Goal: Task Accomplishment & Management: Manage account settings

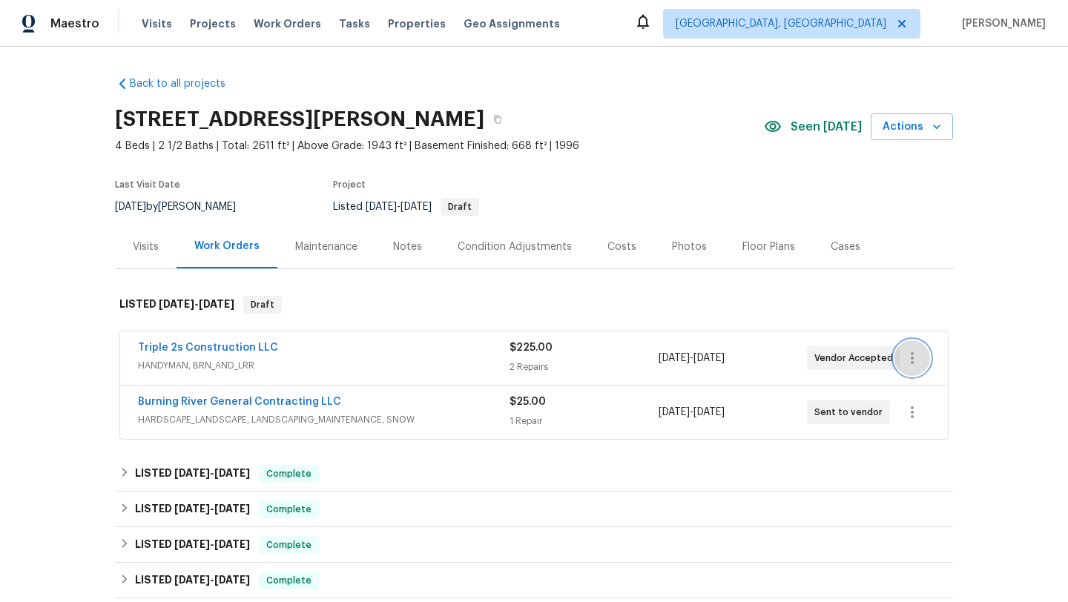
click at [915, 358] on icon "button" at bounding box center [913, 358] width 18 height 18
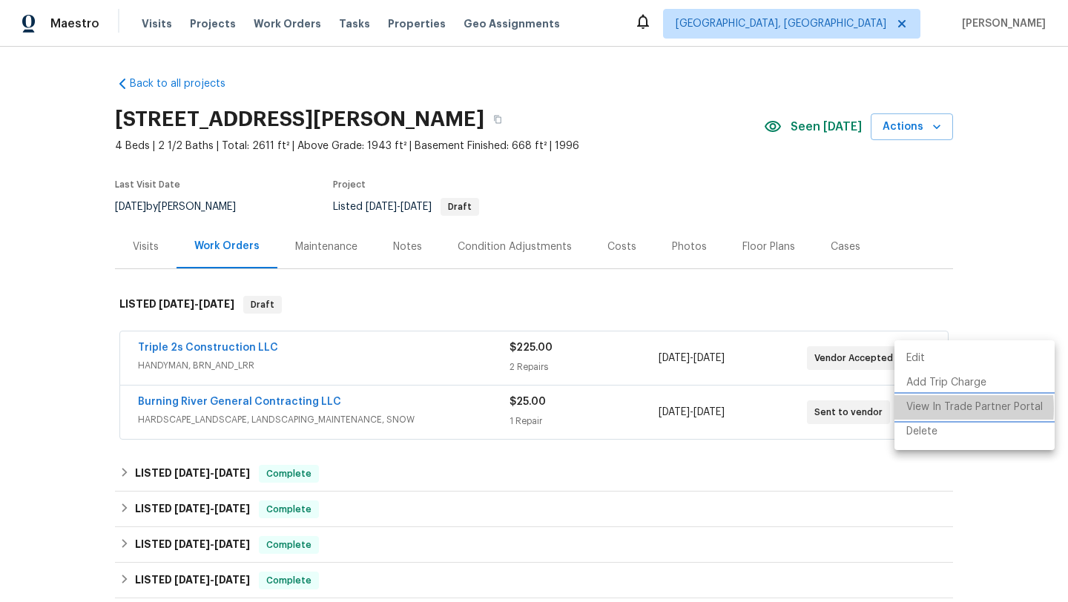
click at [918, 409] on li "View In Trade Partner Portal" at bounding box center [975, 407] width 160 height 24
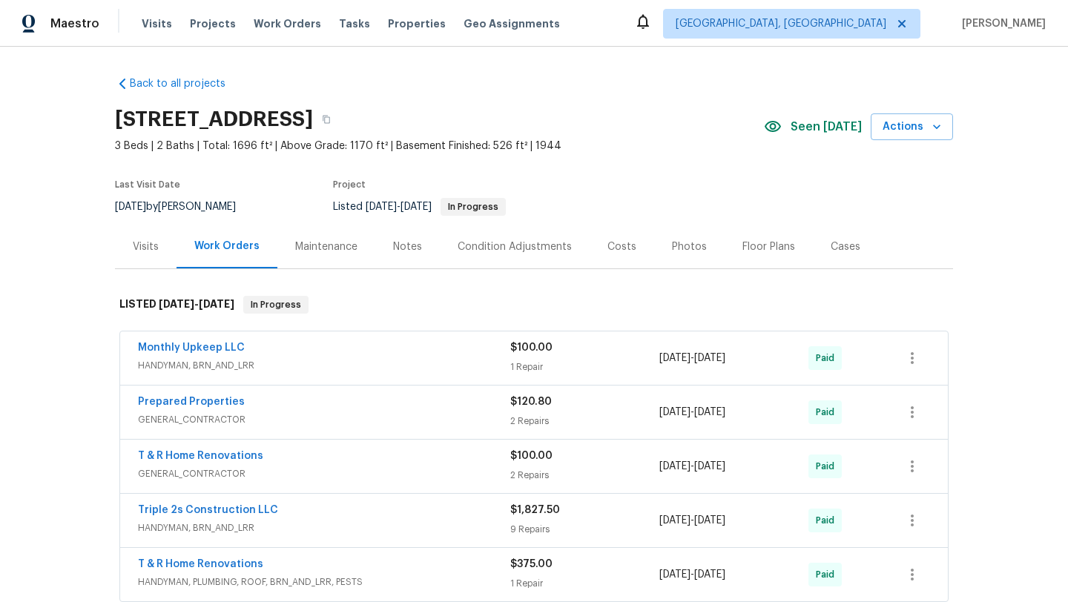
click at [149, 240] on div "Visits" at bounding box center [146, 247] width 26 height 15
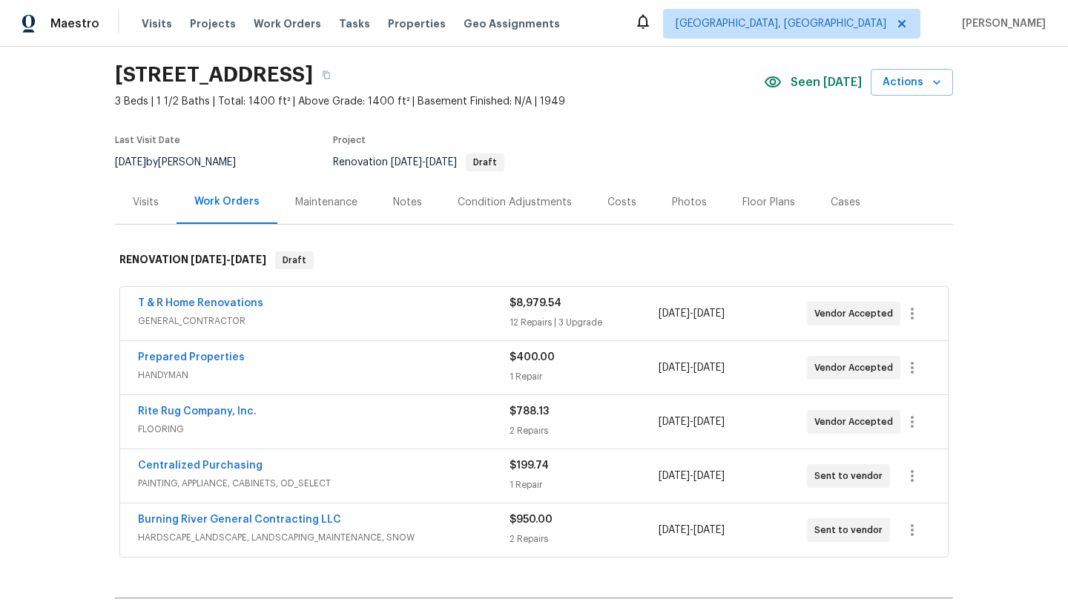
scroll to position [49, 0]
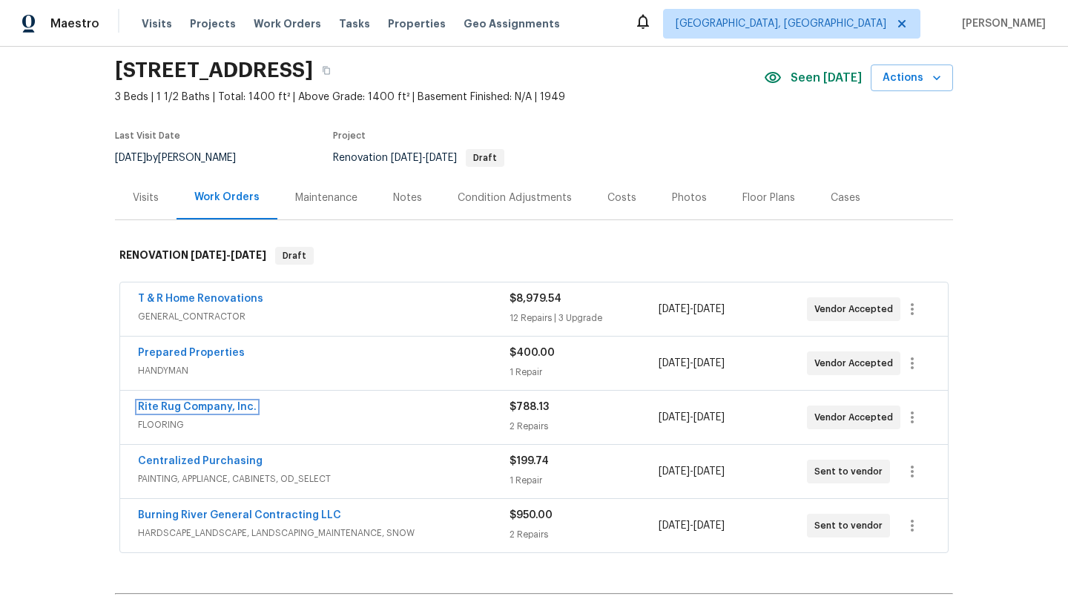
click at [228, 410] on link "Rite Rug Company, Inc." at bounding box center [197, 407] width 119 height 10
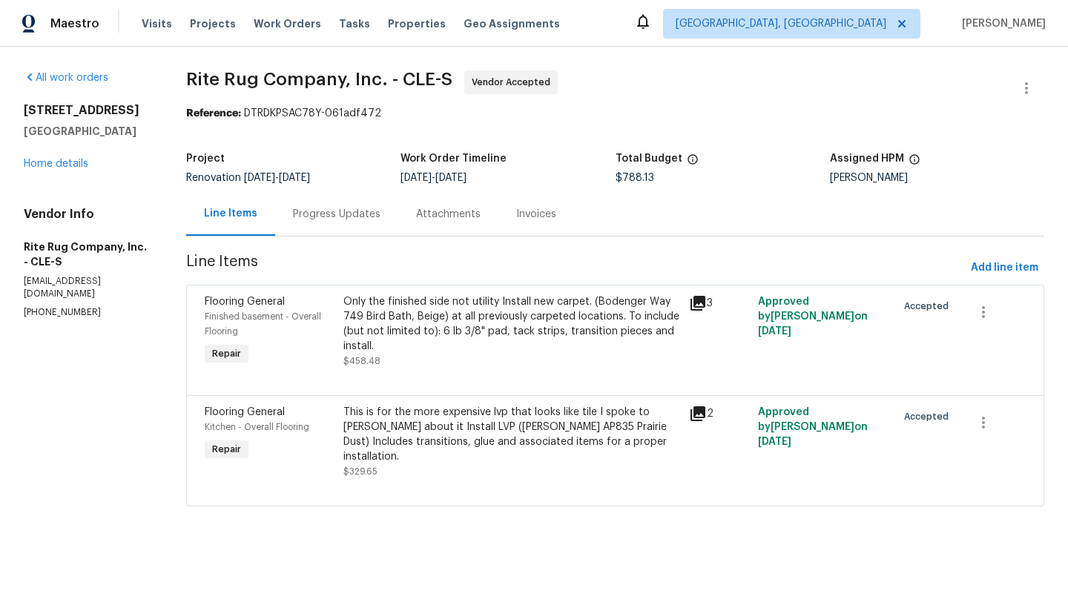
click at [358, 220] on div "Progress Updates" at bounding box center [337, 214] width 88 height 15
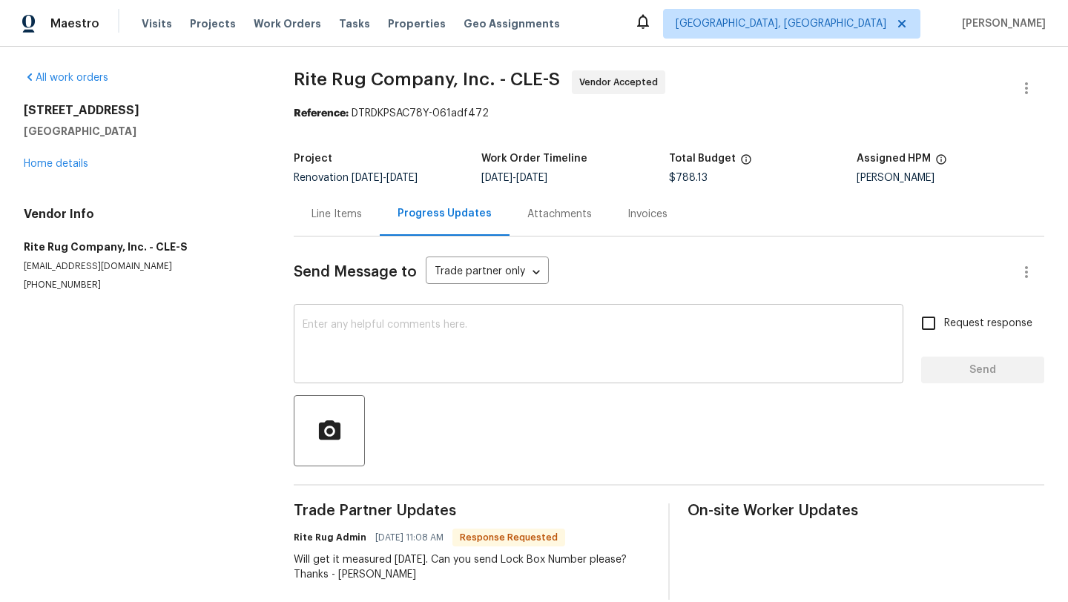
click at [356, 329] on textarea at bounding box center [599, 346] width 592 height 52
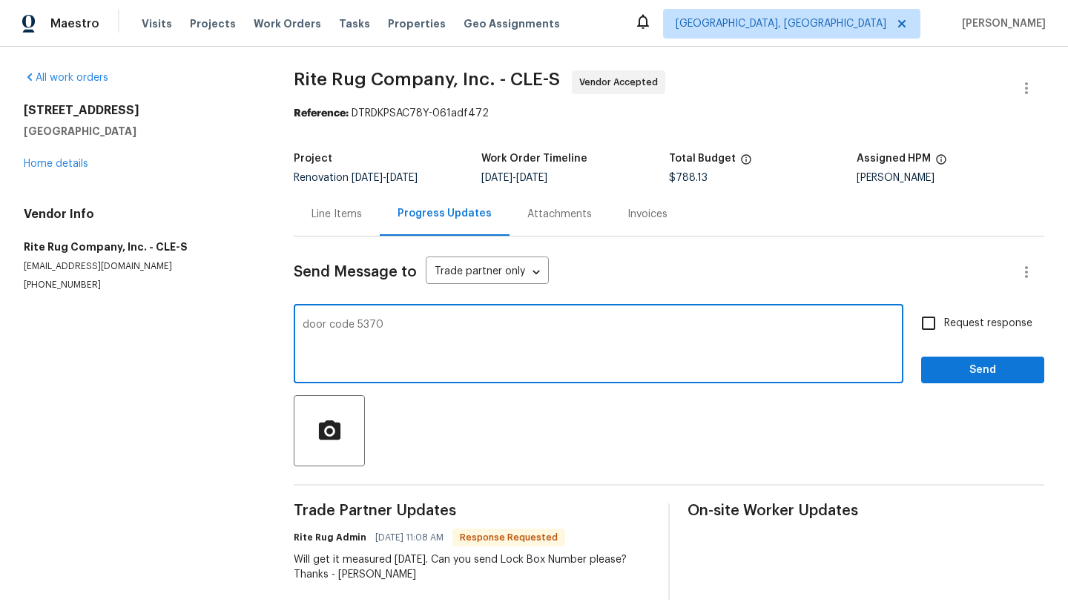
type textarea "door code 5370"
click at [930, 326] on input "Request response" at bounding box center [928, 323] width 31 height 31
checkbox input "true"
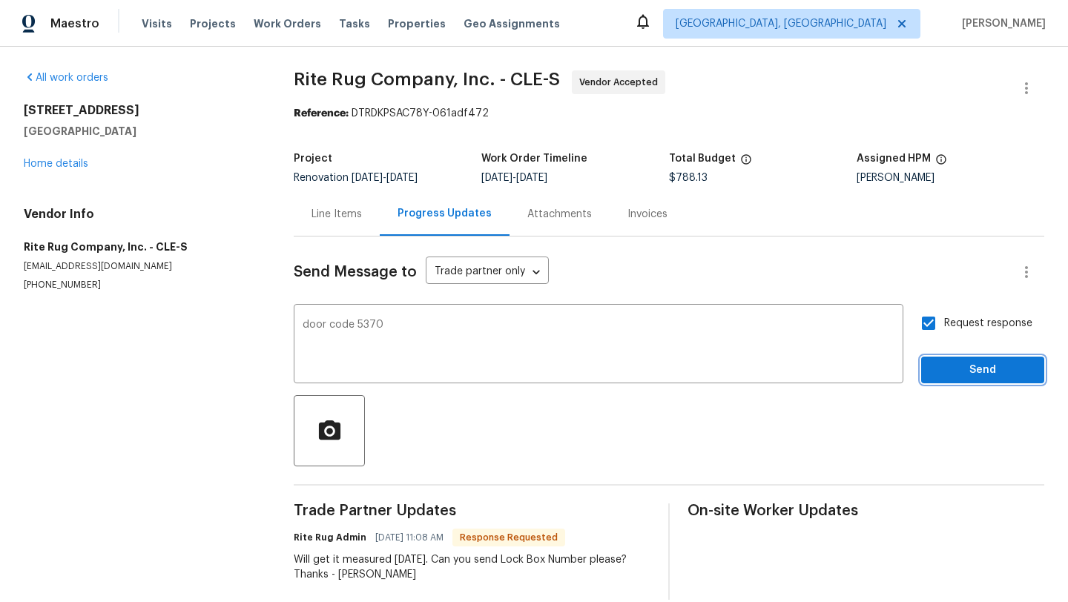
click at [944, 360] on button "Send" at bounding box center [982, 370] width 123 height 27
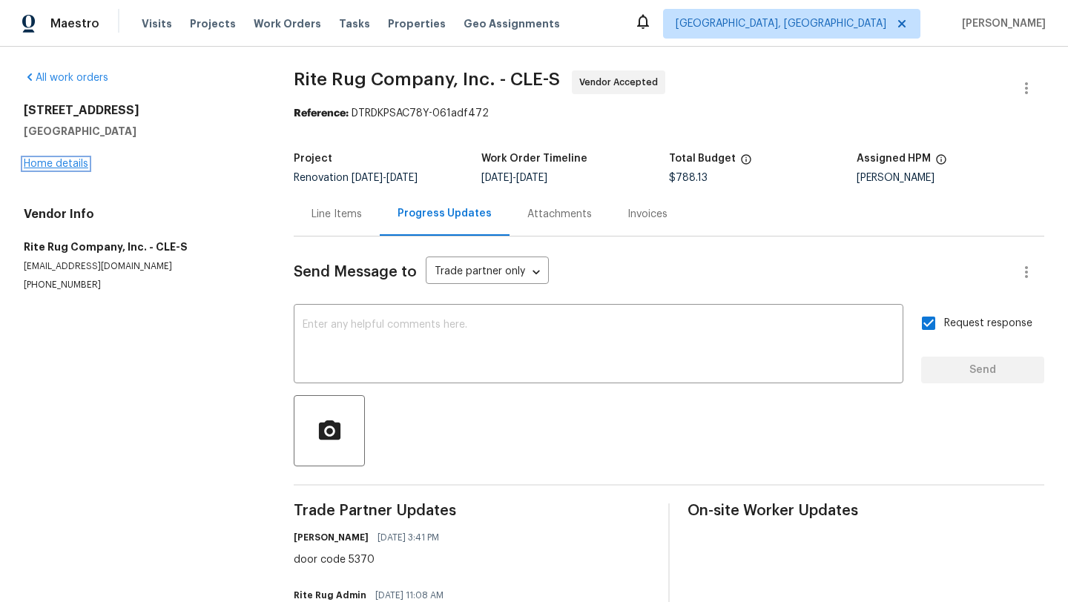
click at [73, 161] on link "Home details" at bounding box center [56, 164] width 65 height 10
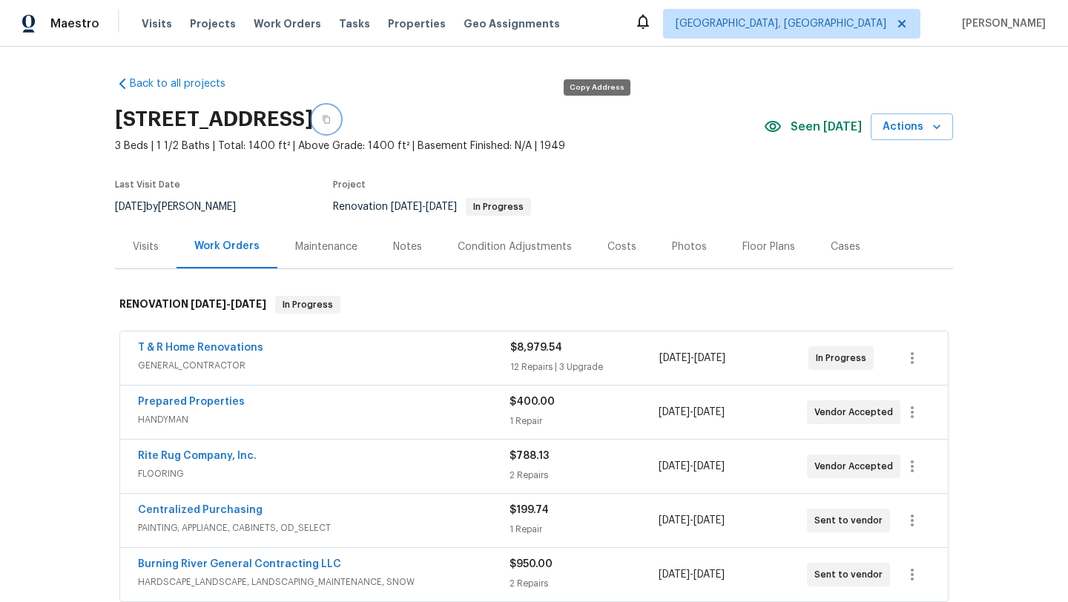
click at [331, 119] on icon "button" at bounding box center [326, 119] width 9 height 9
click at [210, 349] on link "T & R Home Renovations" at bounding box center [200, 348] width 125 height 10
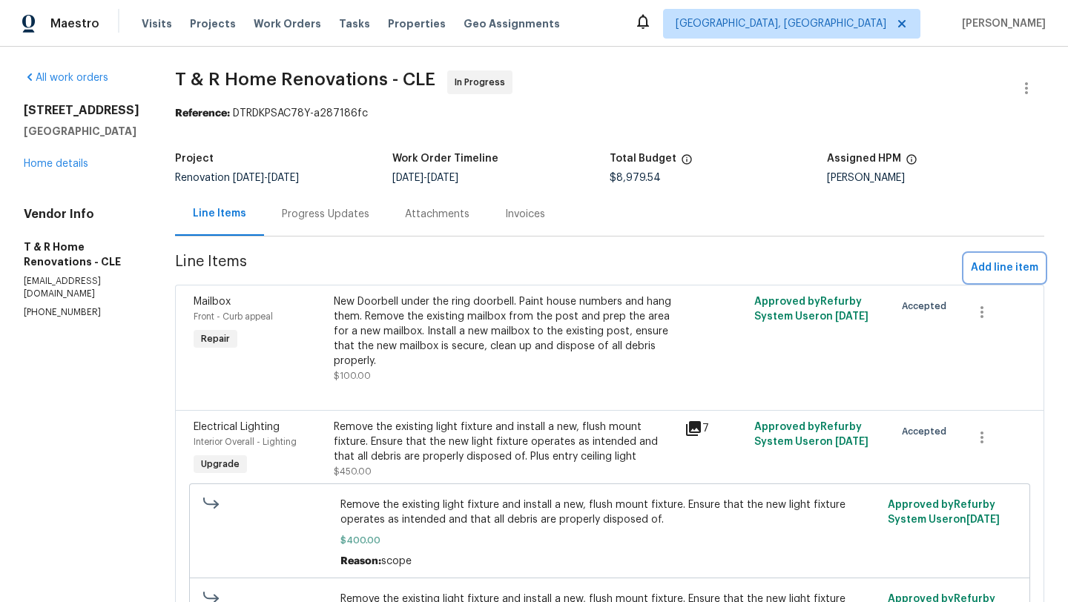
click at [1012, 266] on span "Add line item" at bounding box center [1005, 268] width 68 height 19
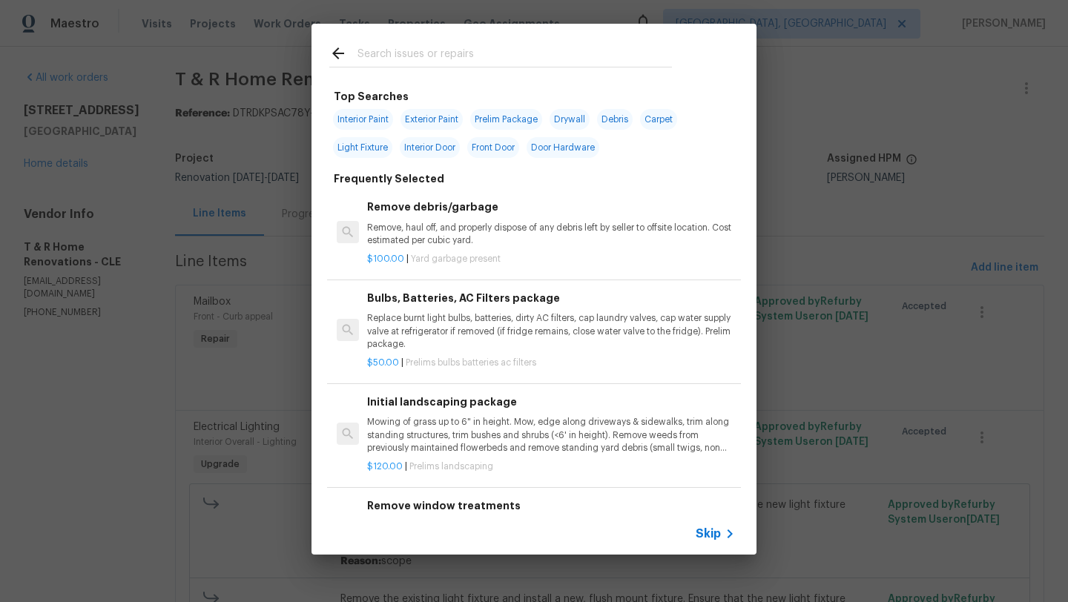
click at [392, 46] on input "text" at bounding box center [515, 56] width 315 height 22
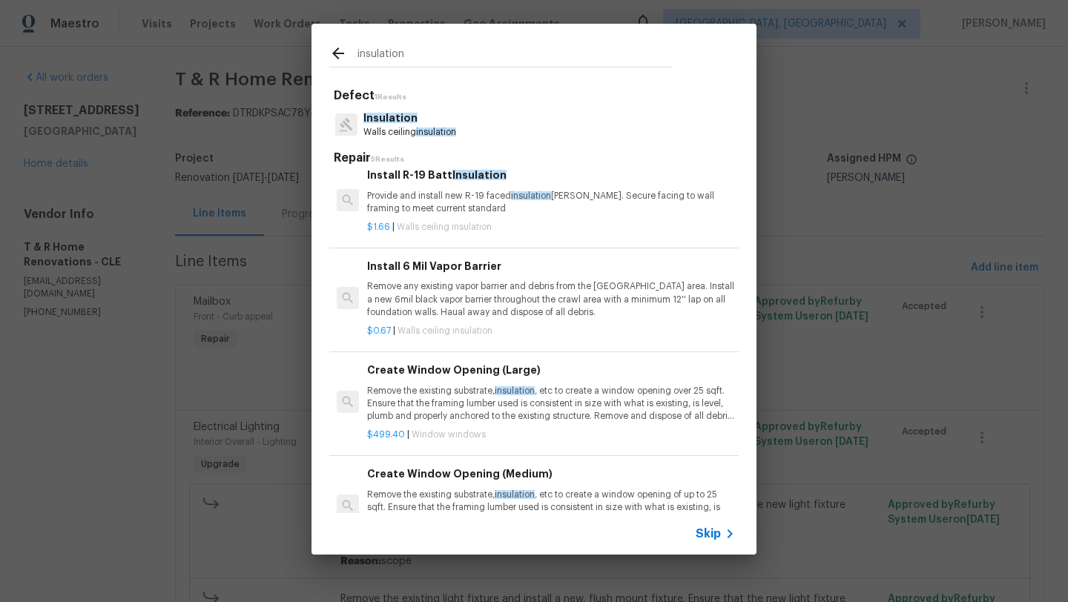
scroll to position [14, 0]
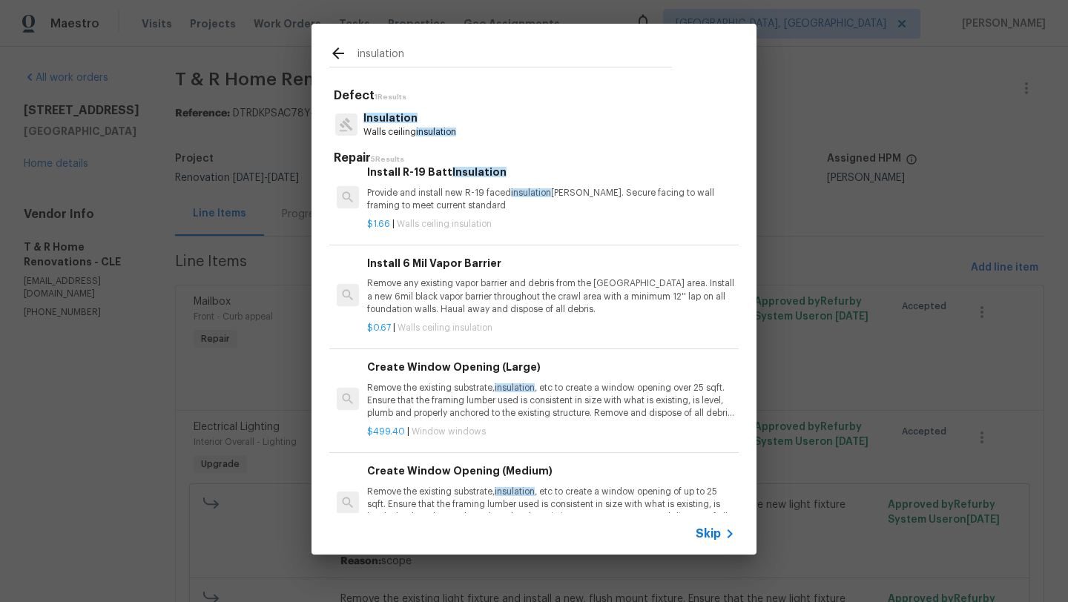
type input "insulation"
click at [419, 193] on p "Provide and install new R-19 faced insulation batts. Secure facing to wall fram…" at bounding box center [551, 199] width 368 height 25
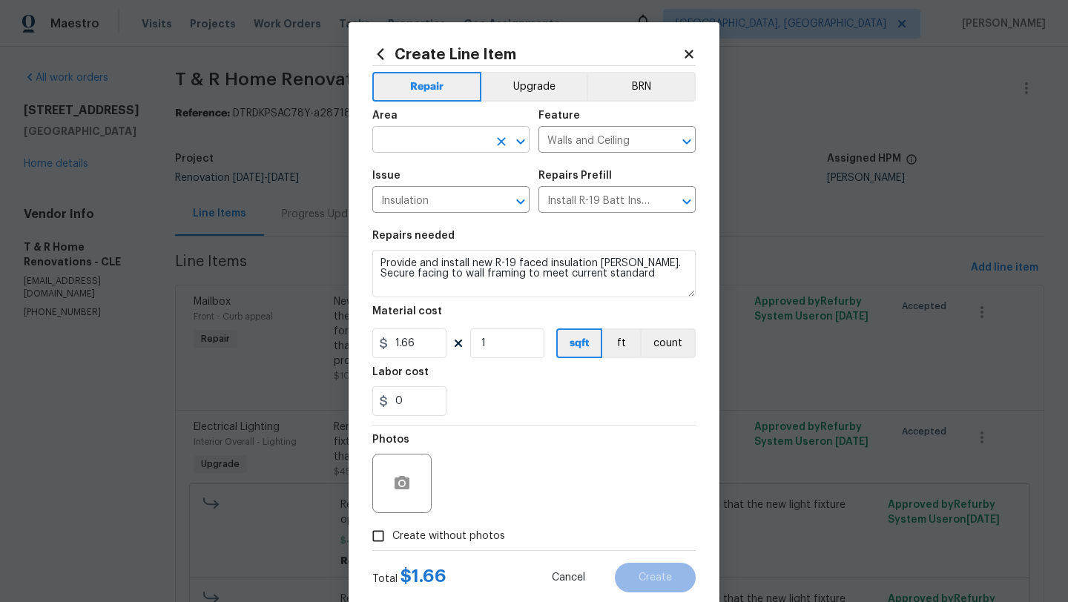
click at [412, 137] on input "text" at bounding box center [430, 141] width 116 height 23
click at [408, 175] on li "Attic" at bounding box center [450, 174] width 157 height 24
type input "Attic"
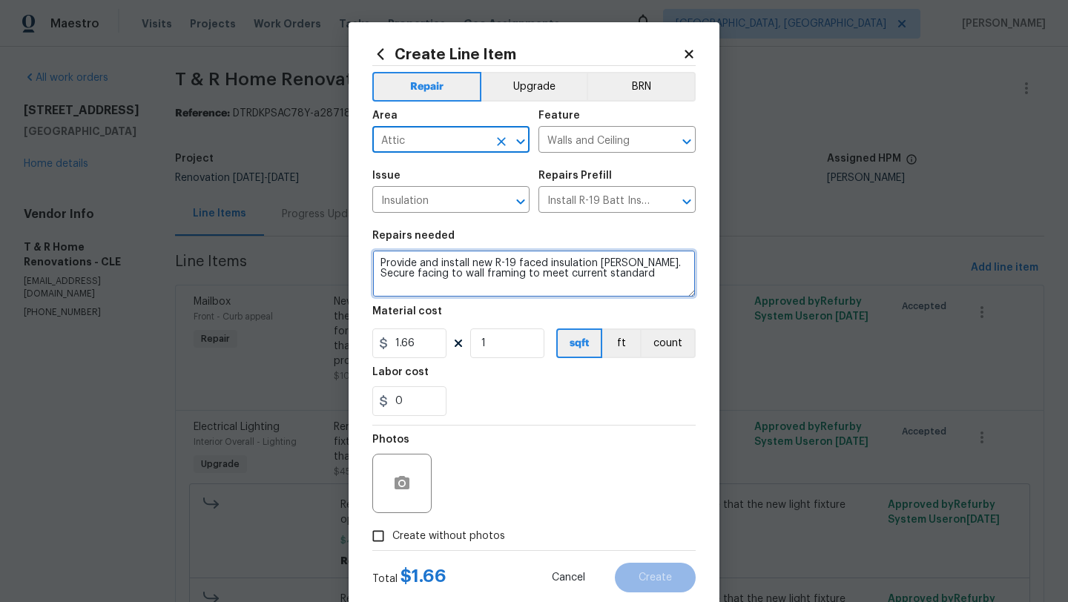
click at [378, 266] on textarea "Provide and install new R-19 faced insulation batts. Secure facing to wall fram…" at bounding box center [533, 273] width 323 height 47
drag, startPoint x: 384, startPoint y: 276, endPoint x: 435, endPoint y: 276, distance: 51.2
click at [435, 276] on textarea "POS: Secure the loose insulation in the attic. Provide and install new R-19 fac…" at bounding box center [533, 273] width 323 height 47
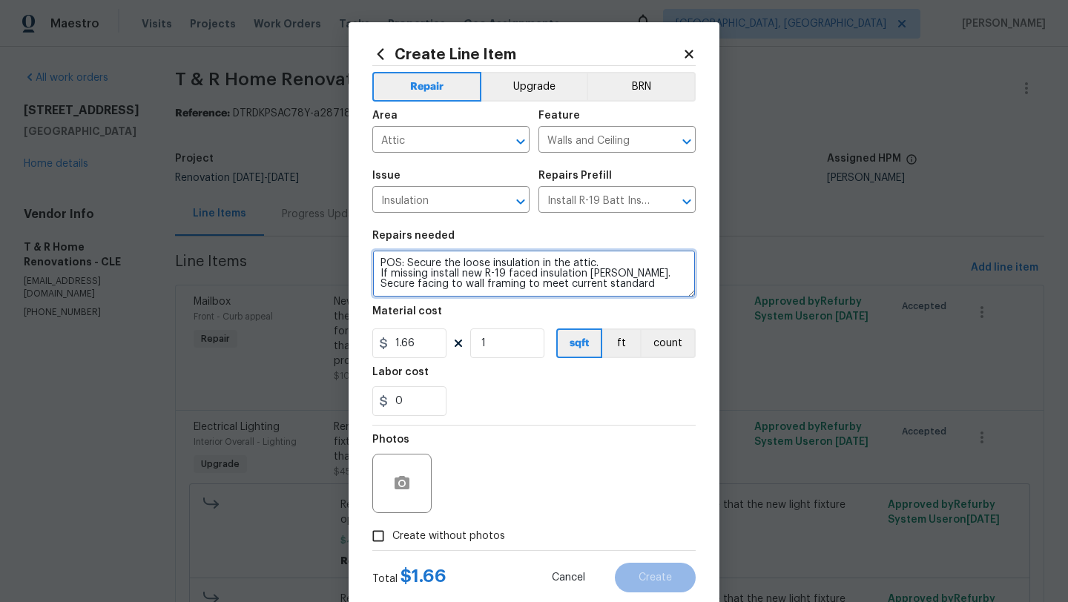
type textarea "POS: Secure the loose insulation in the attic. If missing install new R-19 face…"
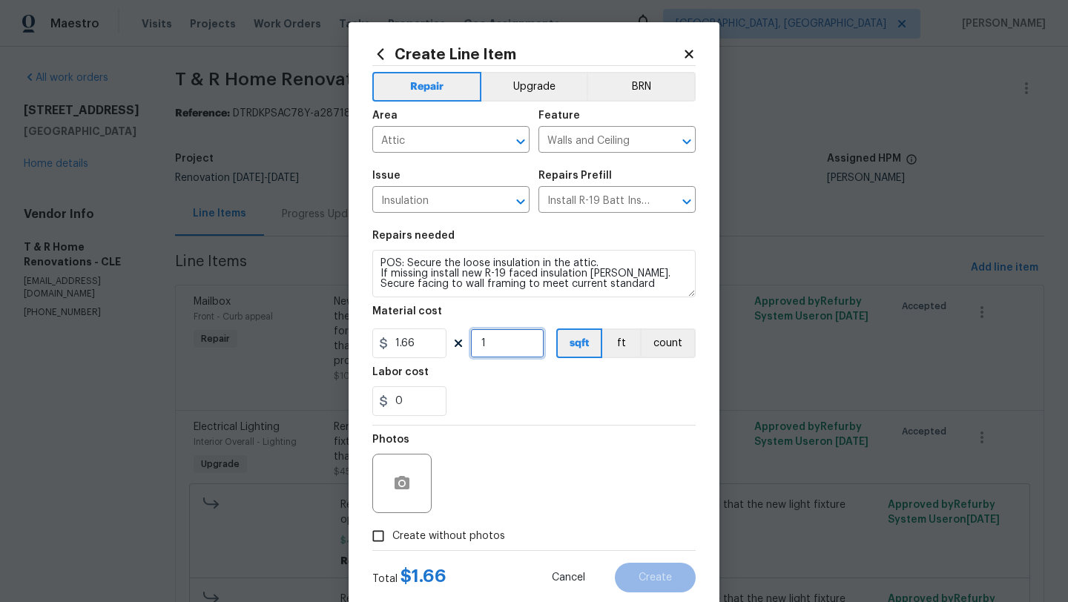
click at [510, 348] on input "1" at bounding box center [507, 344] width 74 height 30
drag, startPoint x: 515, startPoint y: 346, endPoint x: 462, endPoint y: 338, distance: 53.2
click at [461, 338] on div "1.66 100 sqft ft count" at bounding box center [533, 344] width 323 height 30
type input "75"
drag, startPoint x: 422, startPoint y: 411, endPoint x: 384, endPoint y: 390, distance: 43.2
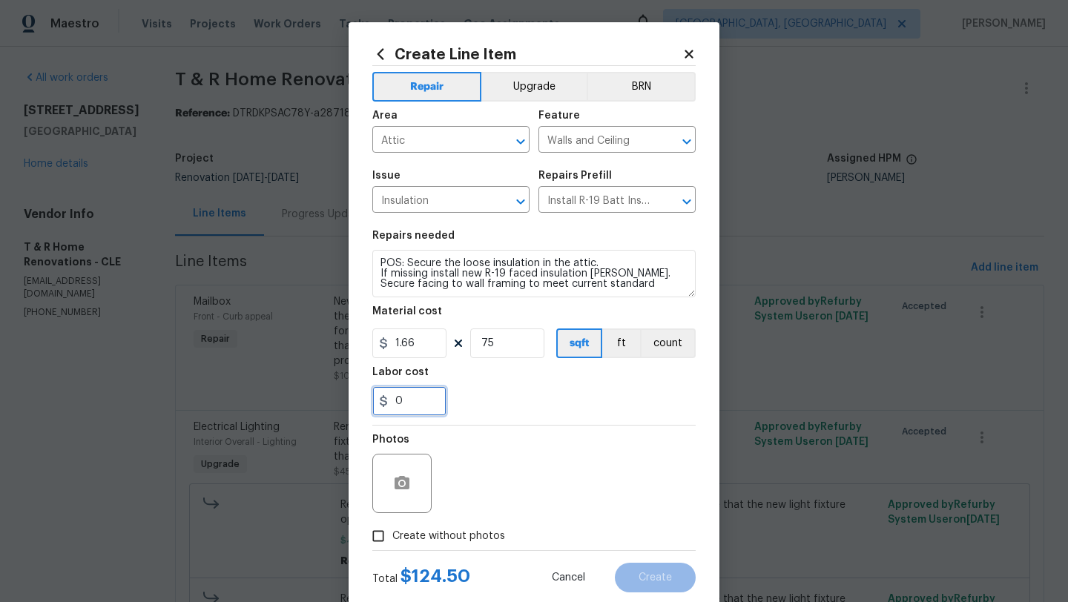
click at [384, 390] on input "0" at bounding box center [409, 402] width 74 height 30
click at [400, 397] on input "50" at bounding box center [409, 402] width 74 height 30
click at [398, 397] on input "50" at bounding box center [409, 402] width 74 height 30
type input "50"
type input "0.5"
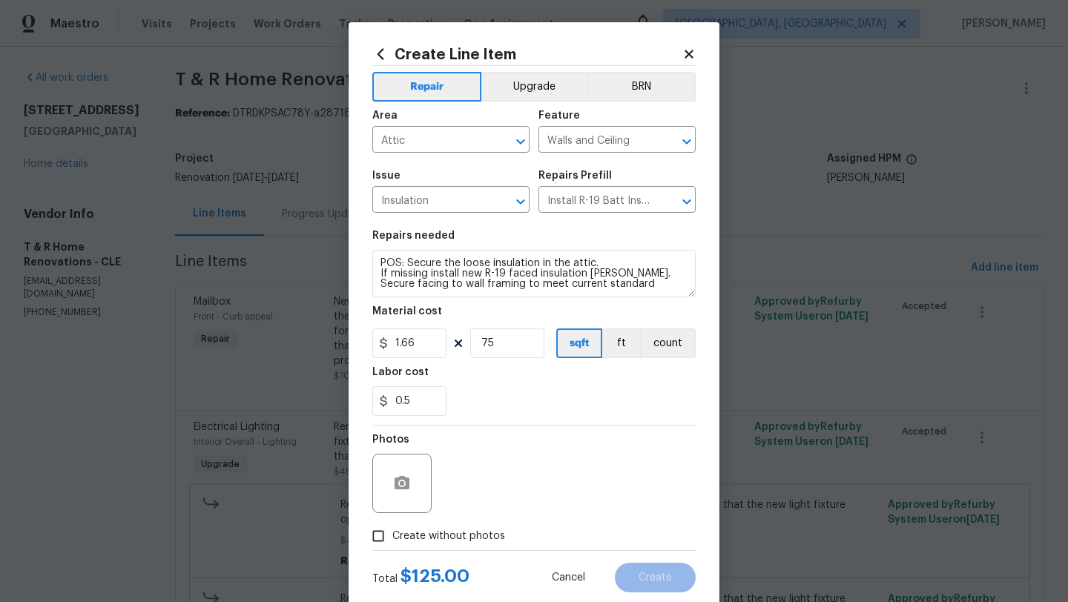
click at [510, 441] on div "Photos" at bounding box center [533, 474] width 323 height 96
click at [380, 535] on input "Create without photos" at bounding box center [378, 536] width 28 height 28
checkbox input "true"
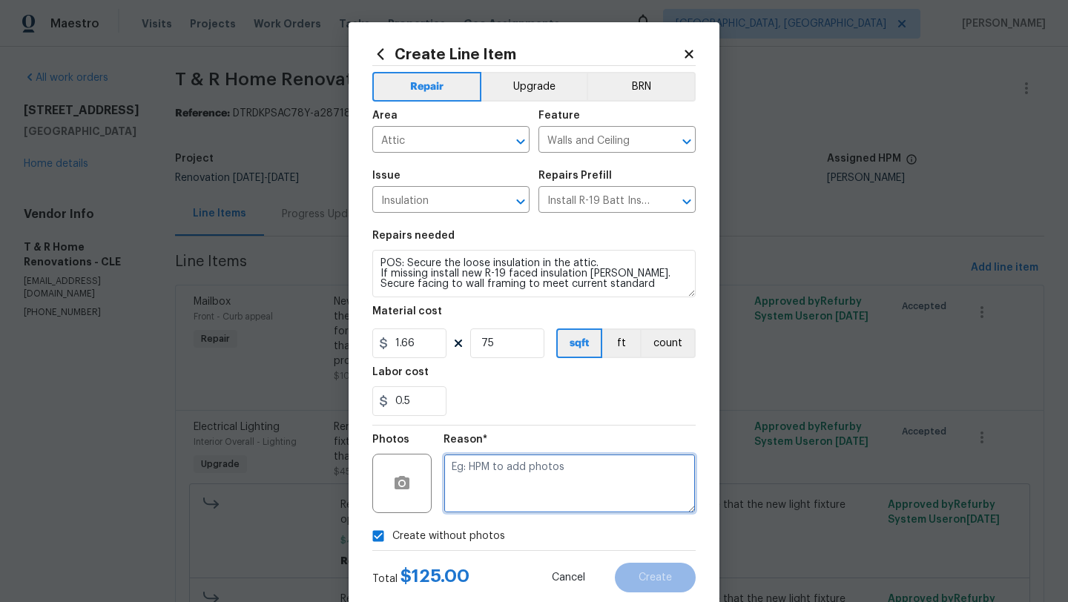
click at [515, 478] on textarea at bounding box center [570, 483] width 252 height 59
type textarea "desk"
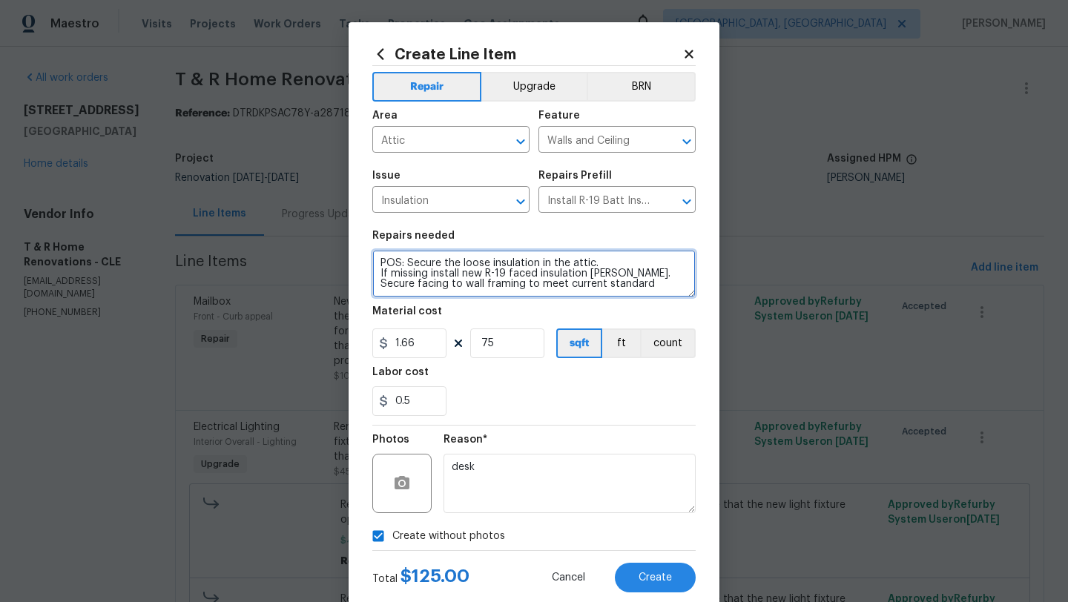
click at [380, 260] on textarea "POS: Secure the loose insulation in the attic. If missing install new R-19 face…" at bounding box center [533, 273] width 323 height 47
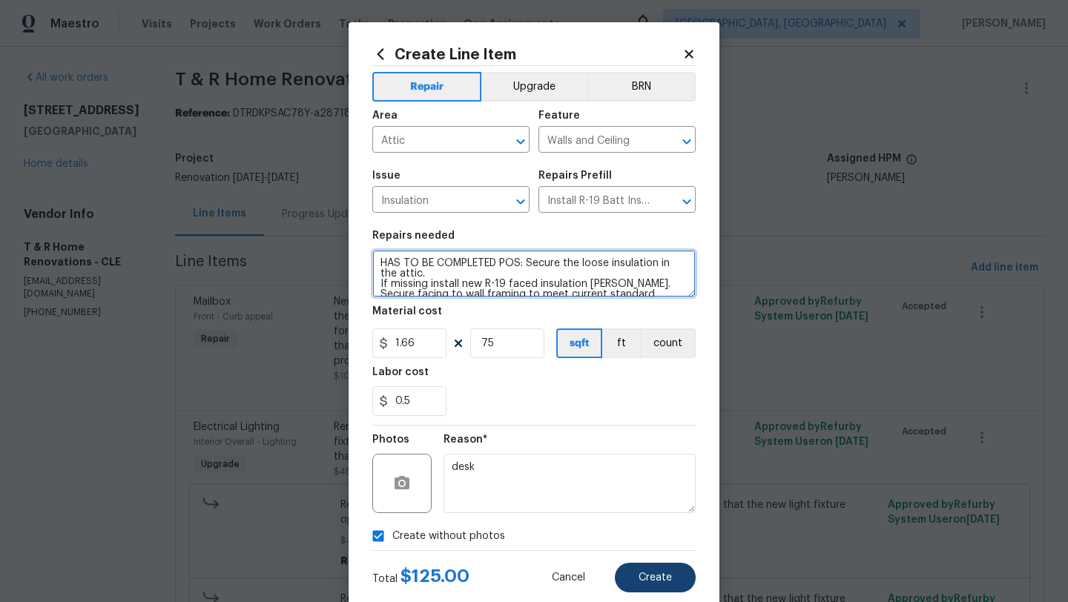
type textarea "HAS TO BE COMPLETED POS: Secure the loose insulation in the attic. If missing i…"
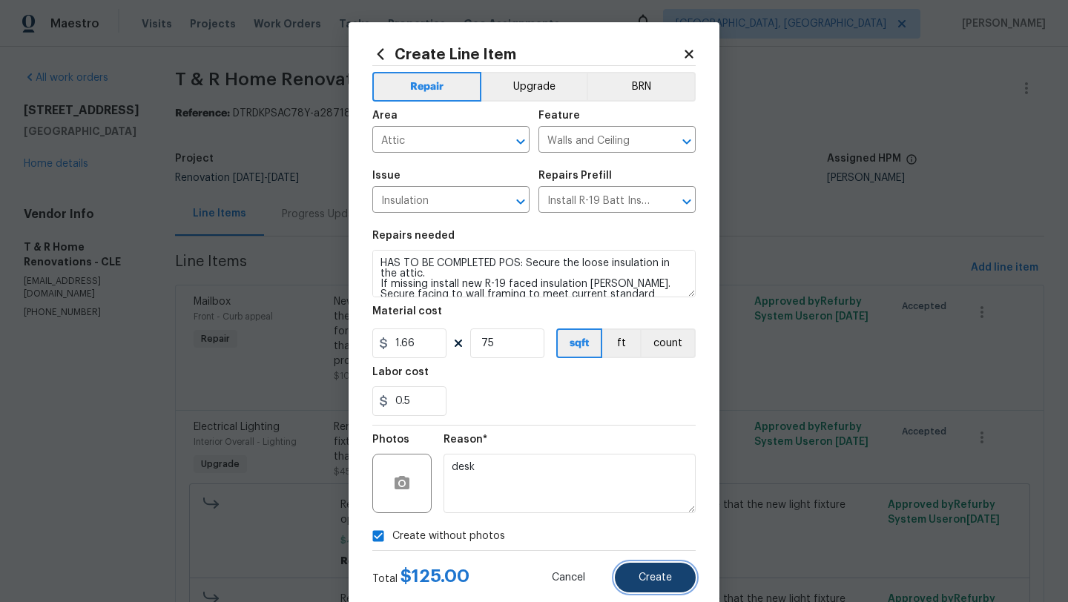
click at [666, 591] on button "Create" at bounding box center [655, 578] width 81 height 30
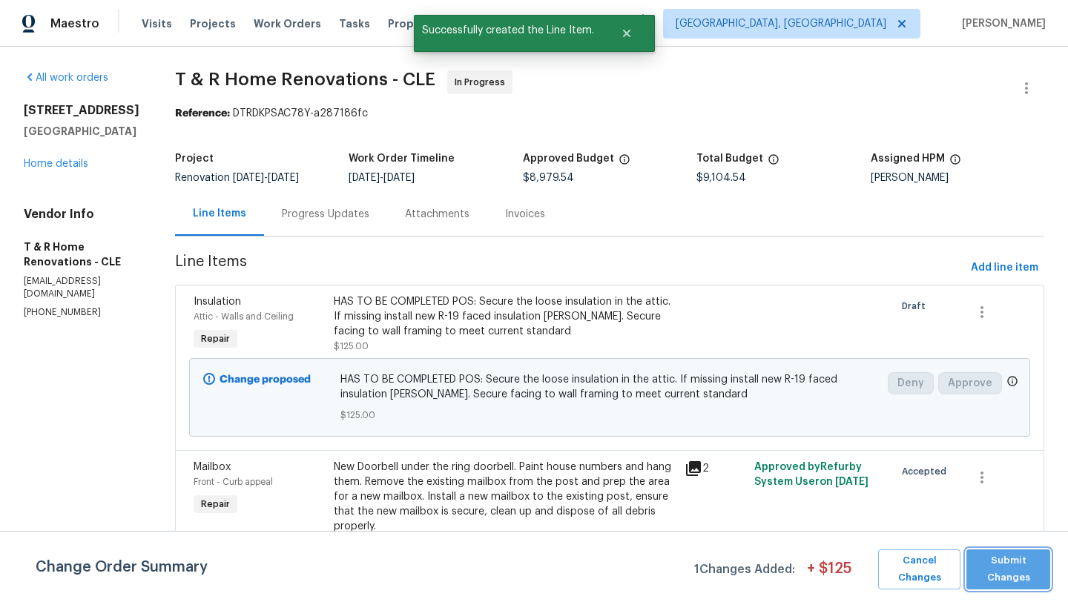
click at [1033, 557] on span "Submit Changes" at bounding box center [1008, 570] width 69 height 34
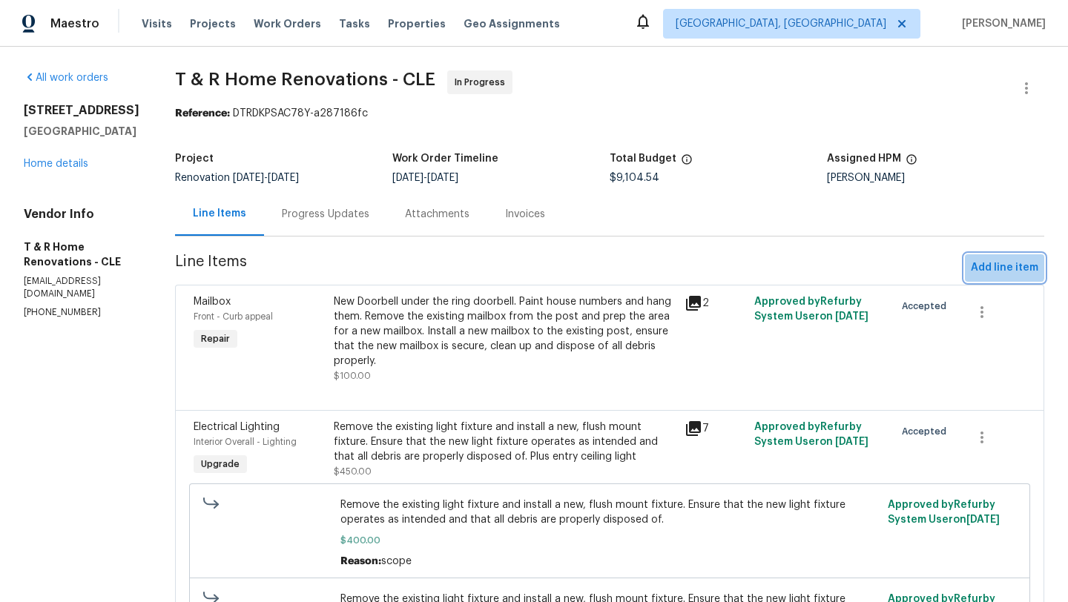
click at [999, 262] on span "Add line item" at bounding box center [1005, 268] width 68 height 19
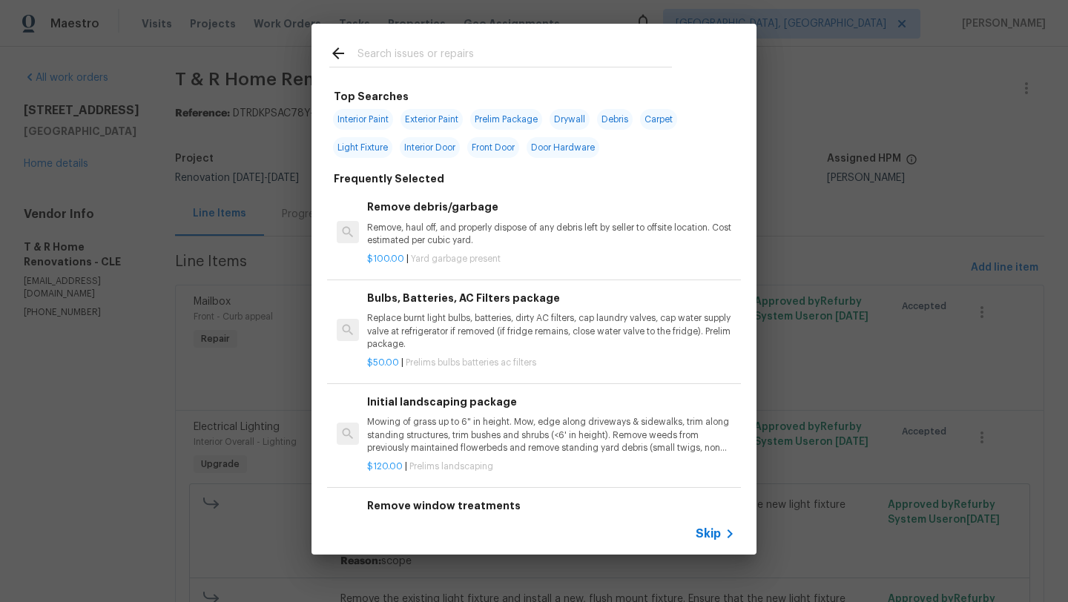
click at [447, 70] on div at bounding box center [501, 53] width 378 height 59
click at [450, 59] on input "text" at bounding box center [515, 56] width 315 height 22
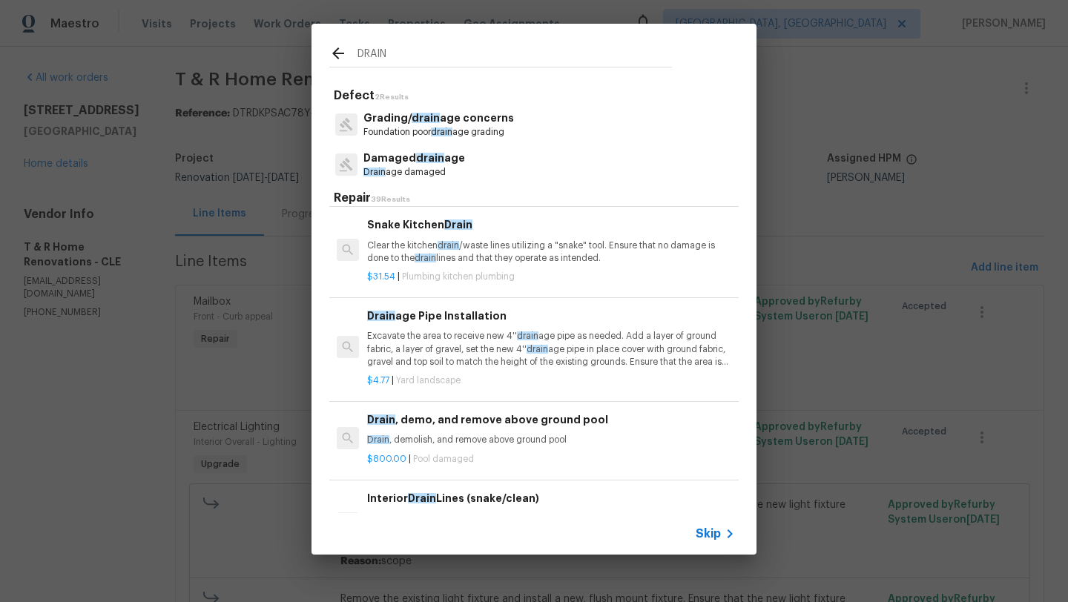
scroll to position [189, 0]
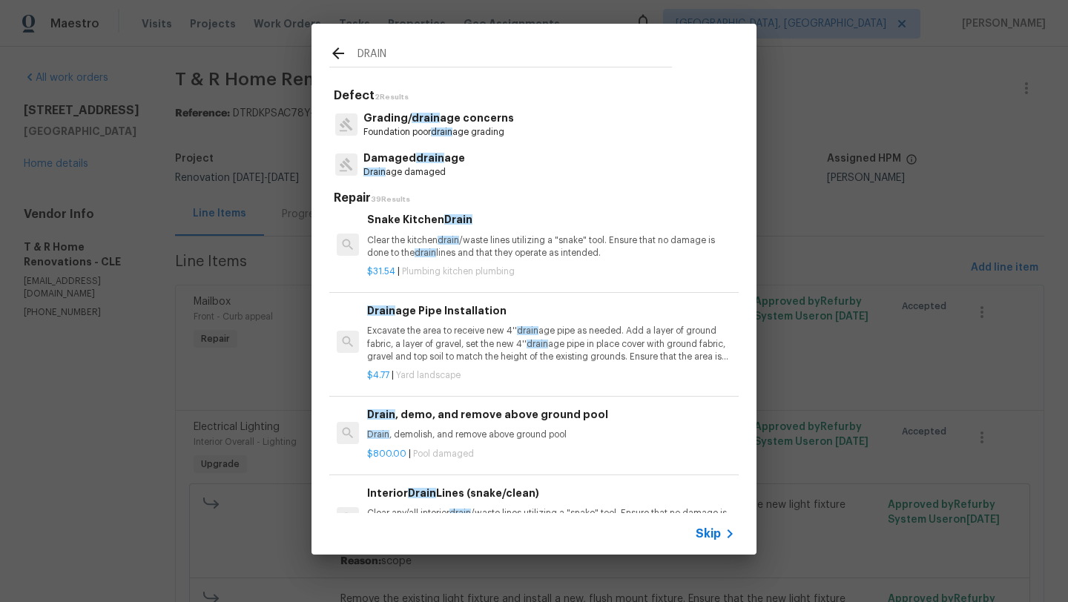
type input "DRAIN"
click at [442, 332] on p "Excavate the area to receive new 4'' drain age pipe as needed. Add a layer of g…" at bounding box center [551, 344] width 368 height 38
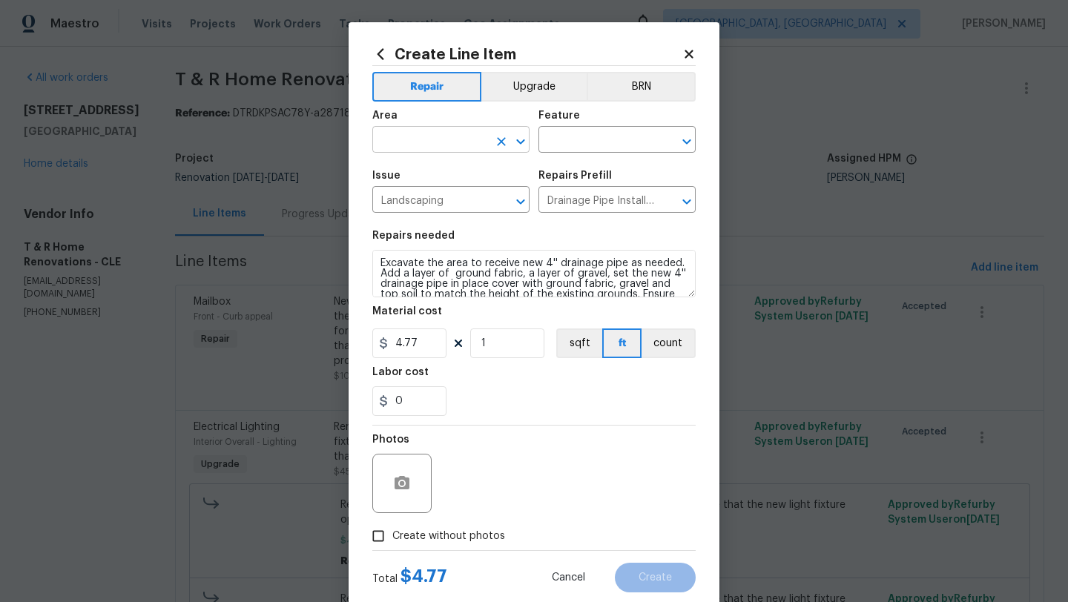
click at [433, 145] on input "text" at bounding box center [430, 141] width 116 height 23
click at [424, 176] on li "Garage" at bounding box center [450, 174] width 157 height 24
type input "Garage"
click at [590, 137] on input "text" at bounding box center [597, 141] width 116 height 23
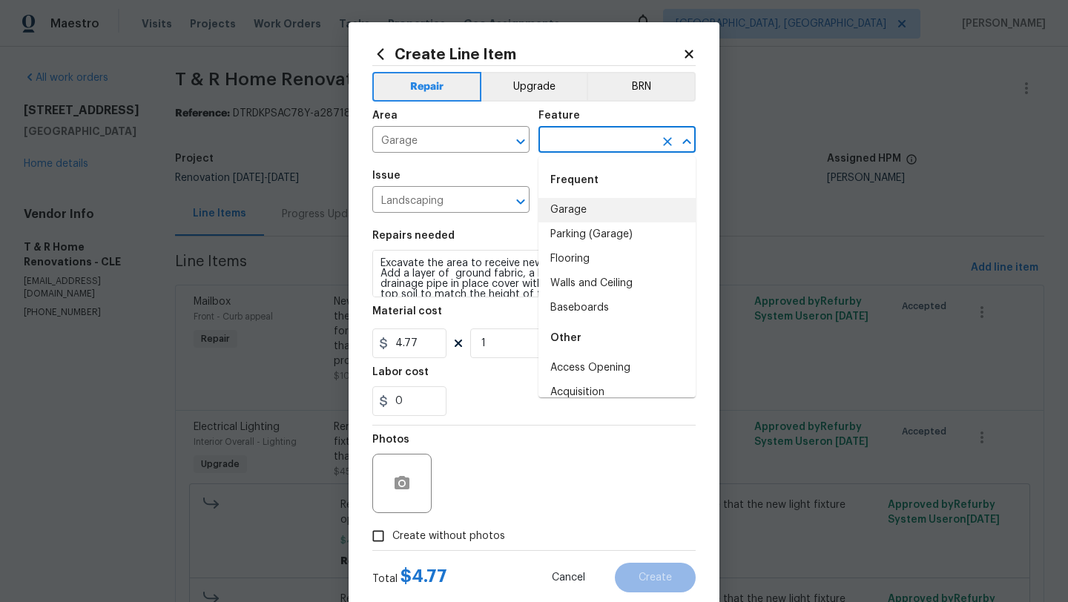
click at [577, 206] on li "Garage" at bounding box center [617, 210] width 157 height 24
type input "Garage"
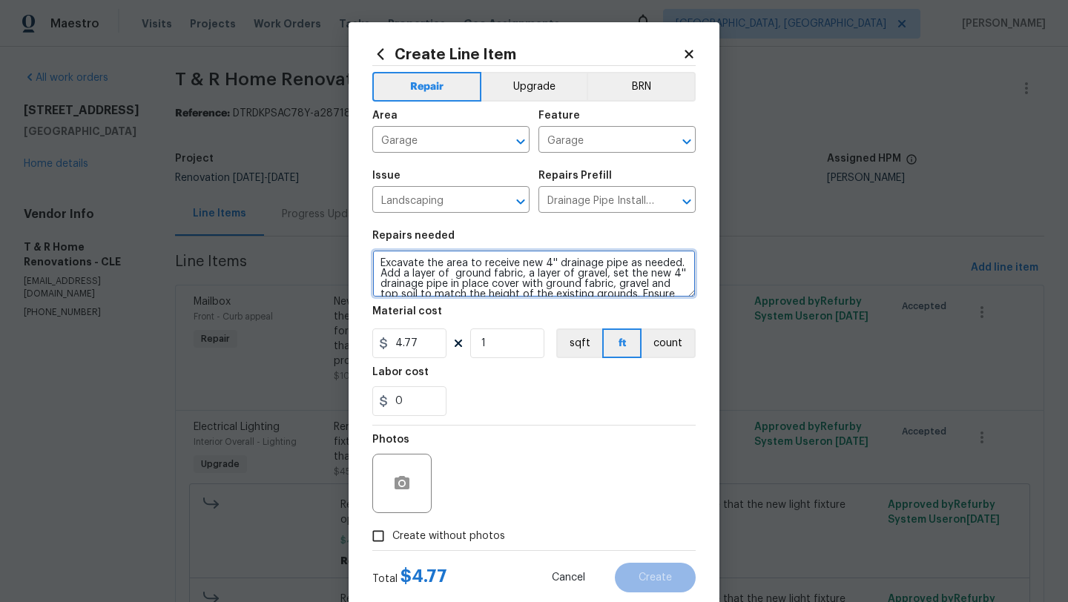
scroll to position [31, 0]
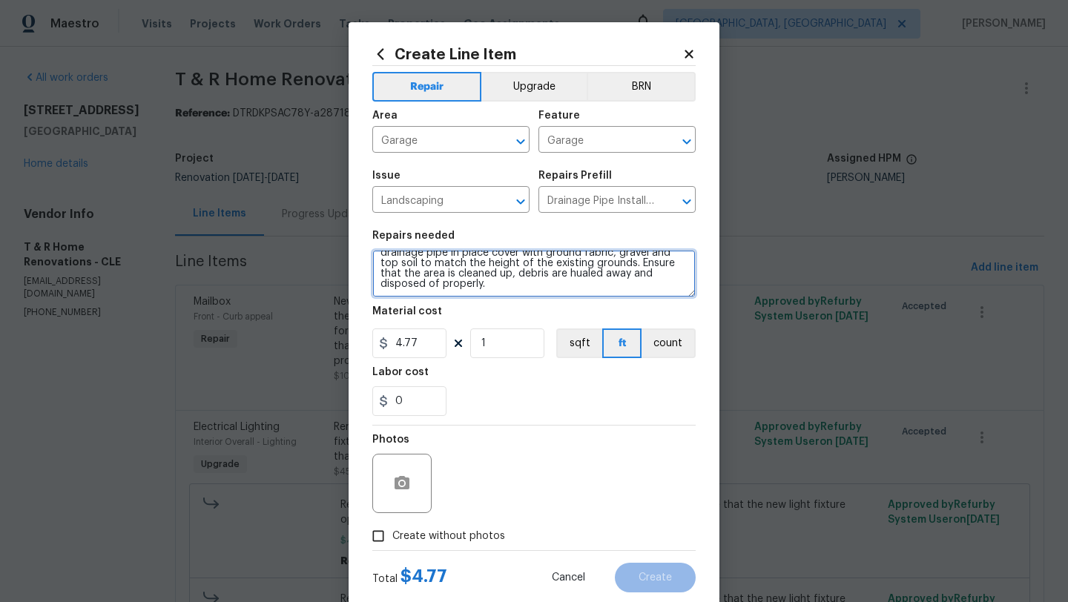
drag, startPoint x: 382, startPoint y: 260, endPoint x: 444, endPoint y: 332, distance: 95.2
click at [444, 332] on section "Repairs needed Excavate the area to receive new 4'' drainage pipe as needed. Ad…" at bounding box center [533, 323] width 323 height 203
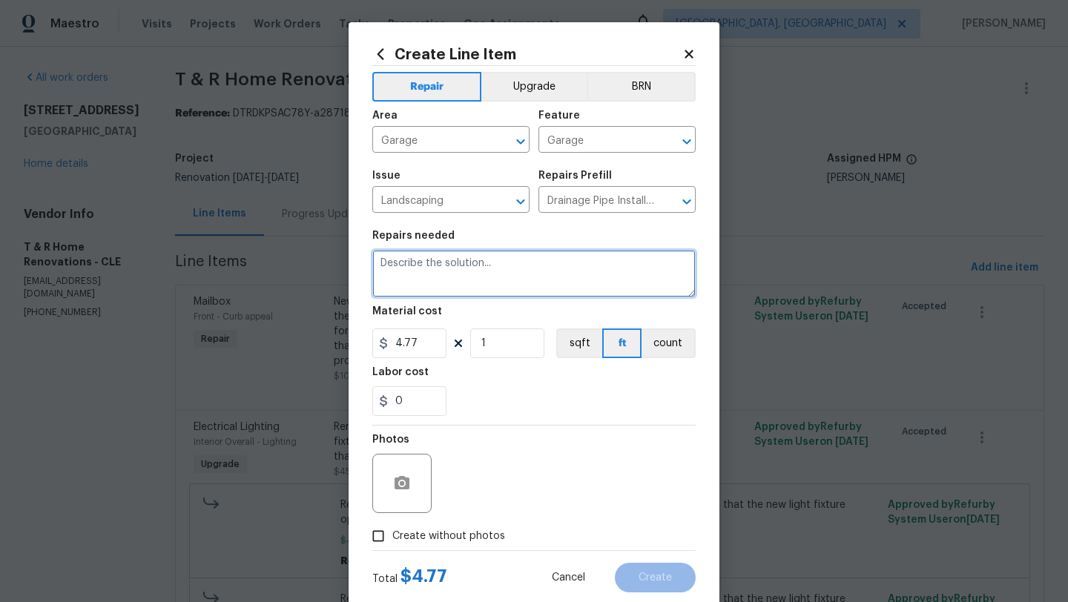
scroll to position [0, 0]
type textarea "R"
type textarea "HAS TO BE DONE POS replace the drain cover in the garage"
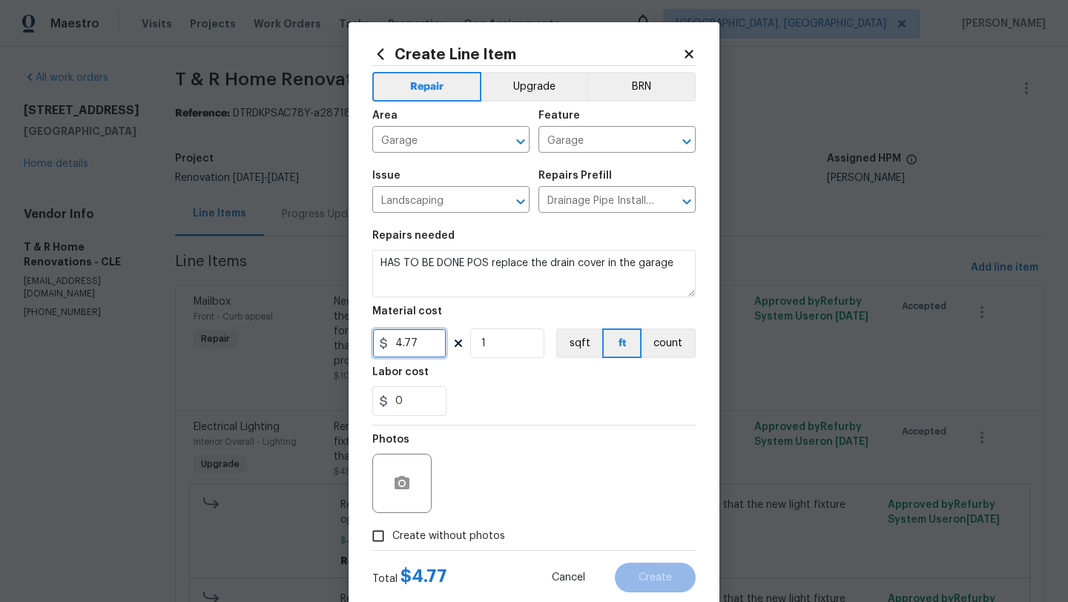
drag, startPoint x: 419, startPoint y: 348, endPoint x: 370, endPoint y: 343, distance: 49.2
click at [370, 343] on div "Create Line Item Repair Upgrade BRN Area Garage ​ Feature Garage ​ Issue Landsc…" at bounding box center [534, 319] width 371 height 594
type input "45"
click at [475, 405] on div "0" at bounding box center [533, 402] width 323 height 30
click at [378, 537] on input "Create without photos" at bounding box center [378, 536] width 28 height 28
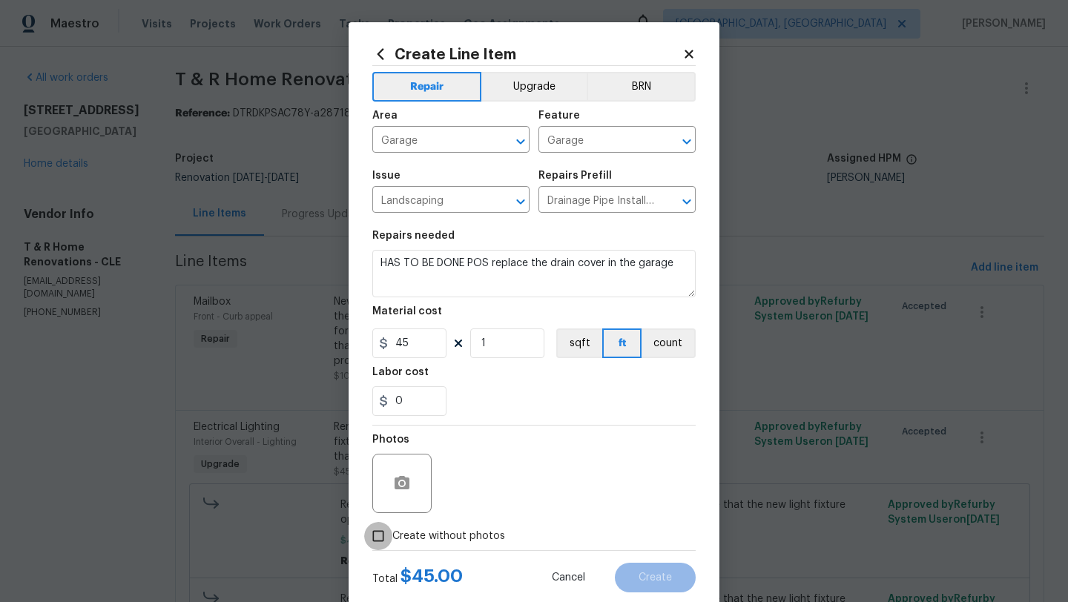
checkbox input "true"
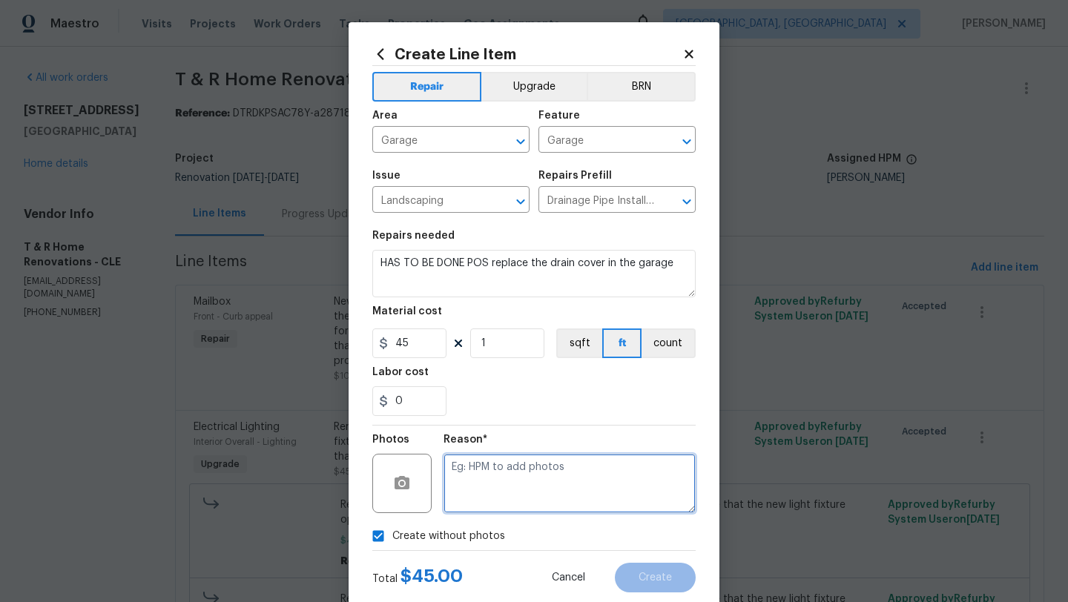
click at [516, 496] on textarea at bounding box center [570, 483] width 252 height 59
type textarea "desk"
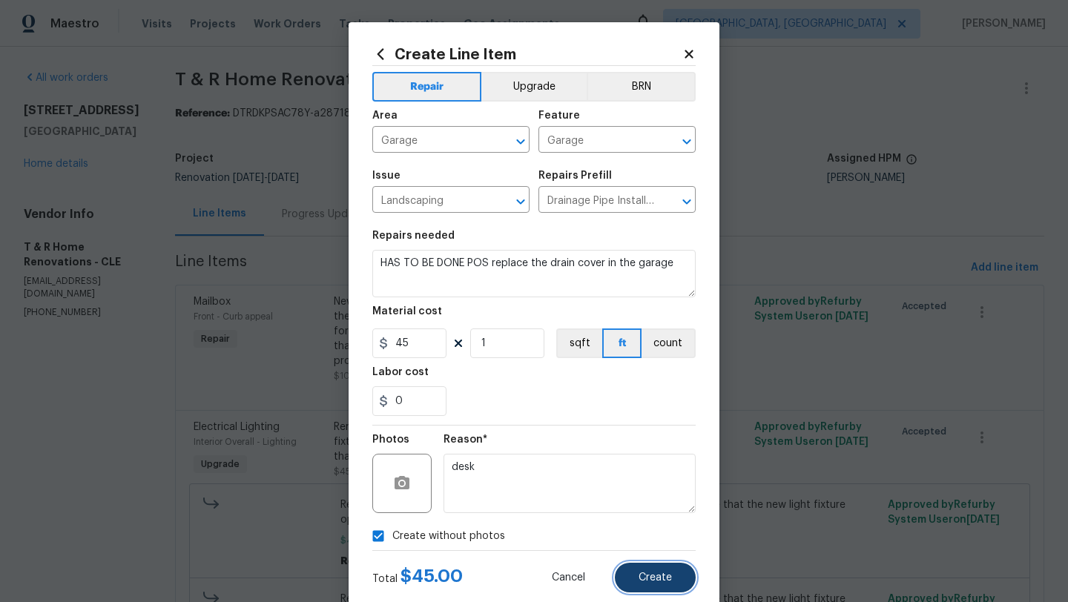
click at [663, 575] on span "Create" at bounding box center [655, 578] width 33 height 11
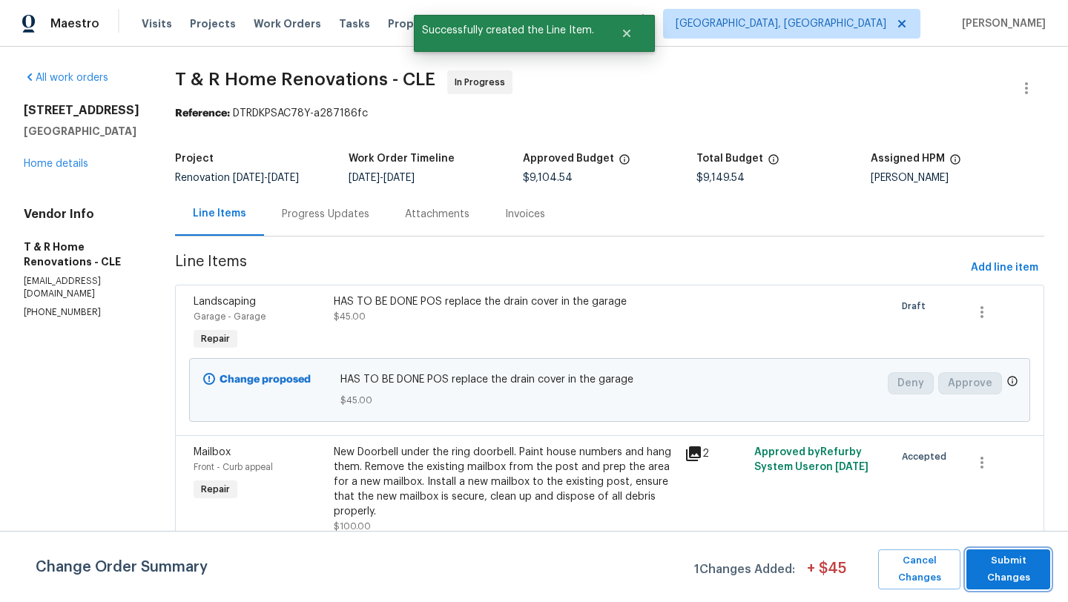
click at [1009, 561] on span "Submit Changes" at bounding box center [1008, 570] width 69 height 34
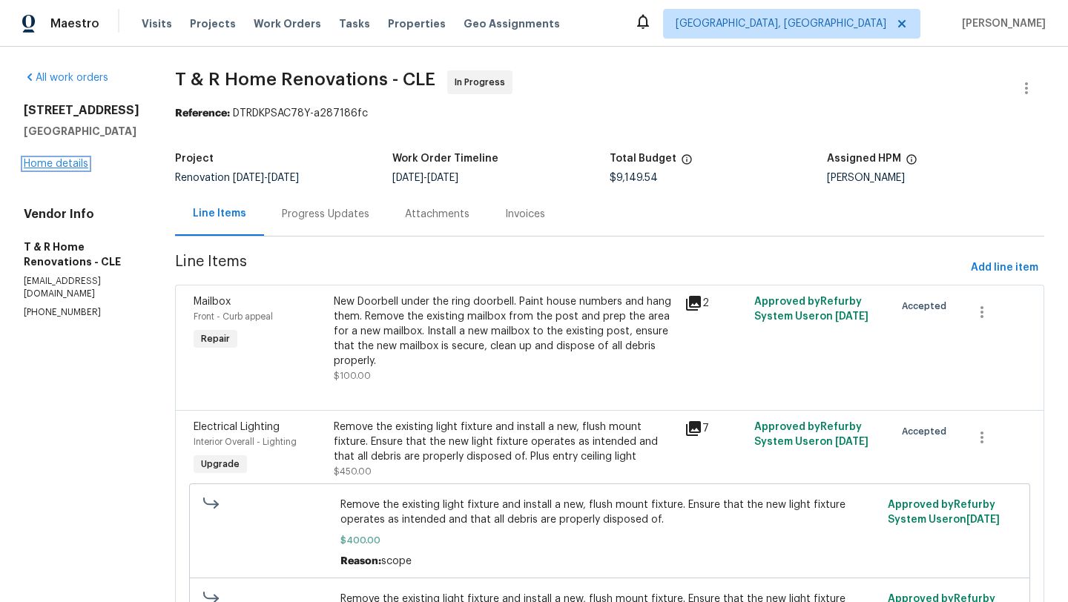
click at [62, 165] on link "Home details" at bounding box center [56, 164] width 65 height 10
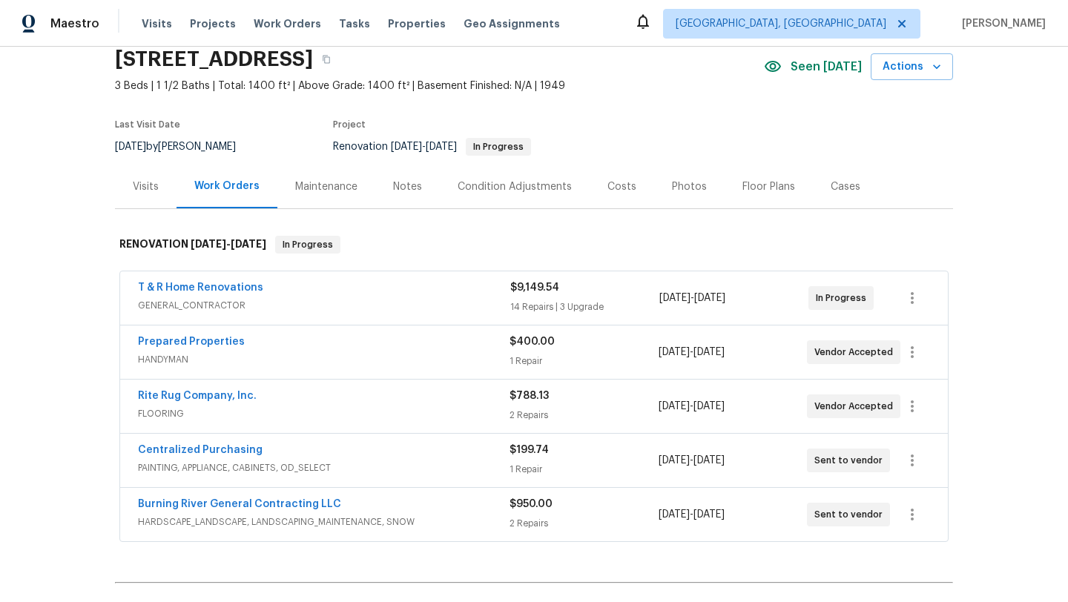
scroll to position [61, 0]
click at [223, 504] on link "Burning River General Contracting LLC" at bounding box center [239, 504] width 203 height 10
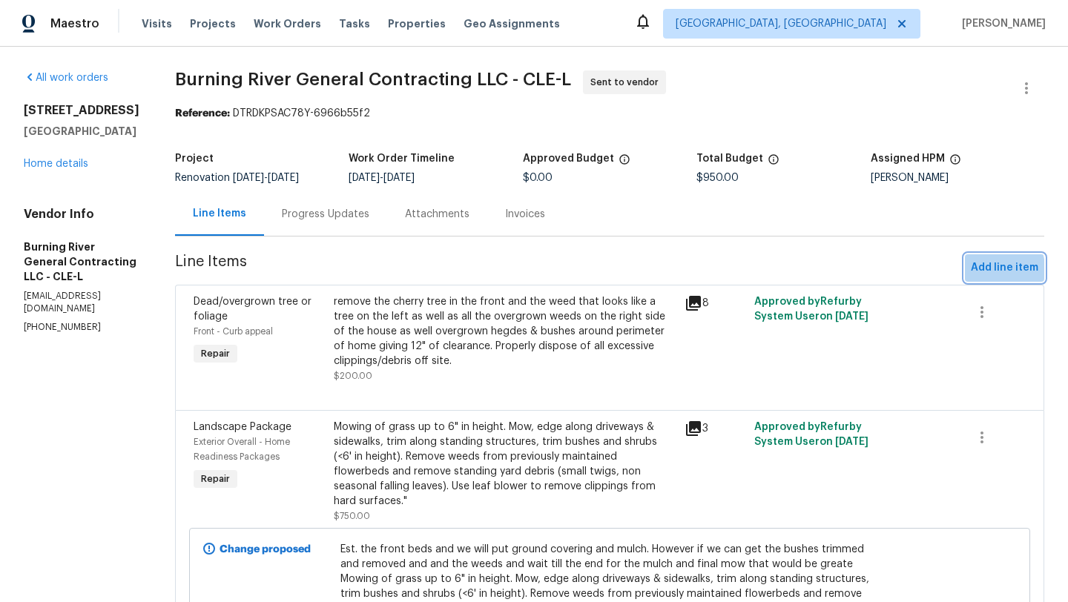
click at [982, 273] on span "Add line item" at bounding box center [1005, 268] width 68 height 19
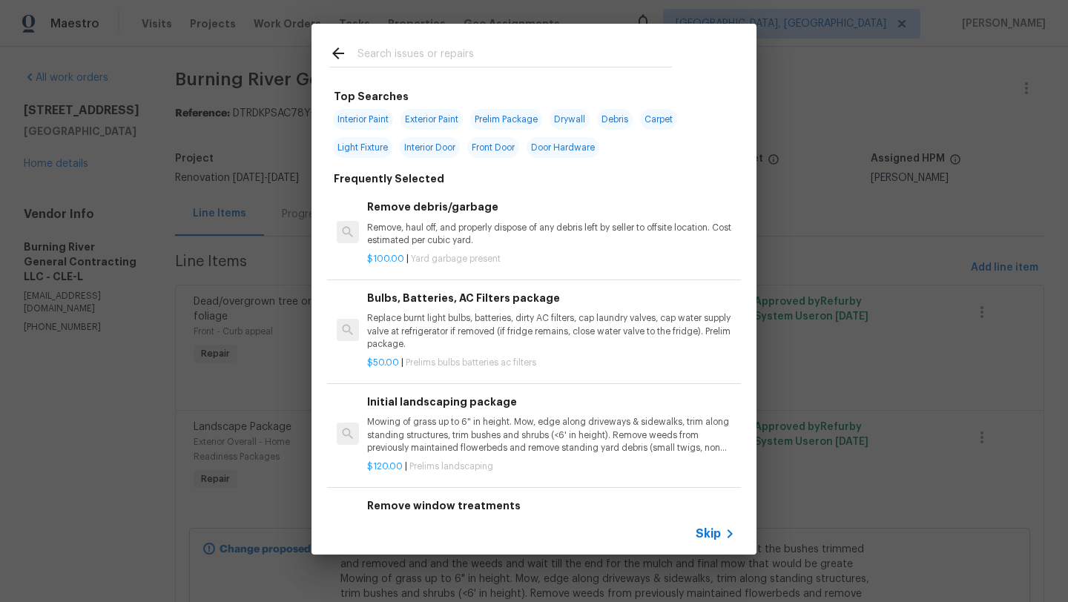
click at [360, 55] on input "text" at bounding box center [515, 56] width 315 height 22
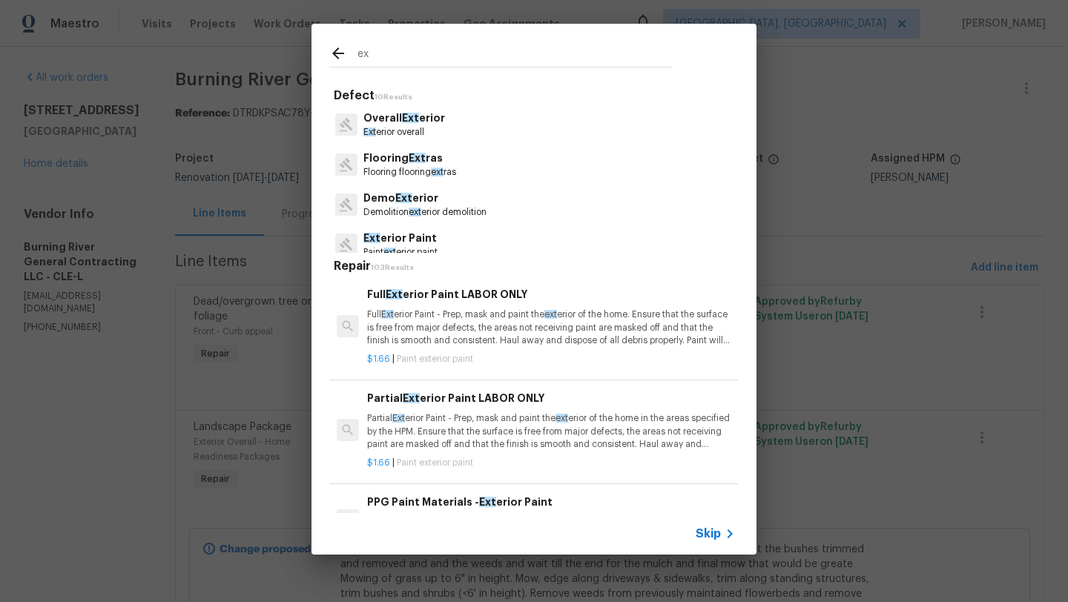
type input "e"
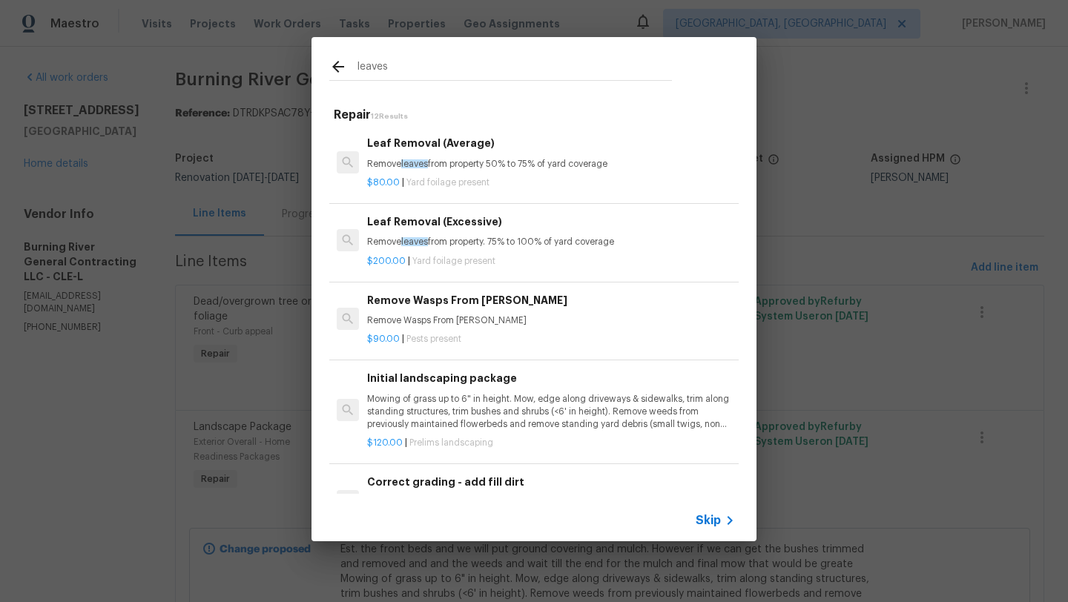
type input "leaves"
click at [443, 162] on p "Remove leaves from property 50% to 75% of yard coverage" at bounding box center [551, 164] width 368 height 13
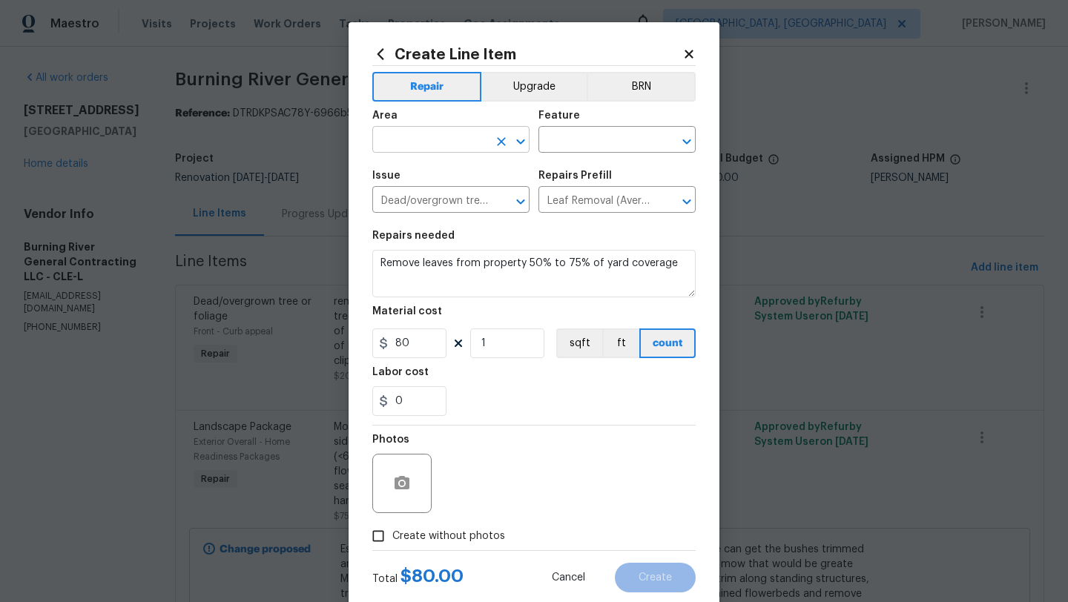
click at [416, 139] on input "text" at bounding box center [430, 141] width 116 height 23
click at [429, 191] on li "Exterior Overall" at bounding box center [450, 199] width 157 height 24
type input "Exterior Overall"
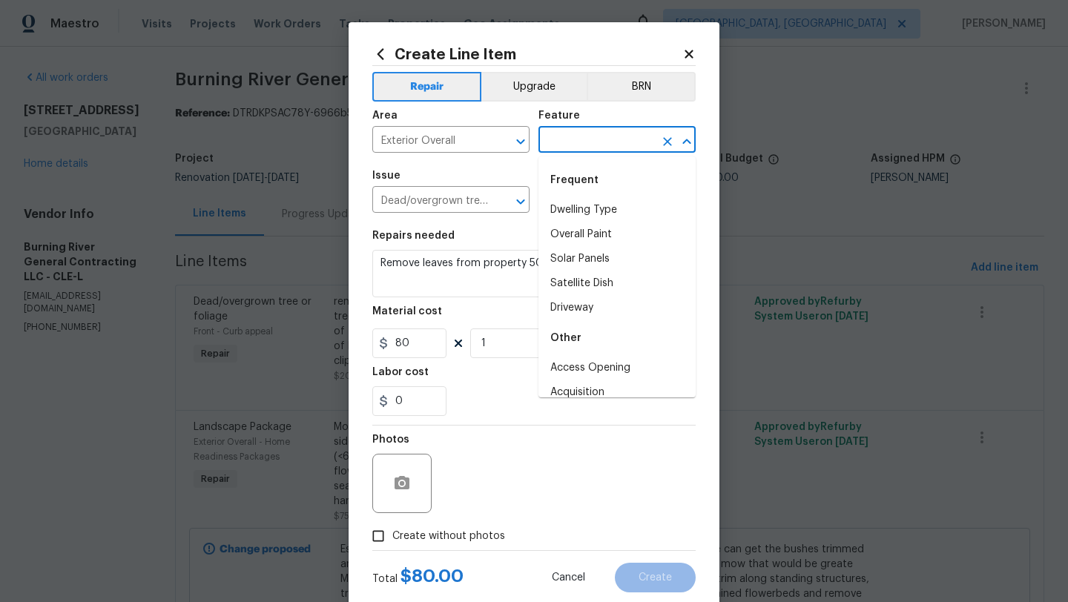
click at [559, 141] on input "text" at bounding box center [597, 141] width 116 height 23
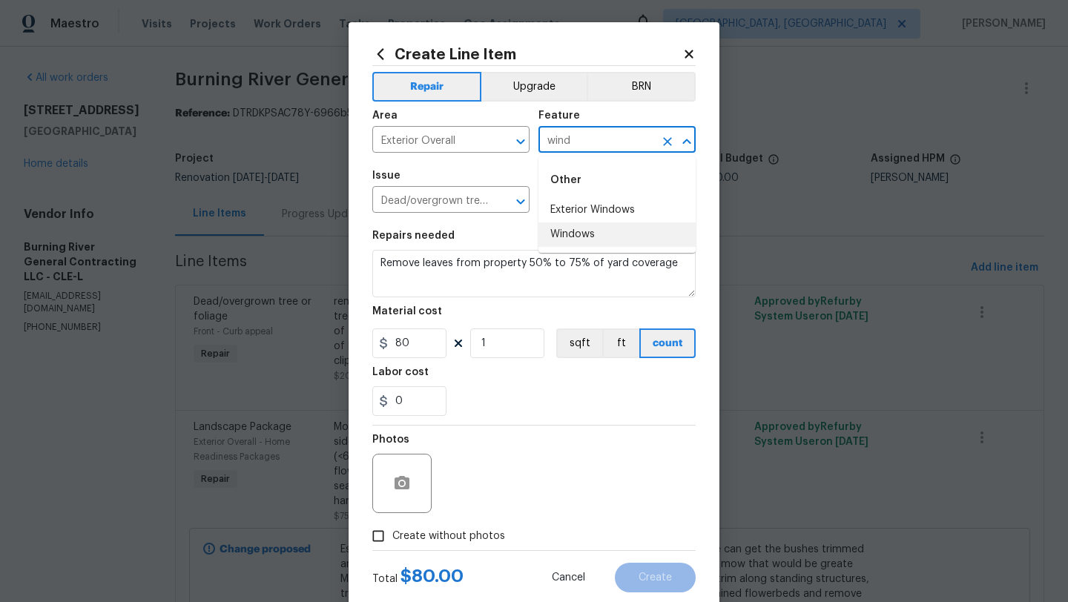
click at [558, 237] on li "Windows" at bounding box center [617, 235] width 157 height 24
type input "Windows"
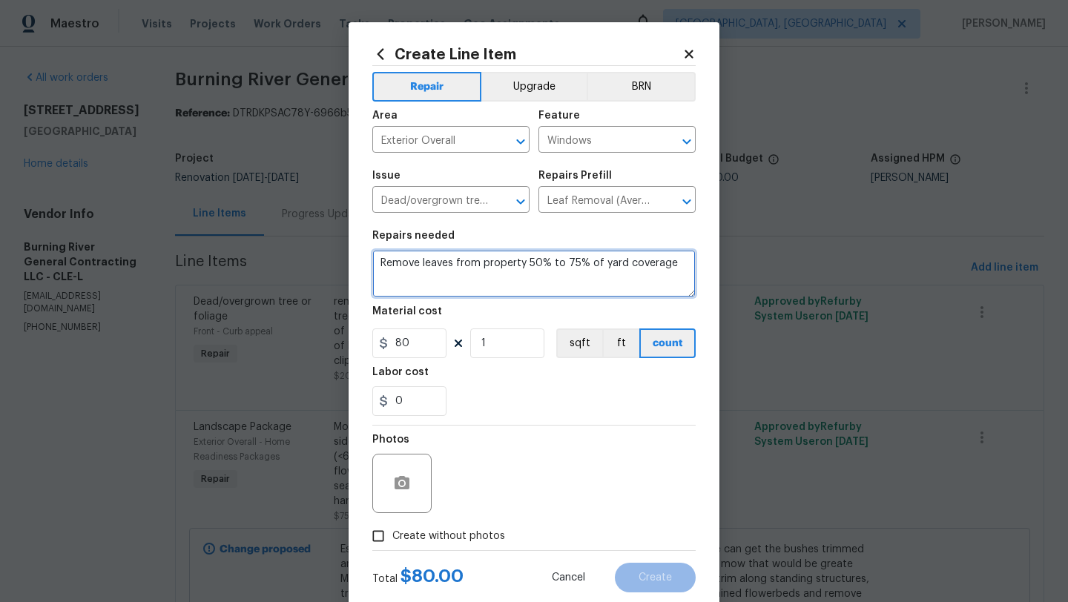
drag, startPoint x: 379, startPoint y: 263, endPoint x: 673, endPoint y: 274, distance: 294.0
click at [673, 274] on textarea "Remove leaves from property 50% to 75% of yard coverage" at bounding box center [533, 273] width 323 height 47
paste textarea "EXTERIOR: PRIMARY STRUCTURE - OPPOSITE DRIVE SIDE 9. 1411.19 - Clean out window…"
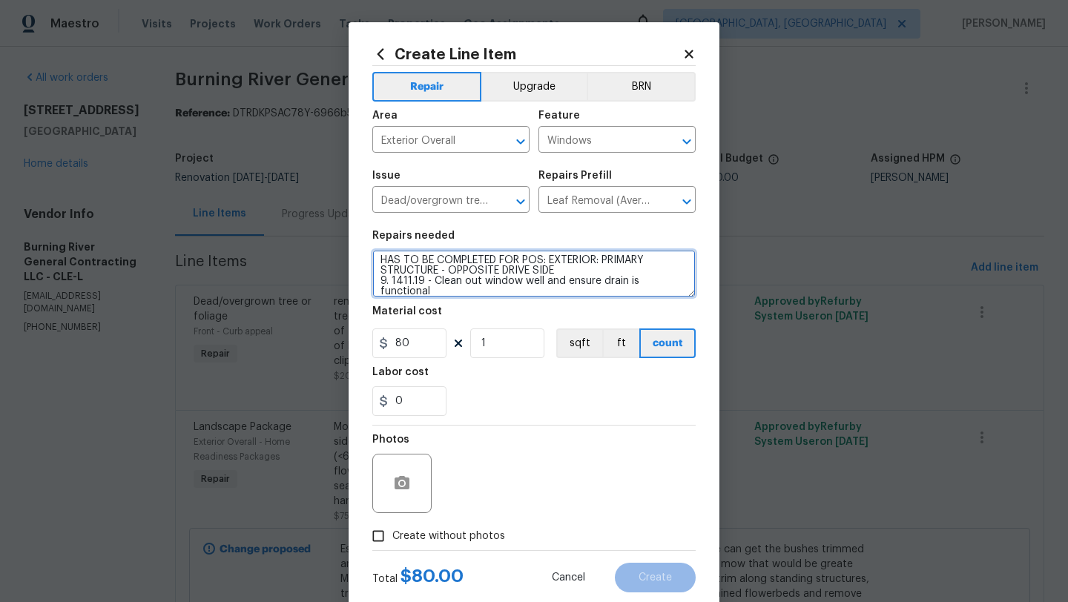
drag, startPoint x: 442, startPoint y: 272, endPoint x: 377, endPoint y: 274, distance: 65.3
click at [377, 274] on textarea "HAS TO BE COMPLETED FOR POS: EXTERIOR: PRIMARY STRUCTURE - OPPOSITE DRIVE SIDE …" at bounding box center [533, 273] width 323 height 47
drag, startPoint x: 433, startPoint y: 283, endPoint x: 370, endPoint y: 278, distance: 62.5
click at [370, 278] on div "Create Line Item Repair Upgrade BRN Area Exterior Overall ​ Feature Windows ​ I…" at bounding box center [534, 319] width 371 height 594
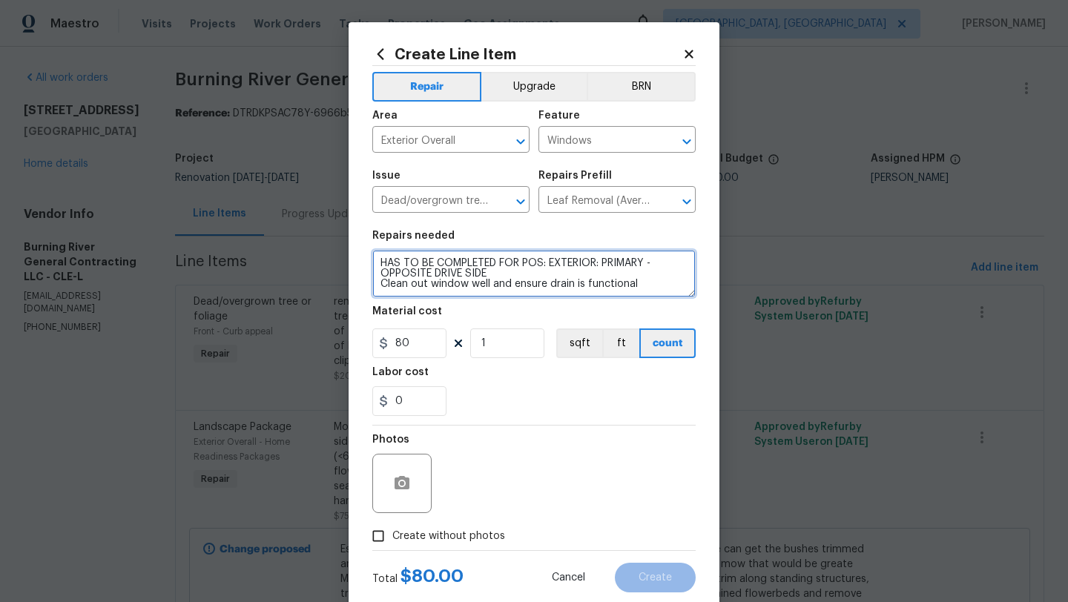
type textarea "HAS TO BE COMPLETED FOR POS: EXTERIOR: PRIMARY - OPPOSITE DRIVE SIDE Clean out …"
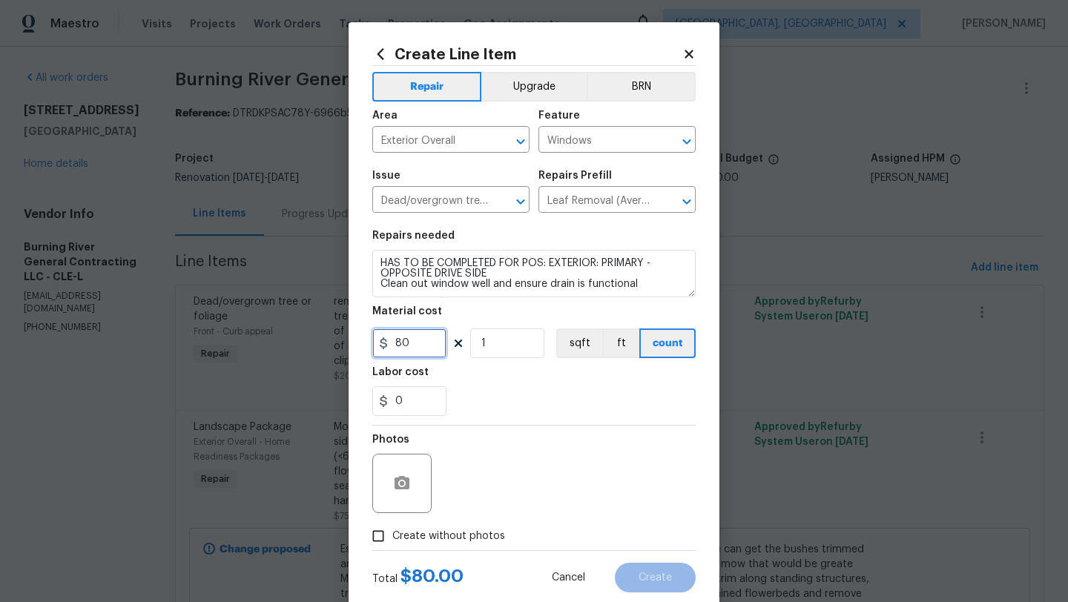
click at [410, 336] on input "80" at bounding box center [409, 344] width 74 height 30
drag, startPoint x: 410, startPoint y: 339, endPoint x: 384, endPoint y: 340, distance: 26.0
click at [384, 340] on div "80" at bounding box center [409, 344] width 74 height 30
type input "50"
click at [460, 429] on div "Photos" at bounding box center [533, 474] width 323 height 96
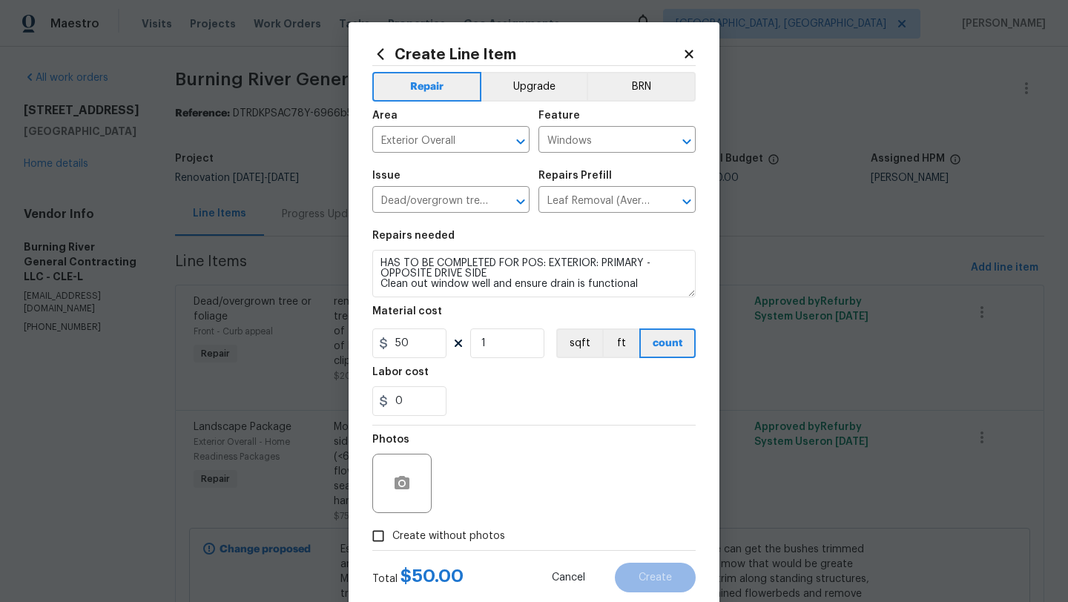
click at [377, 537] on input "Create without photos" at bounding box center [378, 536] width 28 height 28
checkbox input "true"
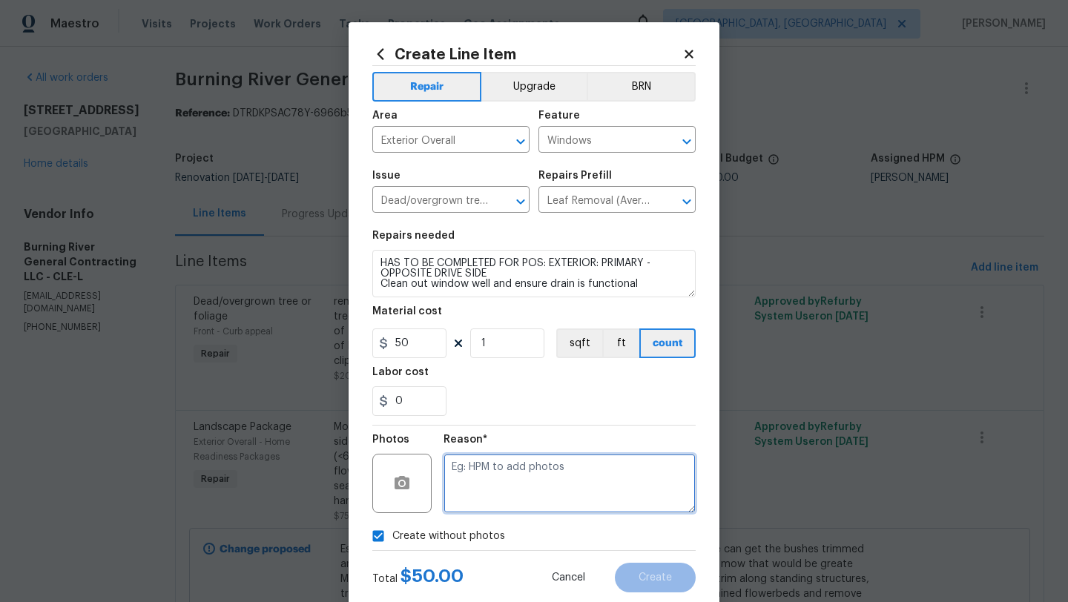
click at [523, 488] on textarea at bounding box center [570, 483] width 252 height 59
type textarea "desk"
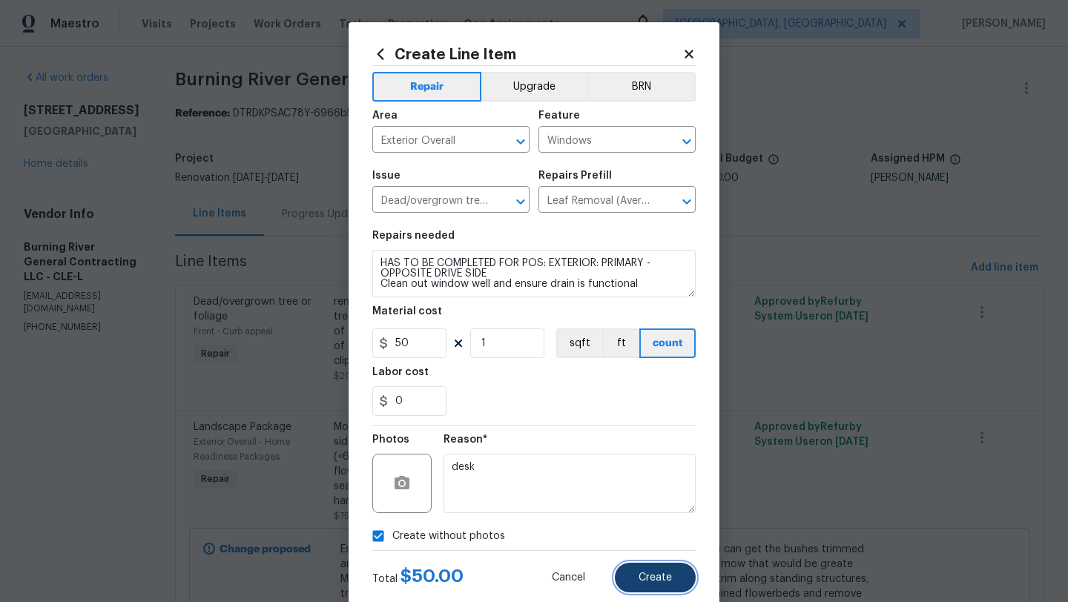
click at [665, 582] on span "Create" at bounding box center [655, 578] width 33 height 11
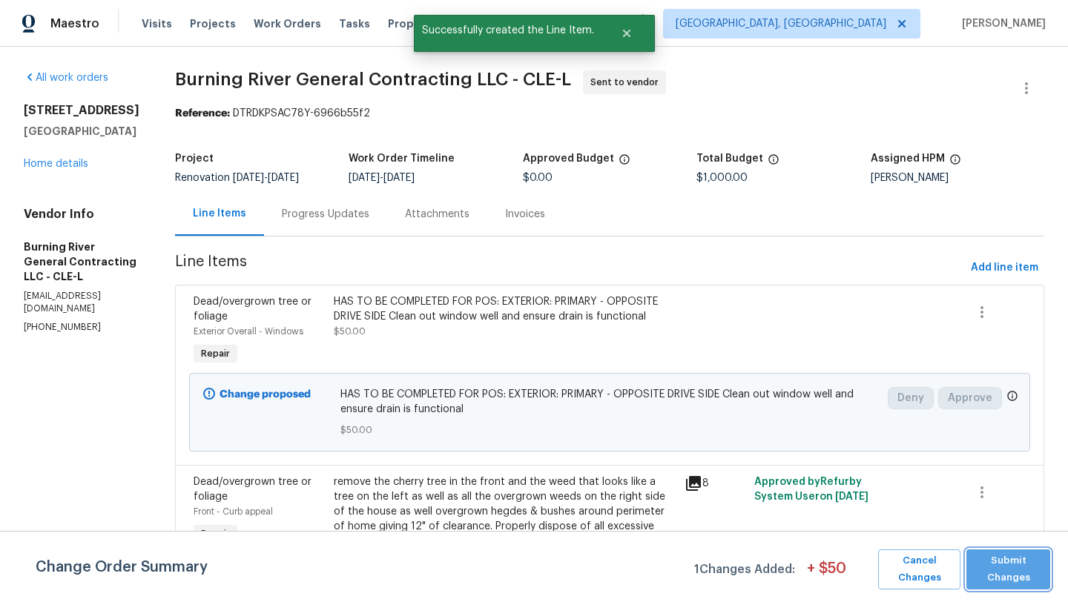
click at [1013, 578] on span "Submit Changes" at bounding box center [1008, 570] width 69 height 34
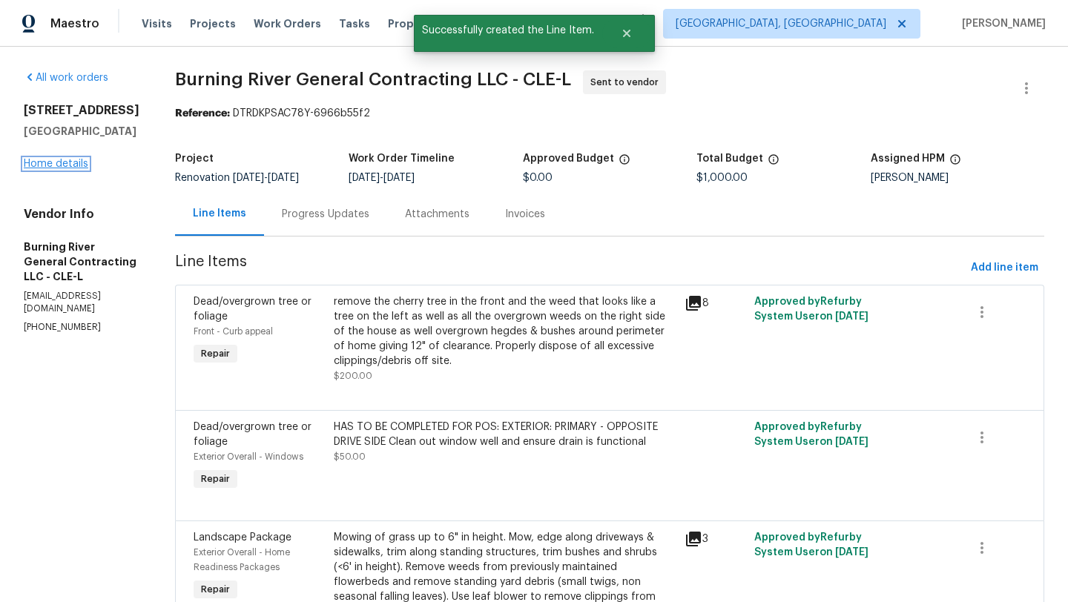
click at [65, 169] on link "Home details" at bounding box center [56, 164] width 65 height 10
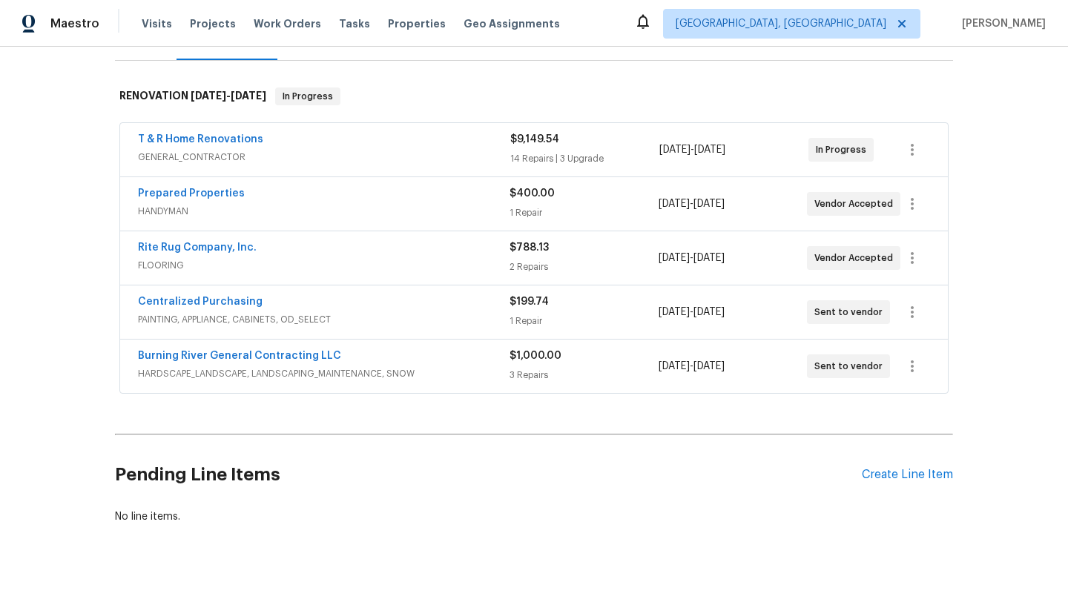
scroll to position [206, 0]
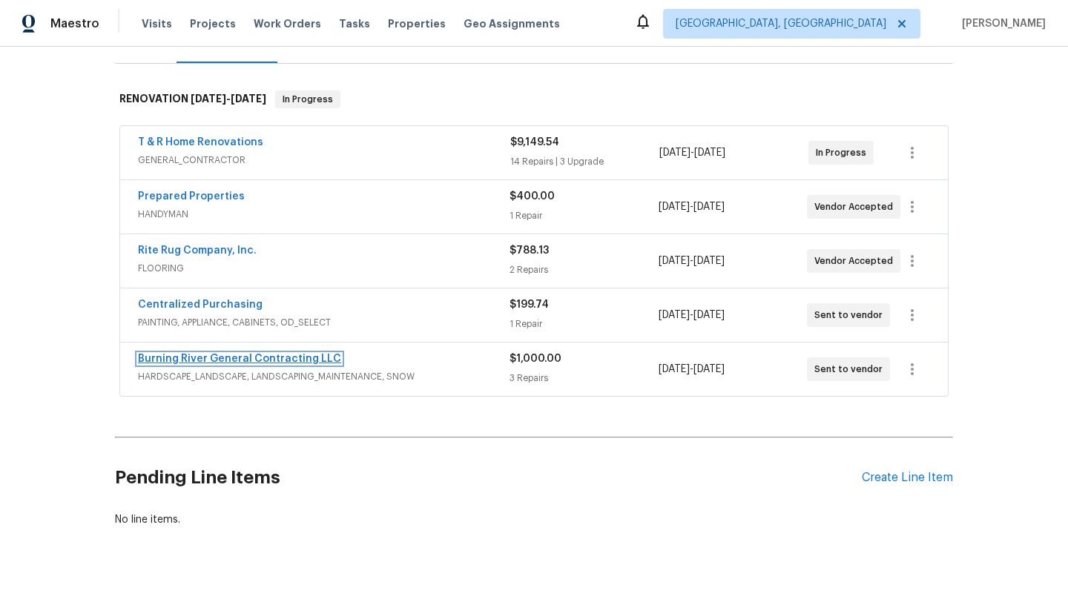
click at [286, 358] on link "Burning River General Contracting LLC" at bounding box center [239, 359] width 203 height 10
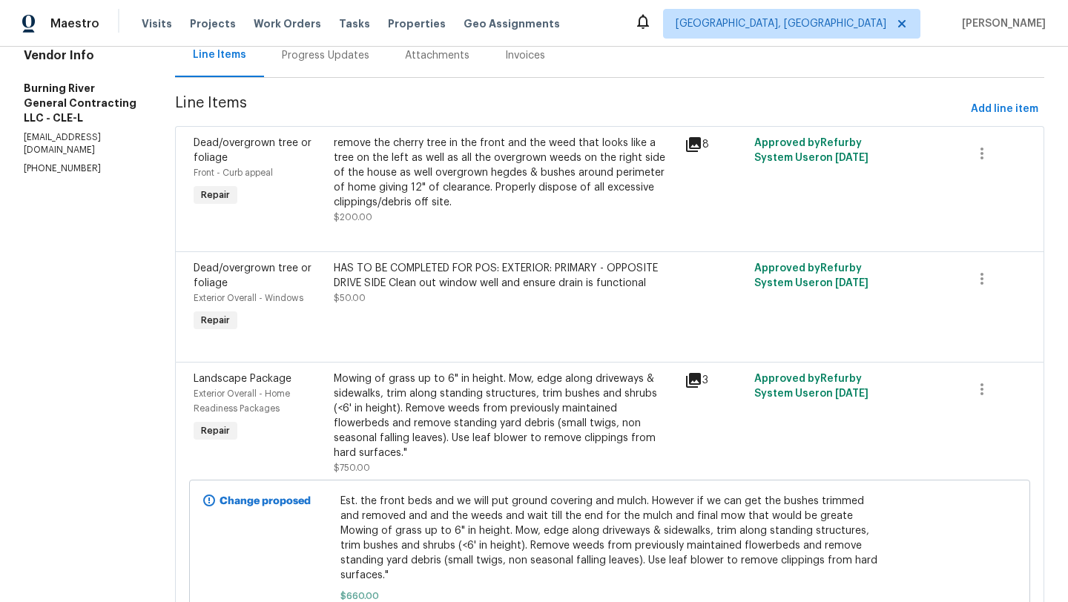
scroll to position [223, 0]
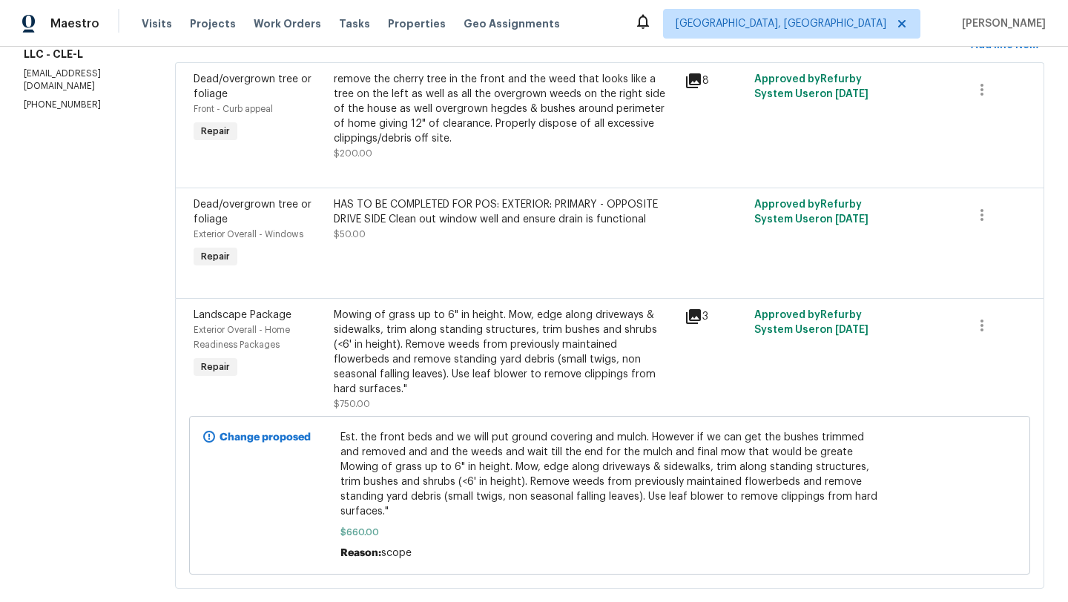
click at [692, 85] on icon at bounding box center [693, 80] width 15 height 15
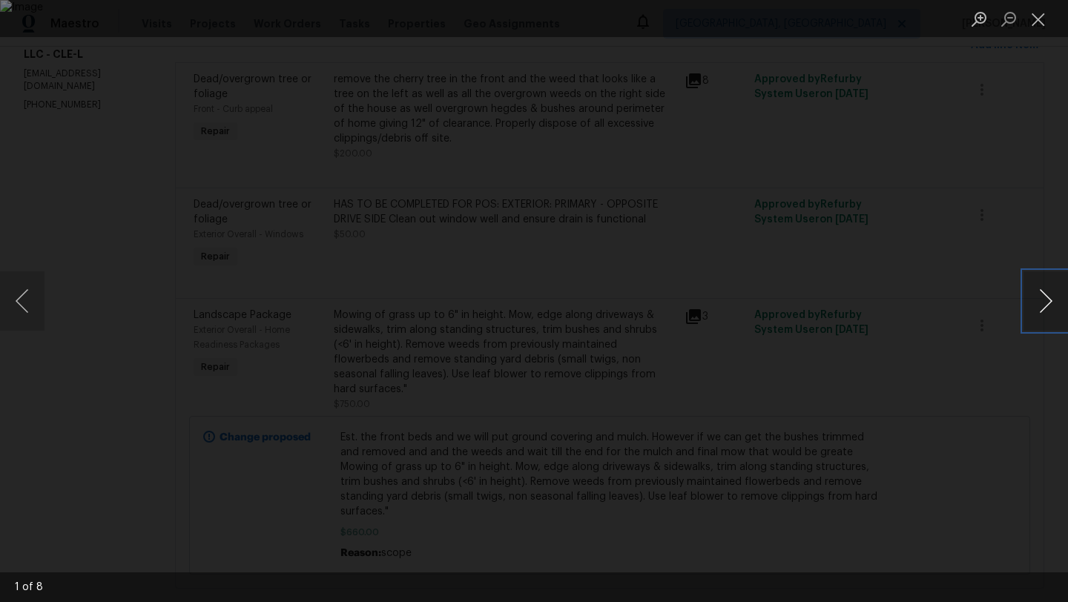
click at [1046, 301] on button "Next image" at bounding box center [1046, 301] width 45 height 59
click at [1033, 309] on button "Next image" at bounding box center [1046, 301] width 45 height 59
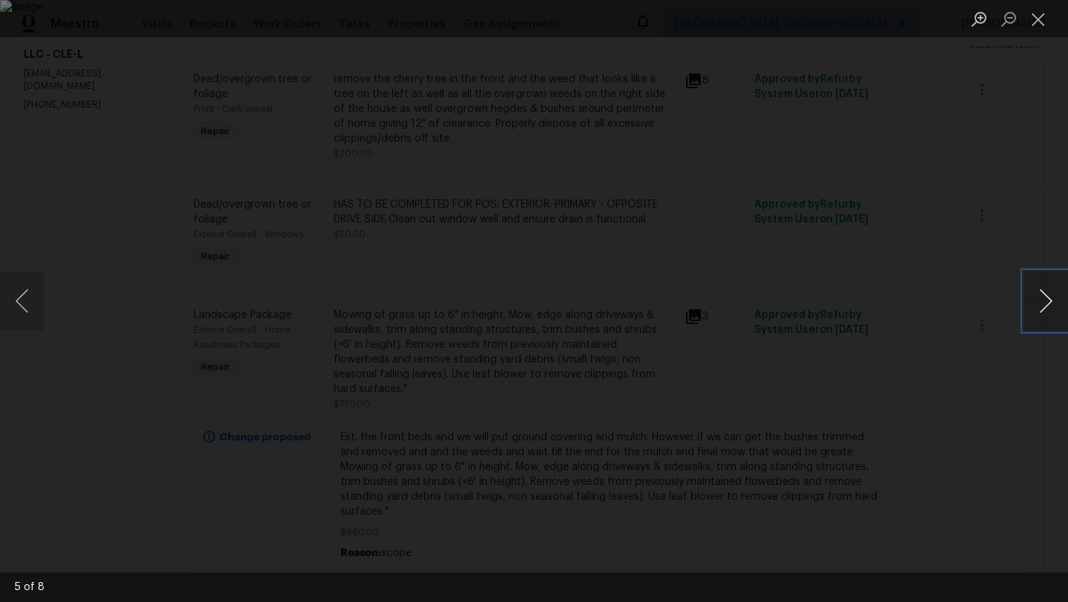
click at [1033, 309] on button "Next image" at bounding box center [1046, 301] width 45 height 59
click at [19, 296] on button "Previous image" at bounding box center [22, 301] width 45 height 59
click at [1039, 17] on button "Close lightbox" at bounding box center [1039, 19] width 30 height 26
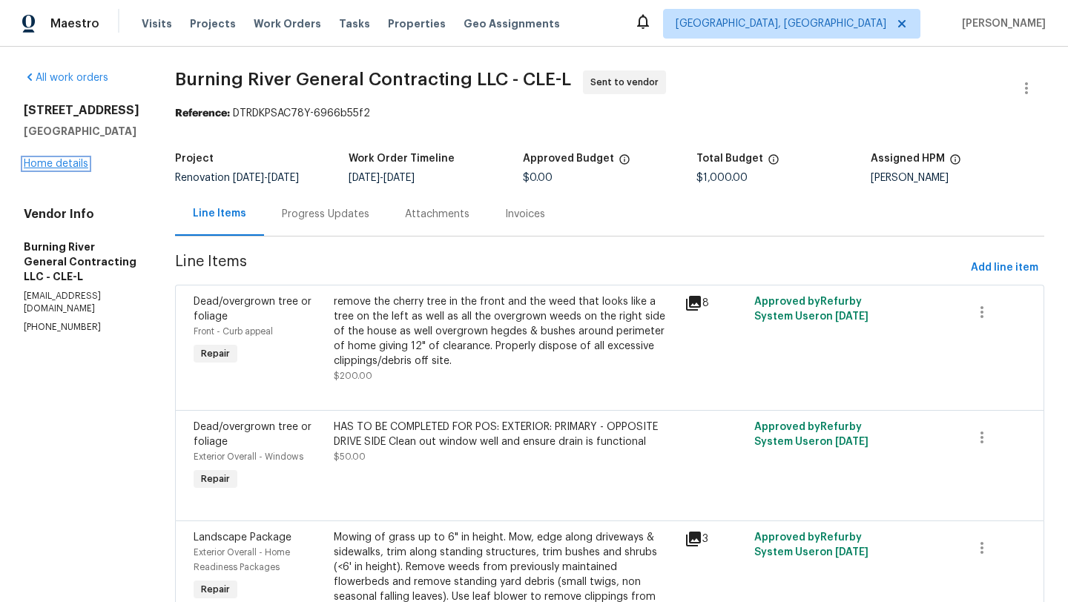
click at [59, 169] on link "Home details" at bounding box center [56, 164] width 65 height 10
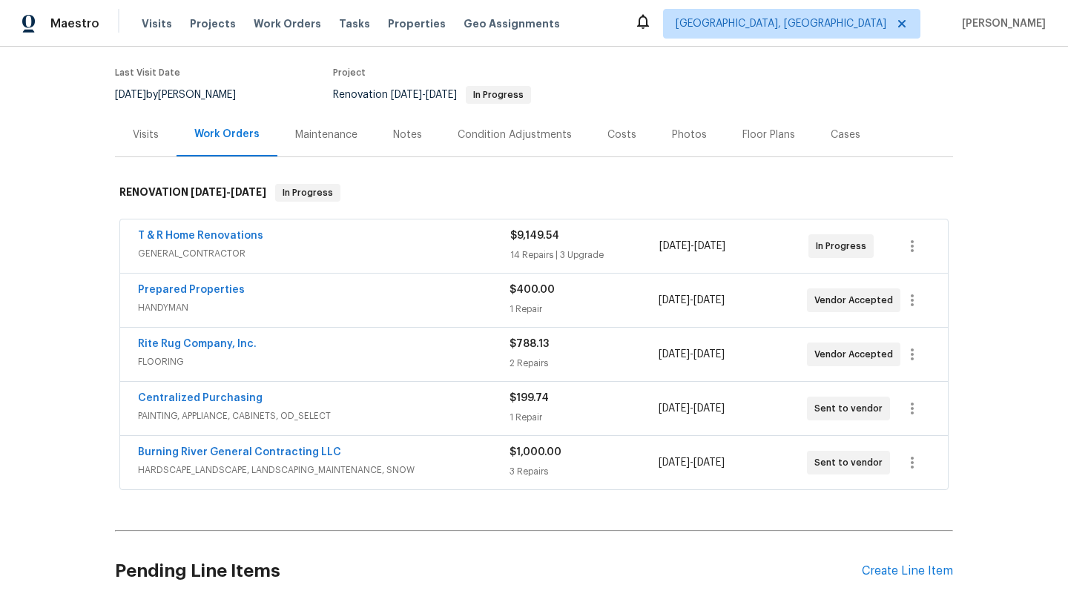
scroll to position [231, 0]
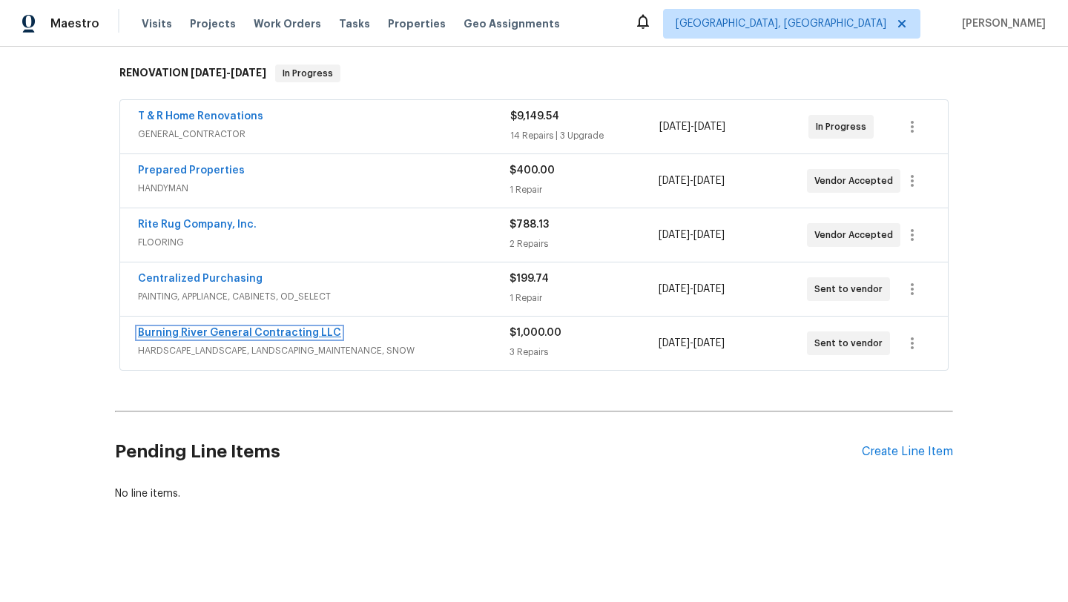
click at [246, 332] on link "Burning River General Contracting LLC" at bounding box center [239, 333] width 203 height 10
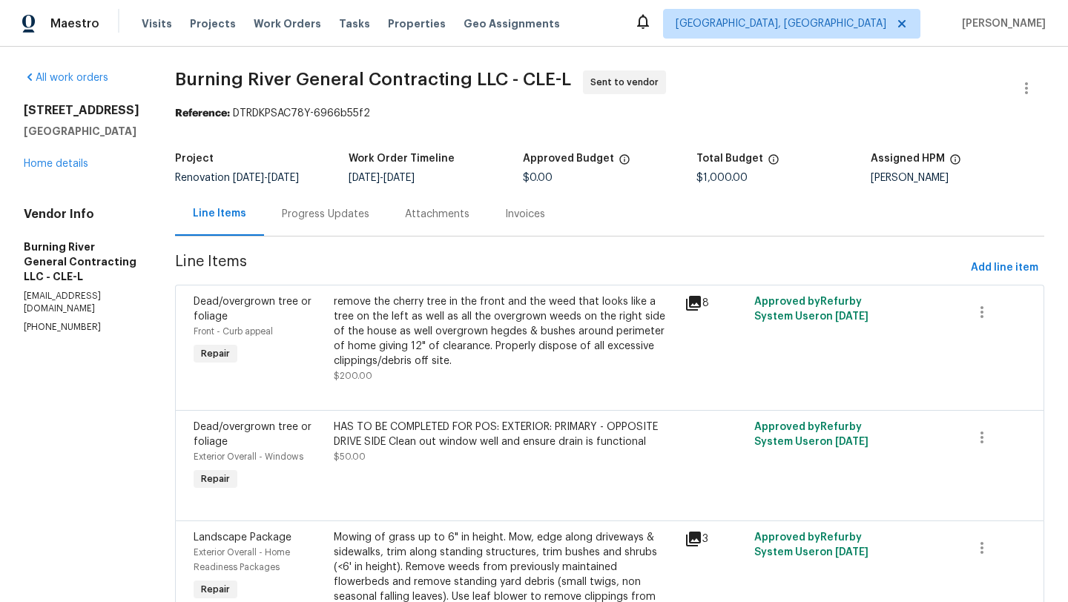
scroll to position [223, 0]
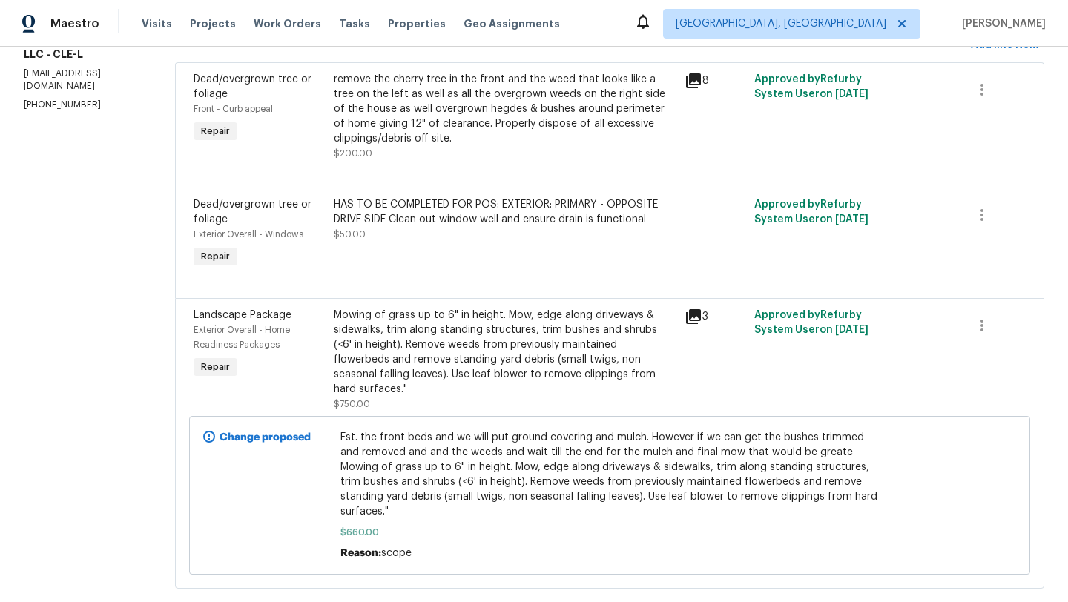
click at [504, 352] on div "Mowing of grass up to 6" in height. Mow, edge along driveways & sidewalks, trim…" at bounding box center [505, 352] width 342 height 89
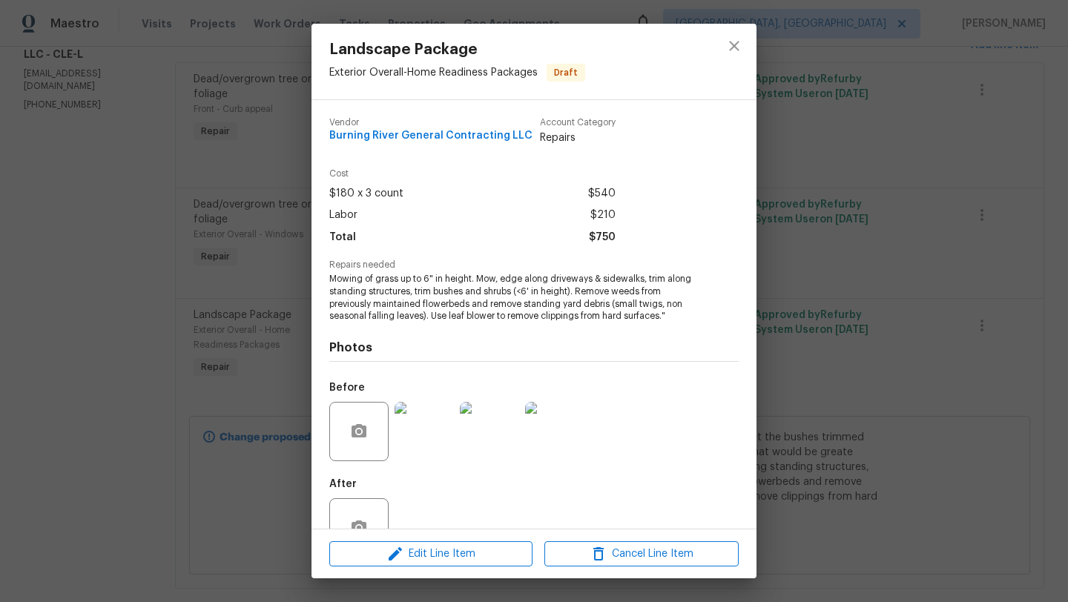
click at [419, 437] on img at bounding box center [424, 431] width 59 height 59
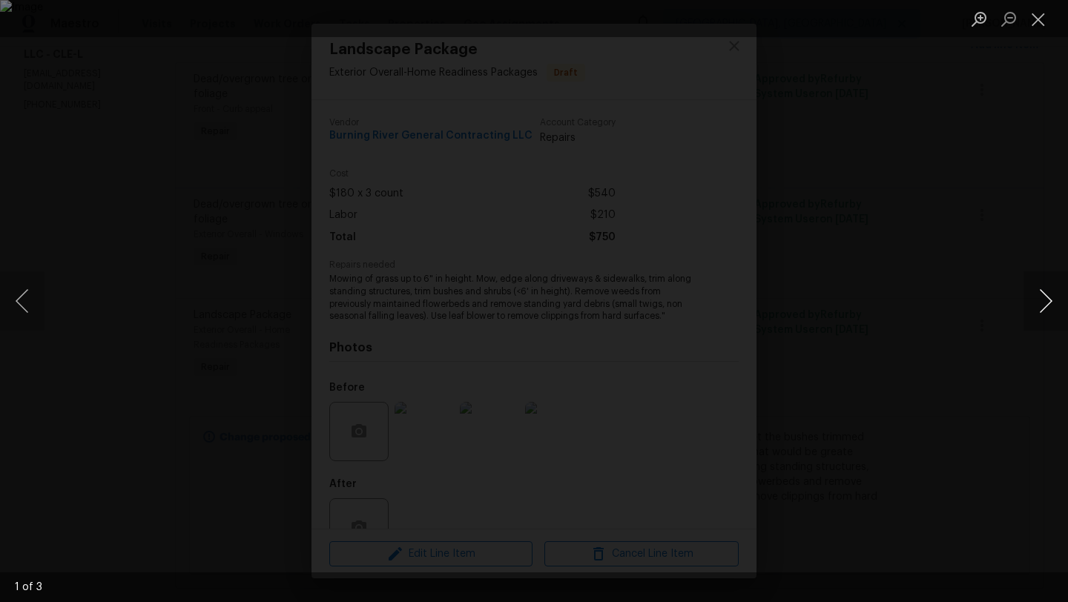
click at [1056, 327] on button "Next image" at bounding box center [1046, 301] width 45 height 59
click at [1049, 320] on button "Next image" at bounding box center [1046, 301] width 45 height 59
click at [1046, 313] on button "Next image" at bounding box center [1046, 301] width 45 height 59
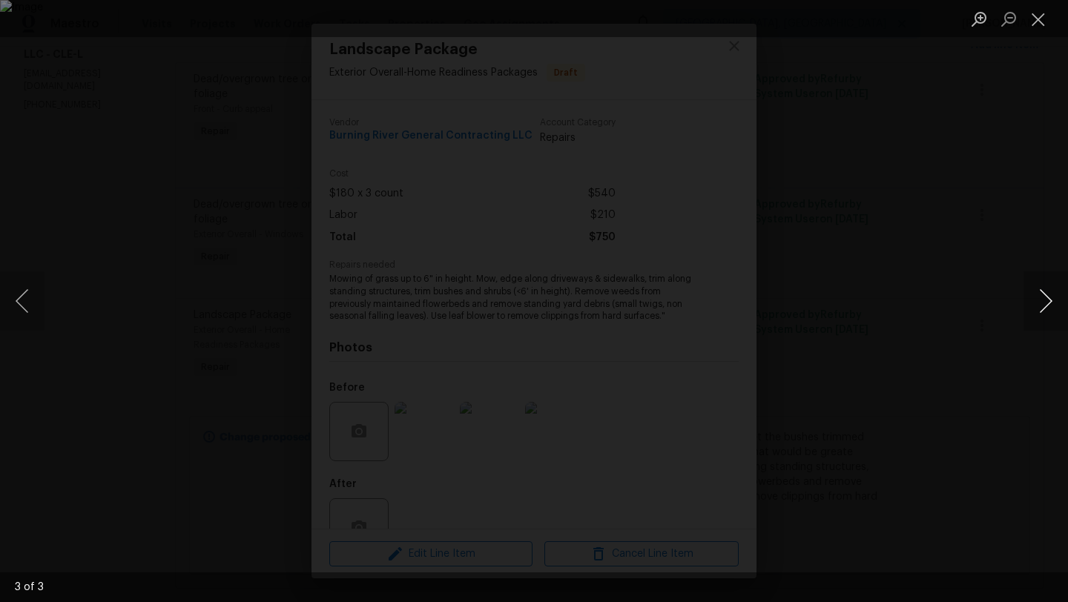
click at [1046, 313] on button "Next image" at bounding box center [1046, 301] width 45 height 59
click at [1043, 29] on button "Close lightbox" at bounding box center [1039, 19] width 30 height 26
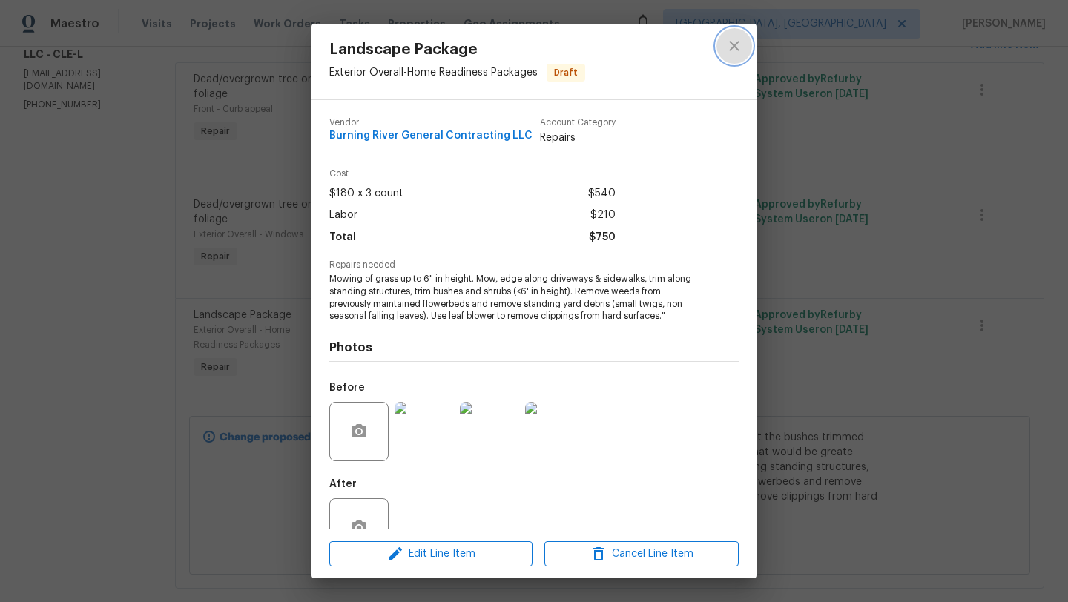
click at [735, 47] on icon "close" at bounding box center [734, 46] width 10 height 10
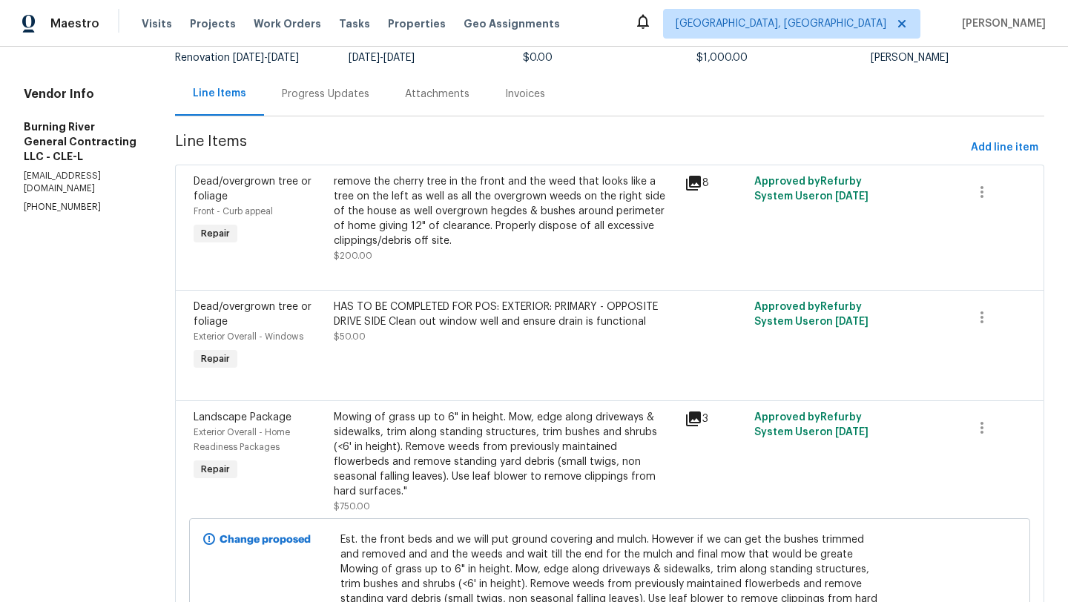
scroll to position [0, 0]
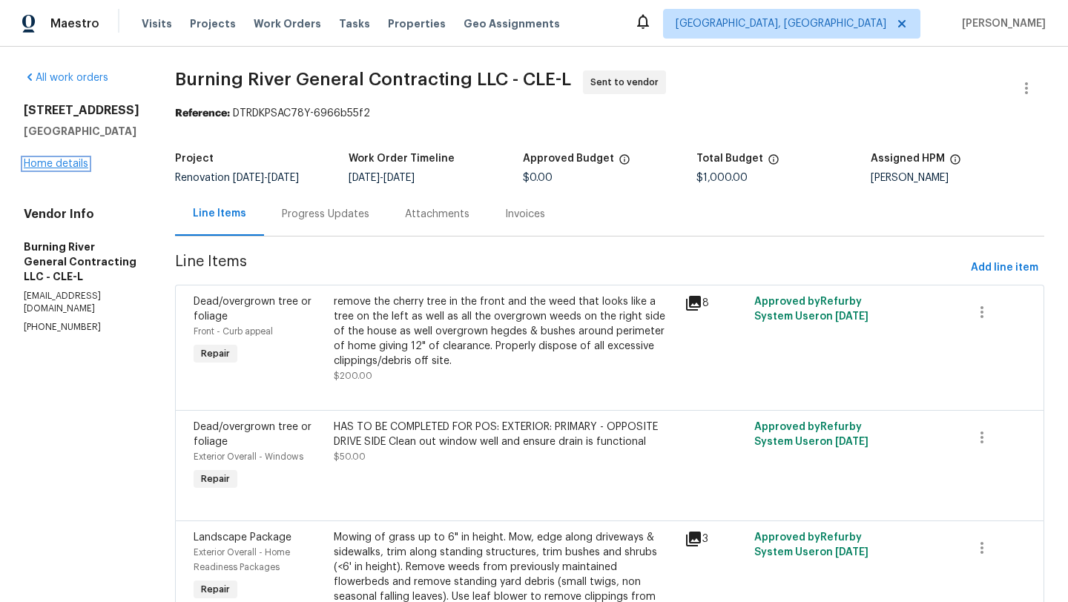
click at [56, 169] on link "Home details" at bounding box center [56, 164] width 65 height 10
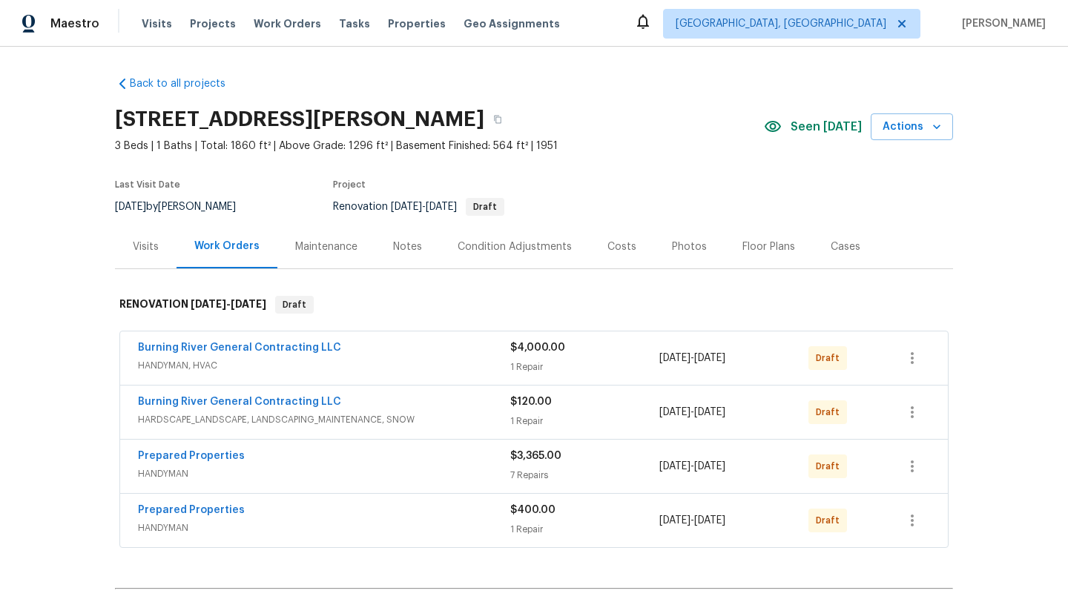
click at [480, 73] on div "Back to all projects [STREET_ADDRESS][PERSON_NAME] 3 Beds | 1 Baths | Total: 18…" at bounding box center [534, 378] width 838 height 626
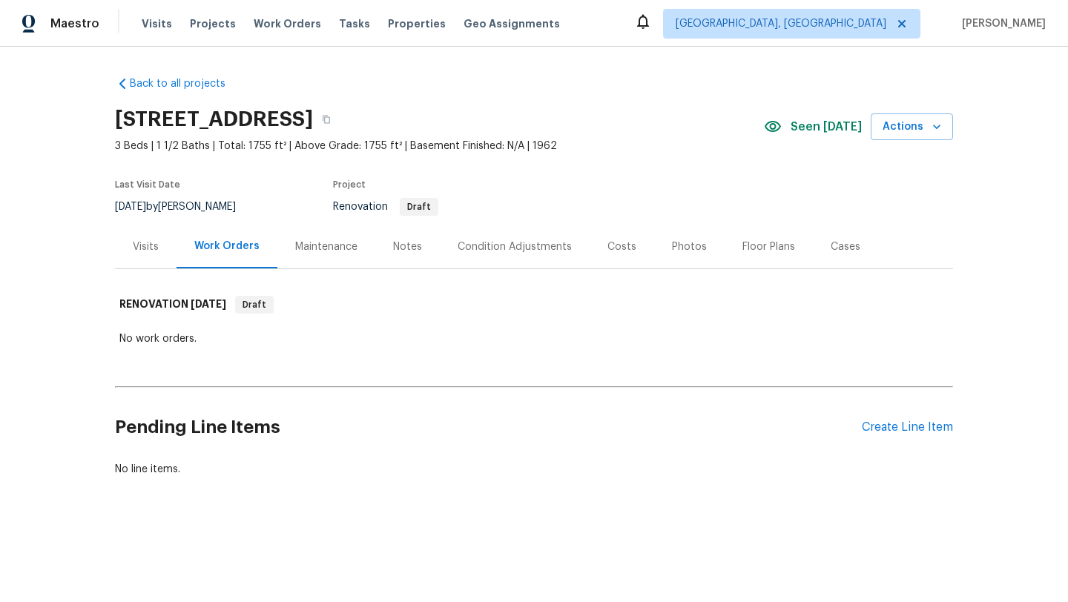
click at [507, 244] on div "Condition Adjustments" at bounding box center [515, 247] width 114 height 15
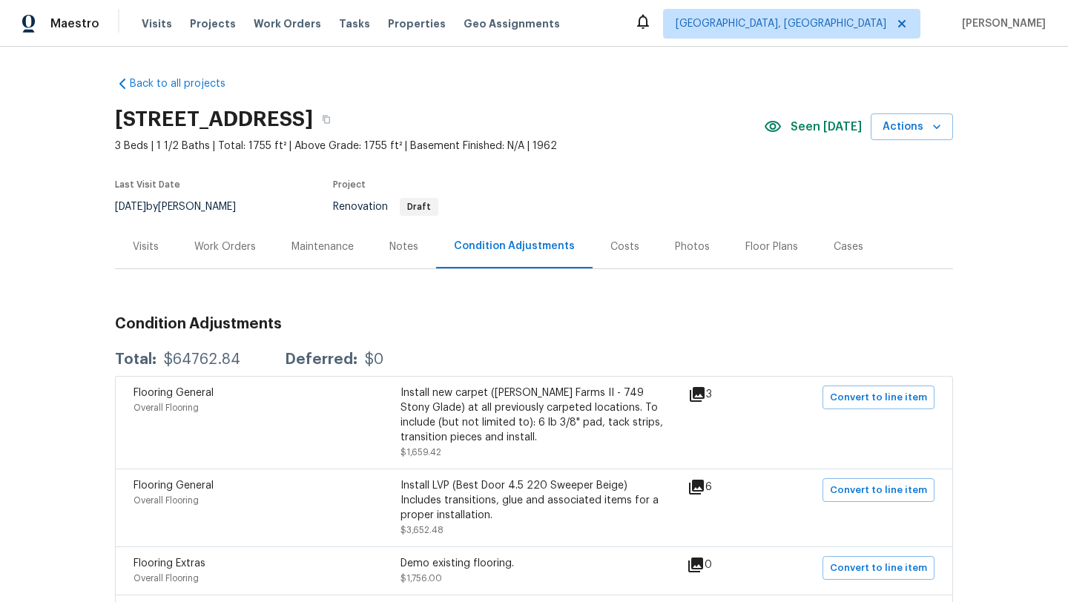
click at [136, 247] on div "Visits" at bounding box center [146, 247] width 26 height 15
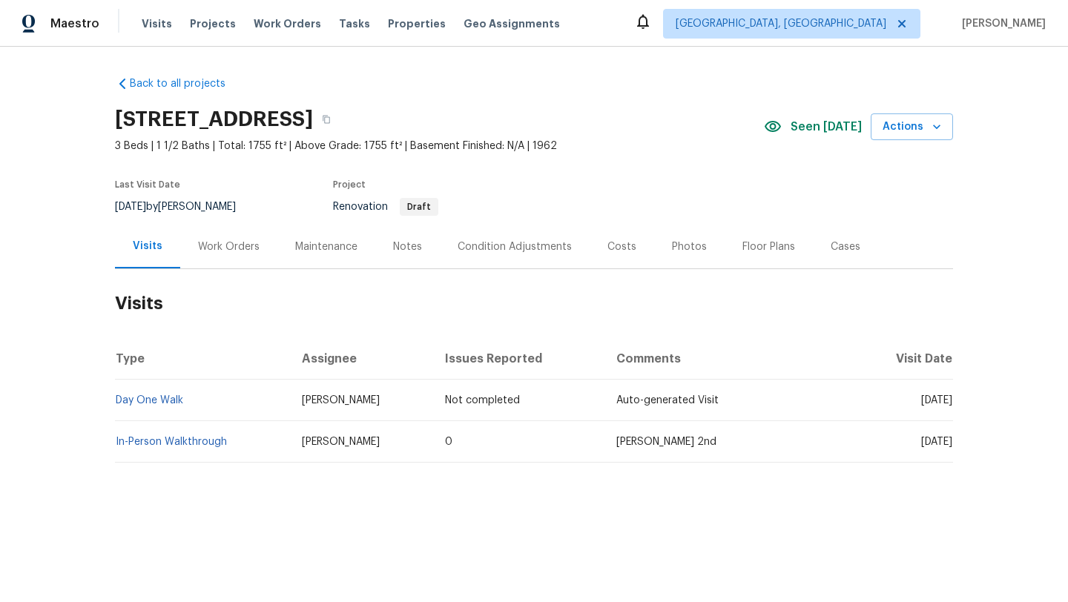
click at [215, 245] on div "Work Orders" at bounding box center [229, 247] width 62 height 15
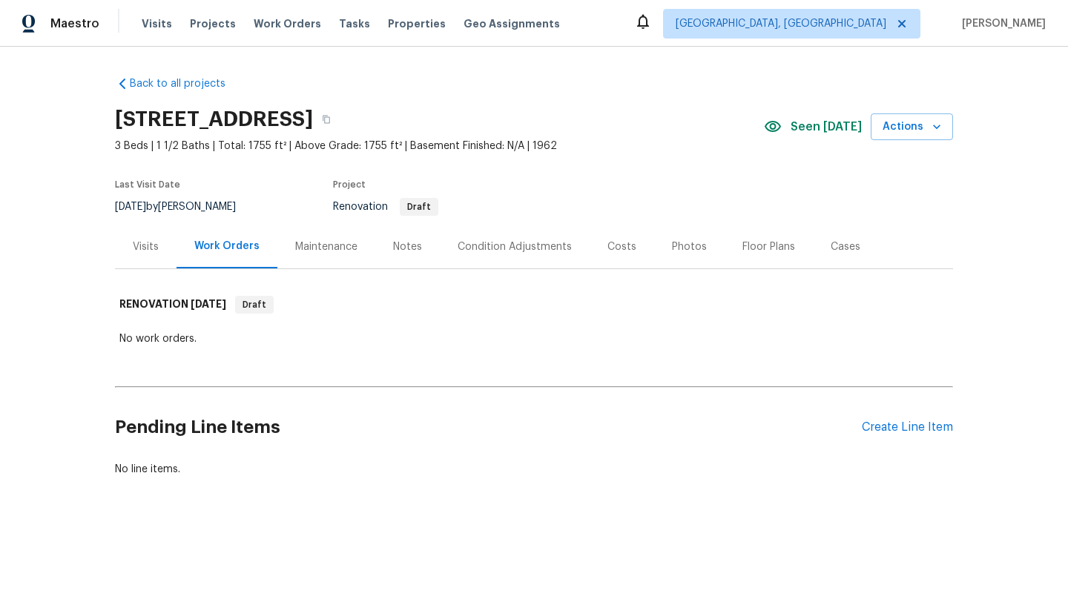
click at [150, 240] on div "Visits" at bounding box center [146, 247] width 26 height 15
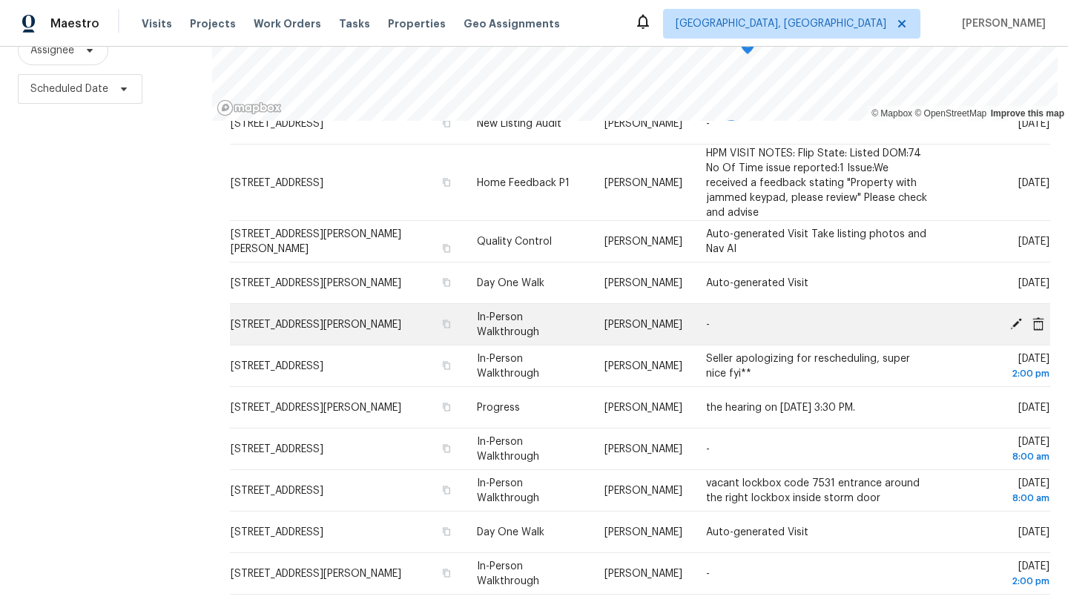
scroll to position [100, 0]
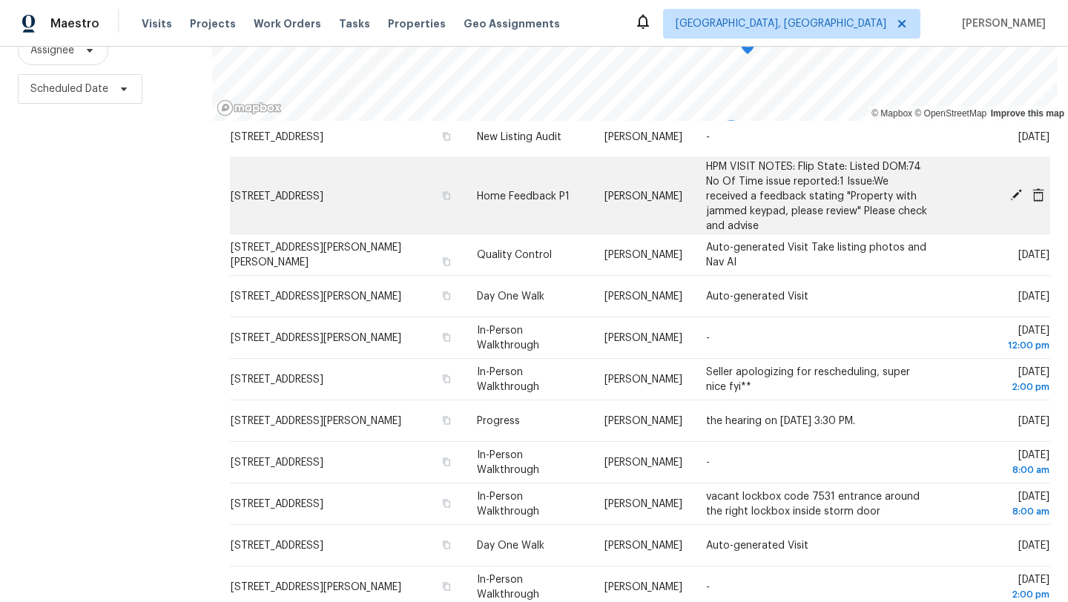
click at [1008, 197] on span at bounding box center [1016, 194] width 22 height 13
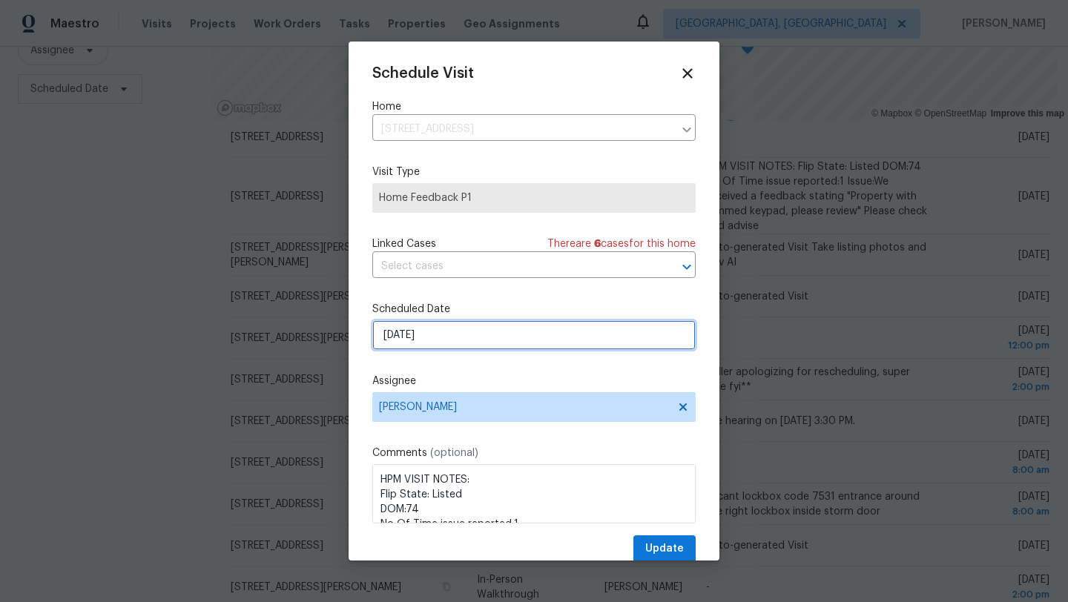
click at [459, 337] on input "[DATE]" at bounding box center [533, 335] width 323 height 30
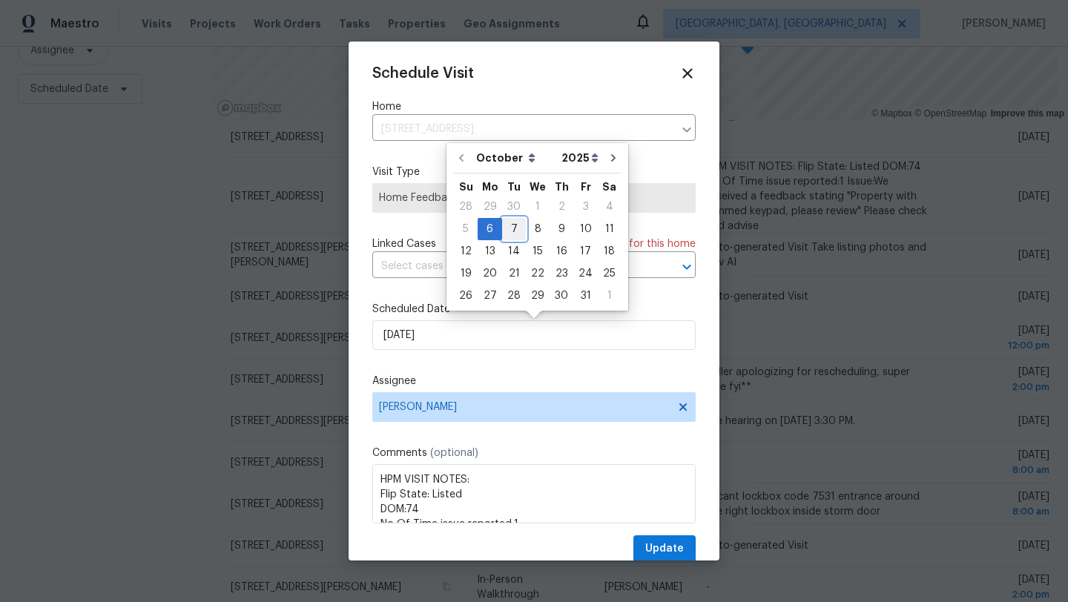
click at [513, 223] on div "7" at bounding box center [514, 229] width 24 height 21
type input "10/7/2025"
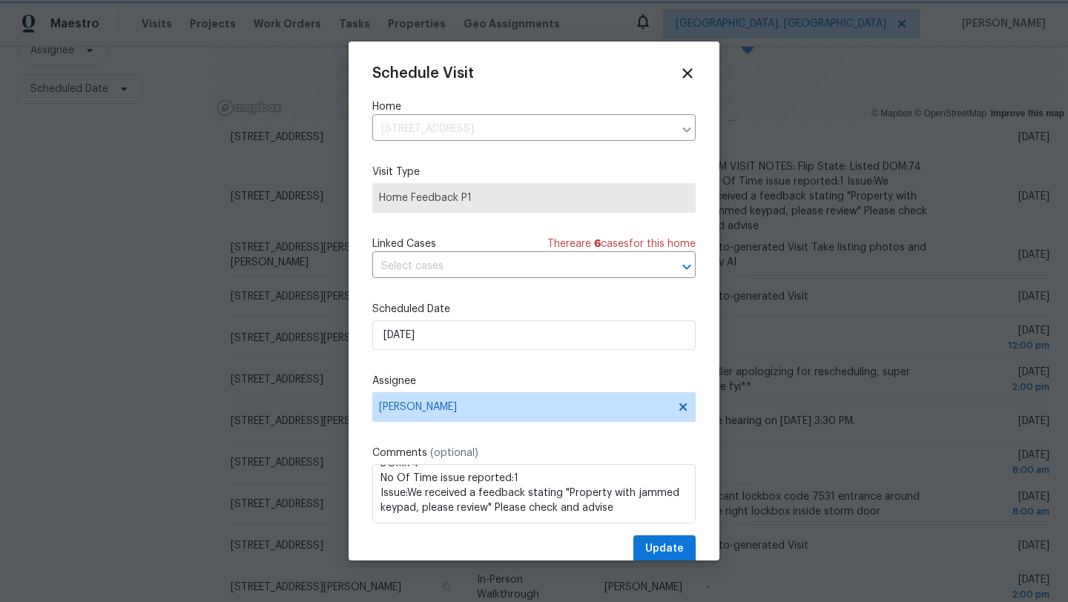
scroll to position [27, 0]
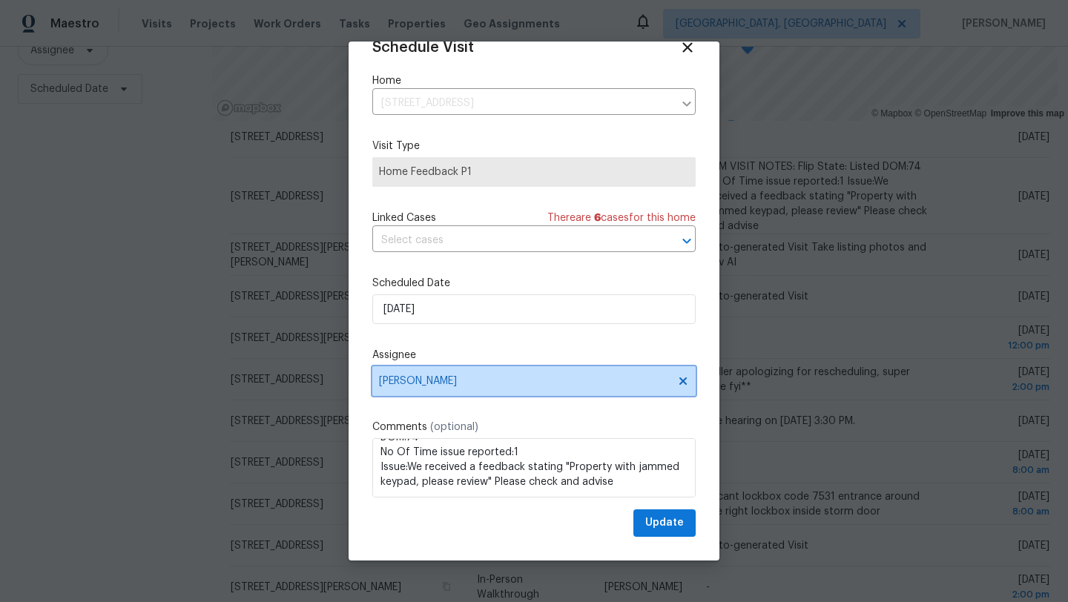
click at [407, 382] on span "[PERSON_NAME]" at bounding box center [524, 381] width 291 height 12
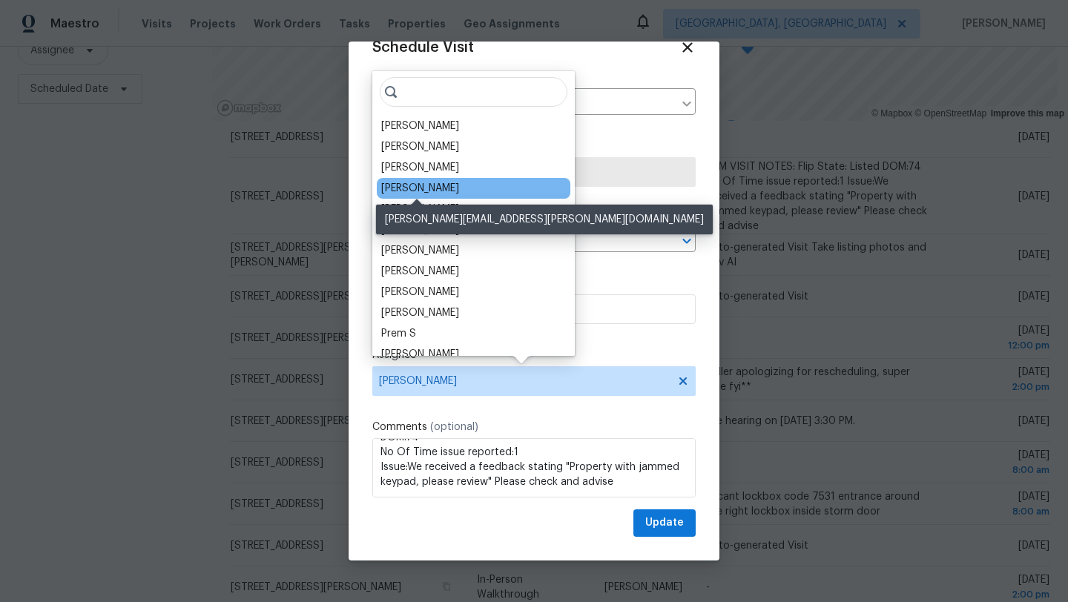
click at [423, 190] on div "[PERSON_NAME]" at bounding box center [420, 188] width 78 height 15
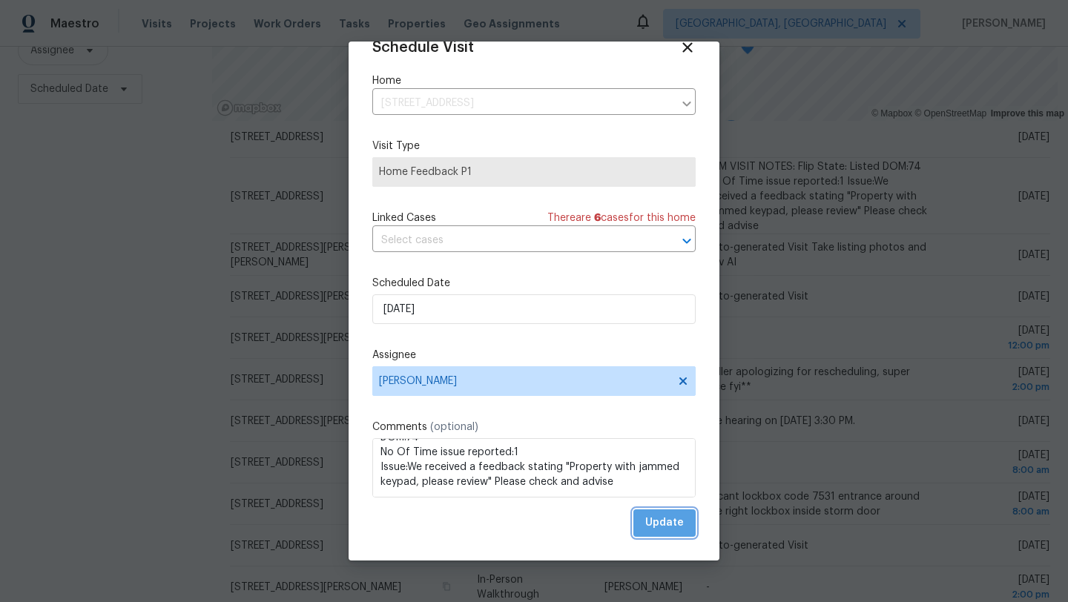
click at [668, 529] on span "Update" at bounding box center [664, 523] width 39 height 19
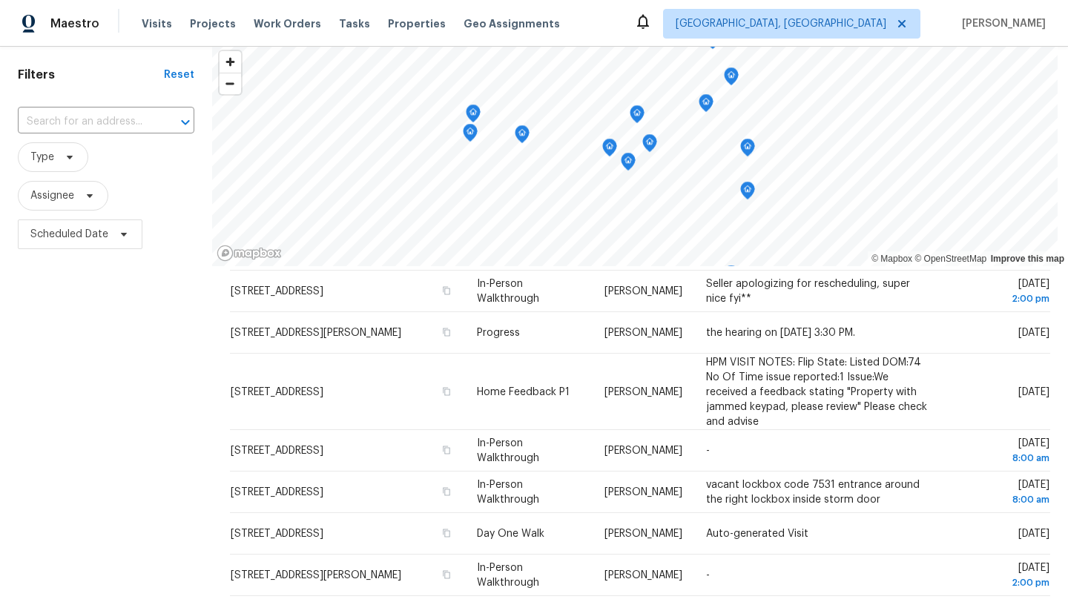
scroll to position [47, 0]
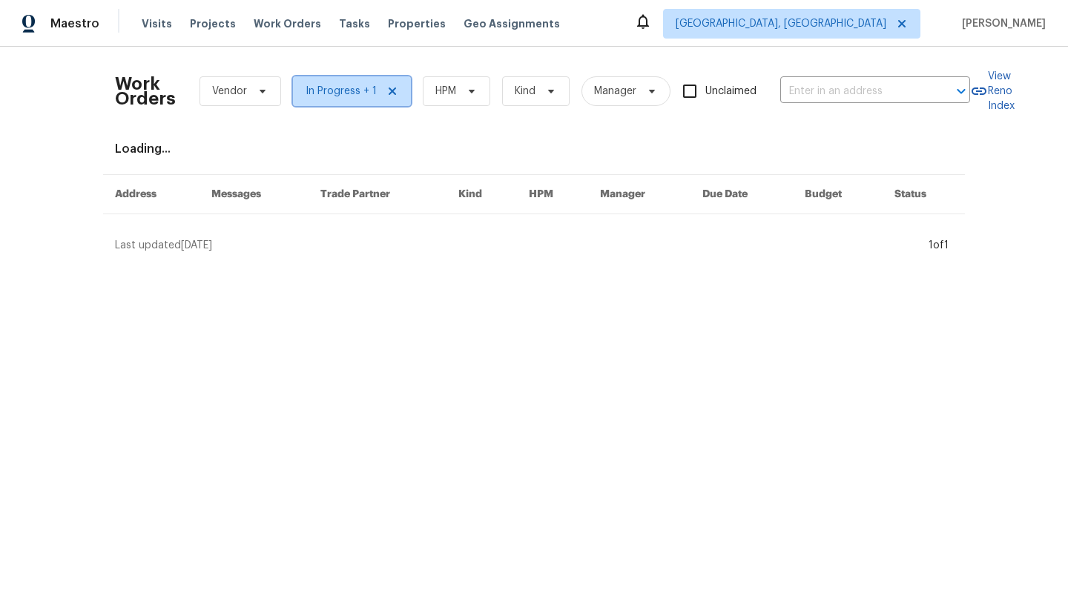
click at [387, 88] on icon at bounding box center [393, 91] width 12 height 12
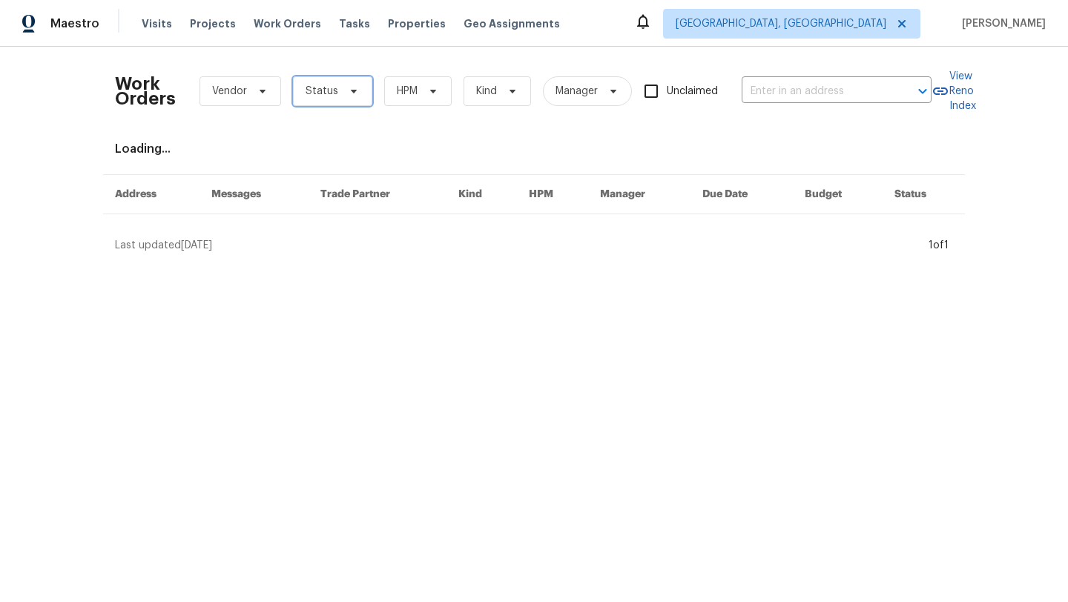
click at [343, 94] on span at bounding box center [351, 91] width 16 height 12
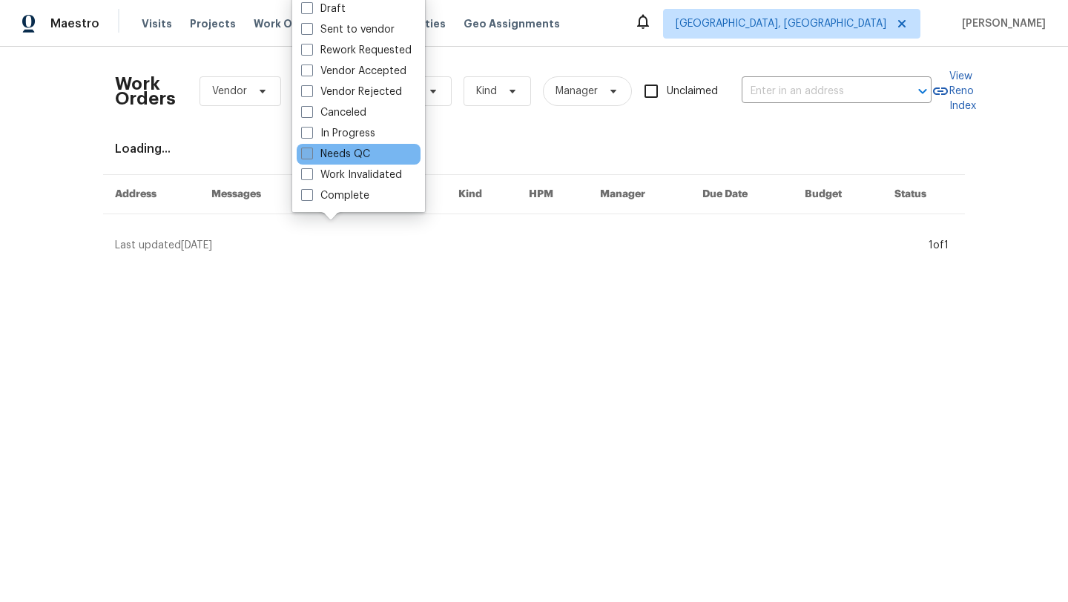
click at [332, 157] on label "Needs QC" at bounding box center [335, 154] width 69 height 15
click at [311, 157] on input "Needs QC" at bounding box center [306, 152] width 10 height 10
checkbox input "true"
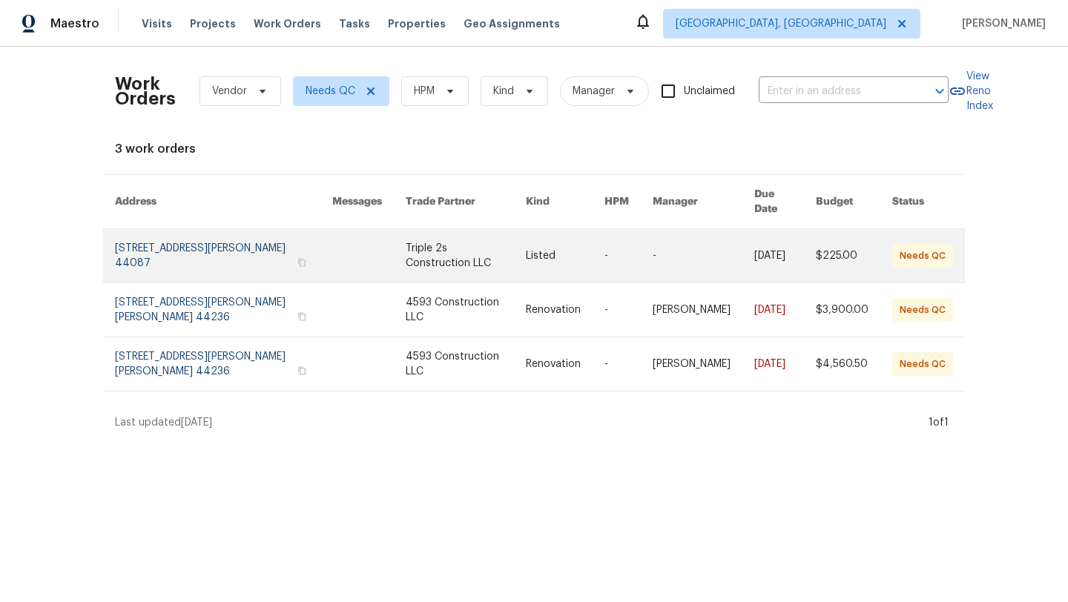
click at [226, 230] on link at bounding box center [223, 255] width 217 height 53
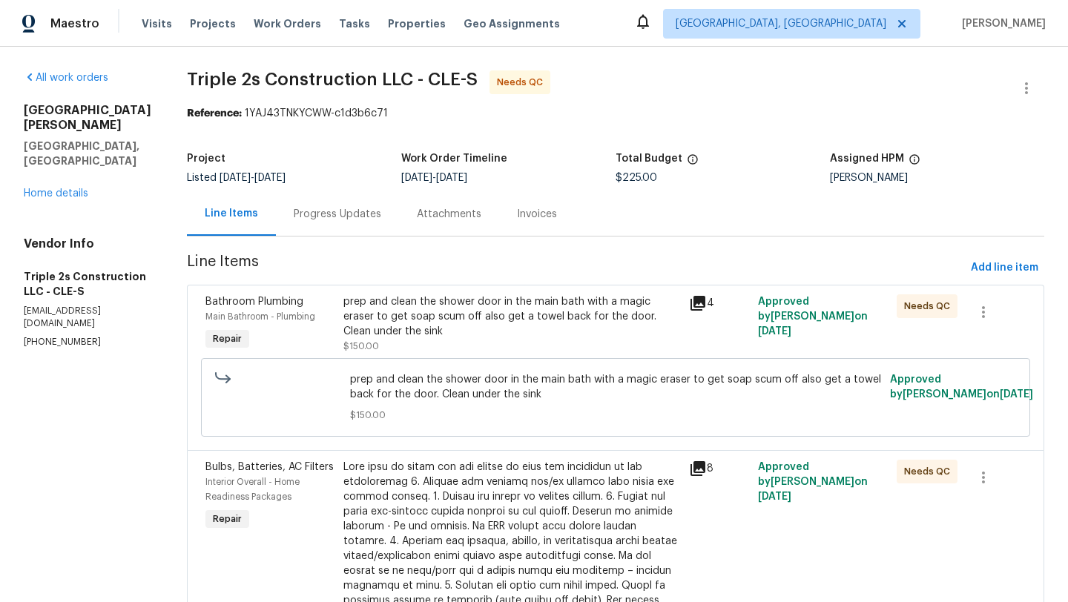
click at [453, 322] on div "prep and clean the shower door in the main bath with a magic eraser to get soap…" at bounding box center [511, 317] width 337 height 45
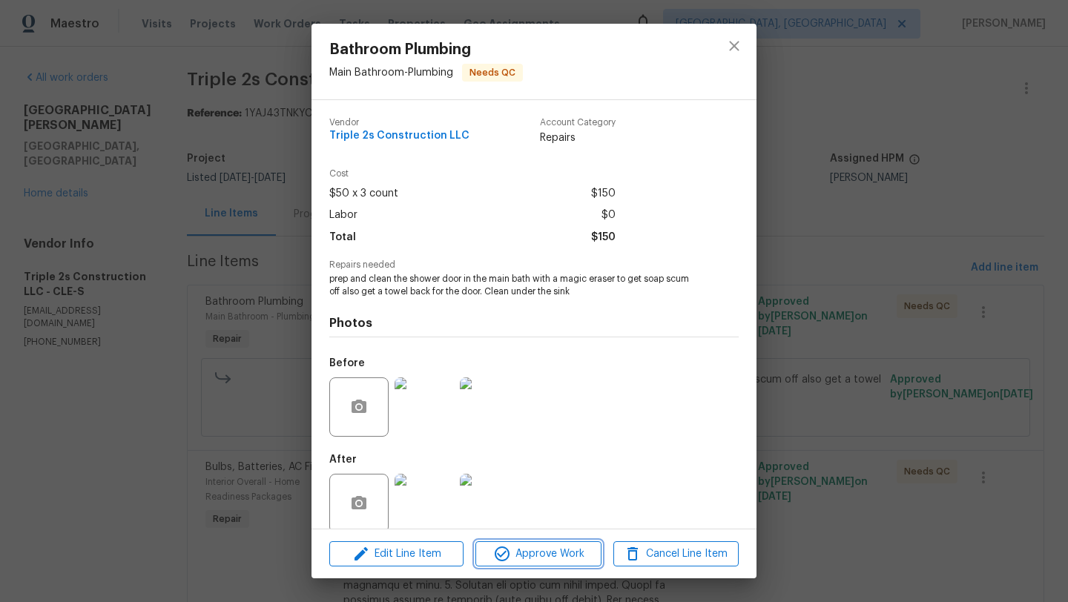
click at [525, 551] on span "Approve Work" at bounding box center [538, 554] width 116 height 19
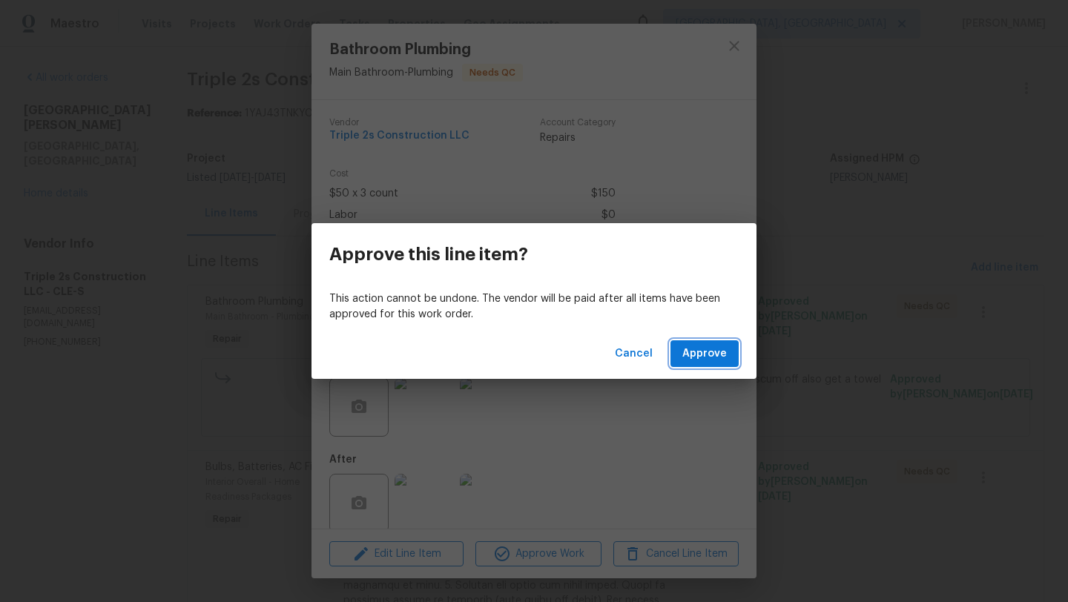
click at [702, 349] on span "Approve" at bounding box center [705, 354] width 45 height 19
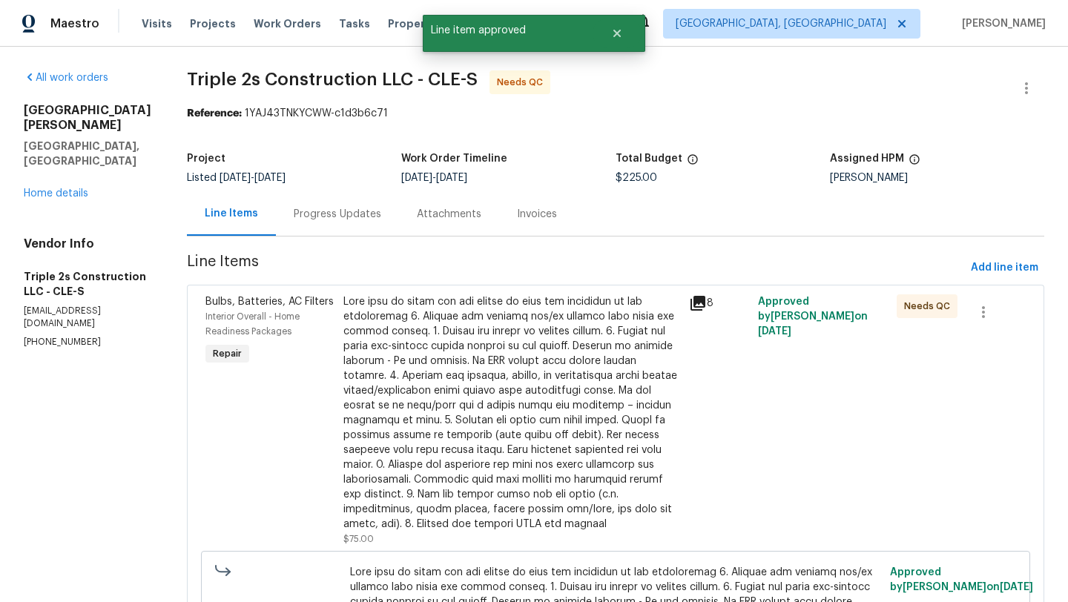
click at [470, 346] on div at bounding box center [511, 413] width 337 height 237
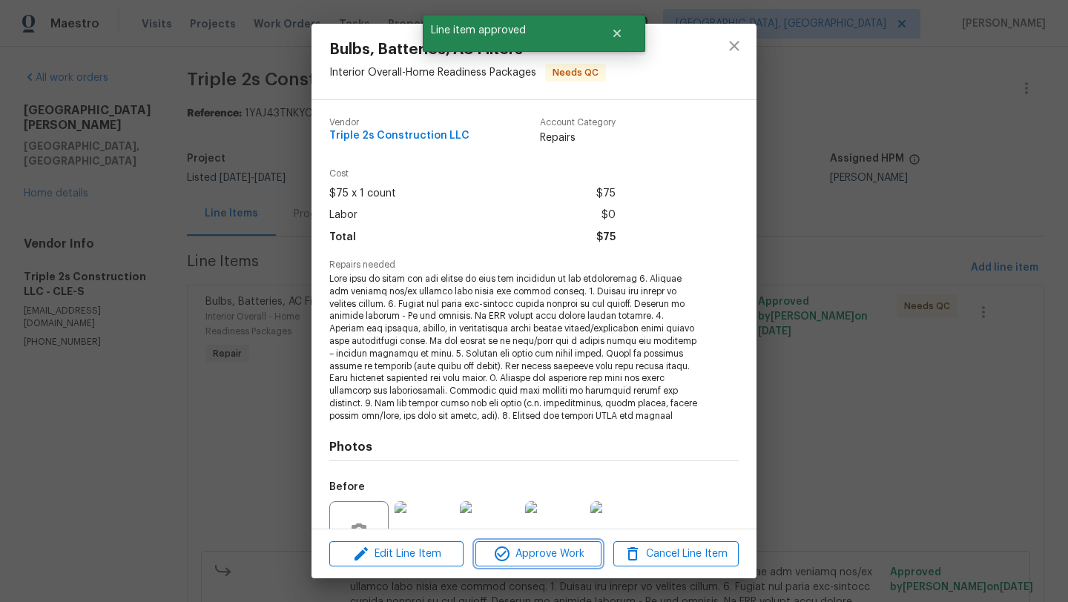
click at [534, 549] on span "Approve Work" at bounding box center [538, 554] width 116 height 19
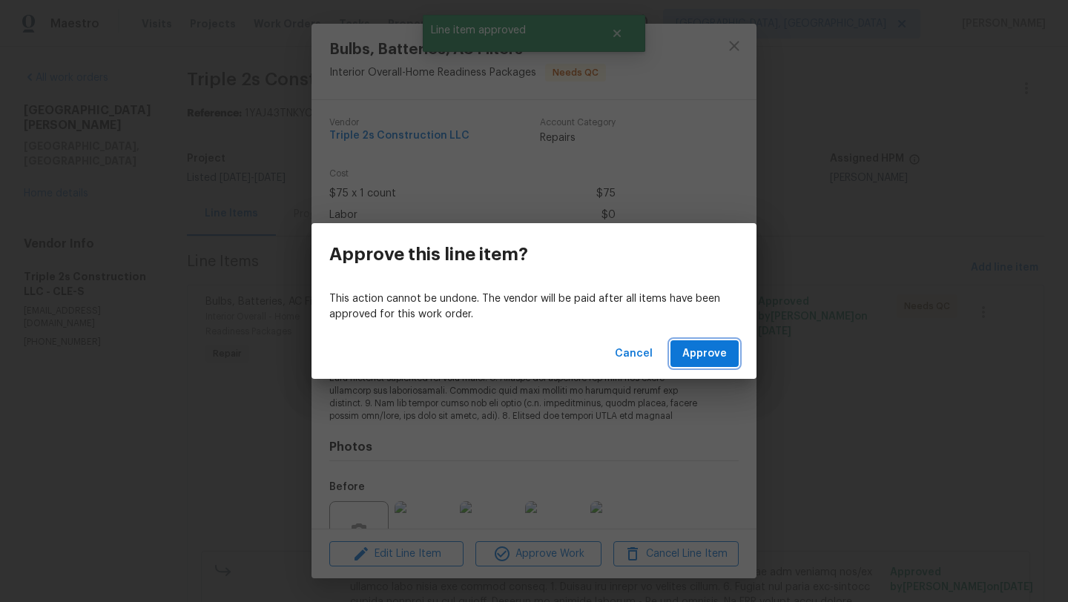
click at [696, 362] on span "Approve" at bounding box center [705, 354] width 45 height 19
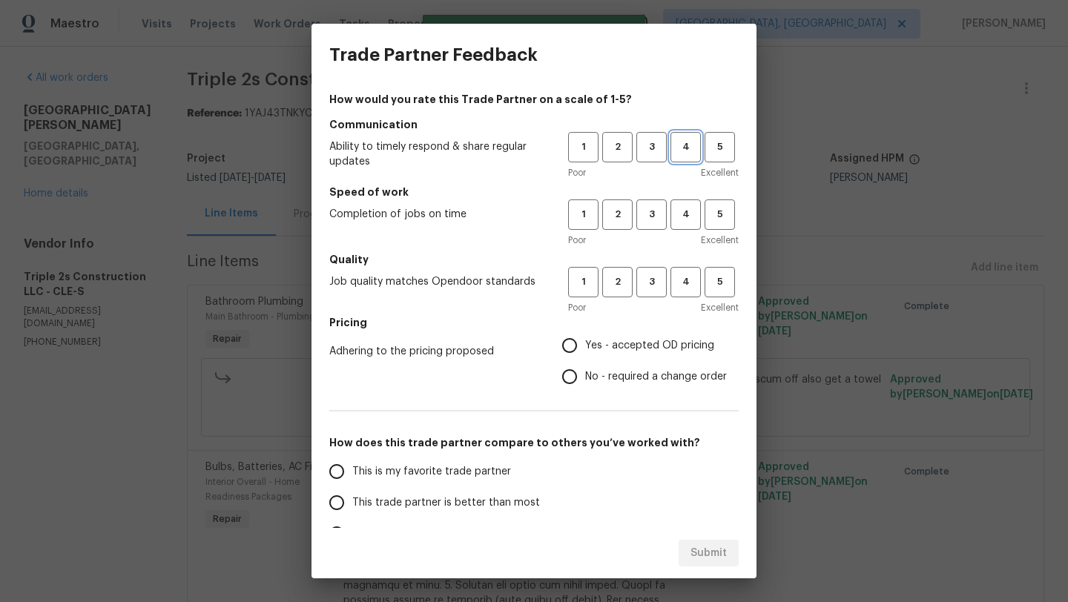
click at [683, 151] on span "4" at bounding box center [685, 147] width 27 height 17
click at [687, 221] on span "4" at bounding box center [685, 214] width 27 height 17
click at [680, 284] on span "4" at bounding box center [685, 282] width 27 height 17
click at [572, 344] on input "Yes - accepted OD pricing" at bounding box center [569, 345] width 31 height 31
radio input "true"
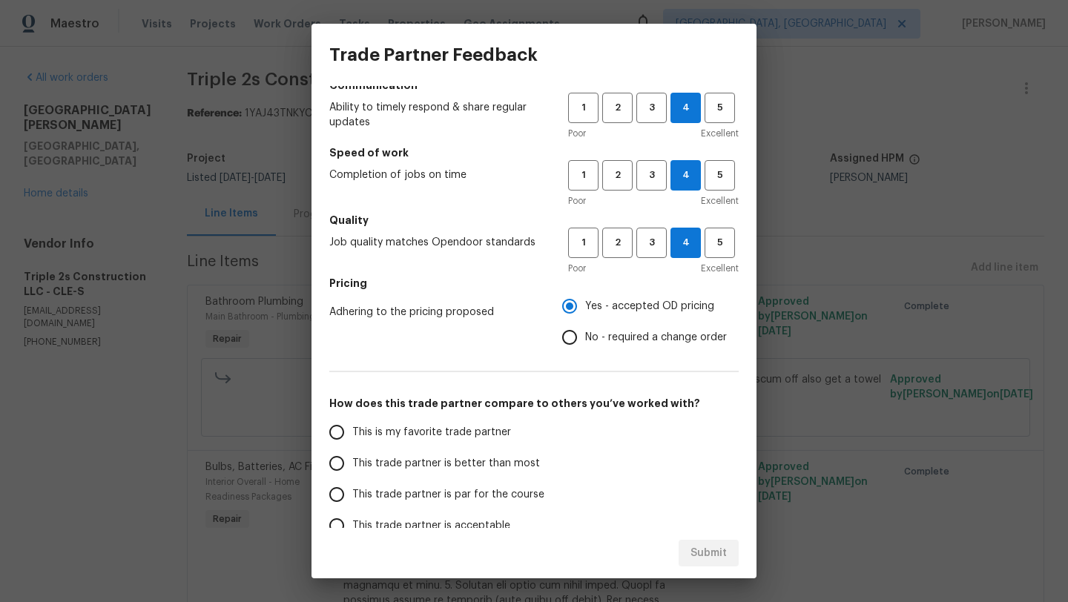
scroll to position [41, 0]
click at [350, 493] on input "This trade partner is par for the course" at bounding box center [336, 493] width 31 height 31
click at [715, 556] on span "Submit" at bounding box center [709, 554] width 36 height 19
radio input "true"
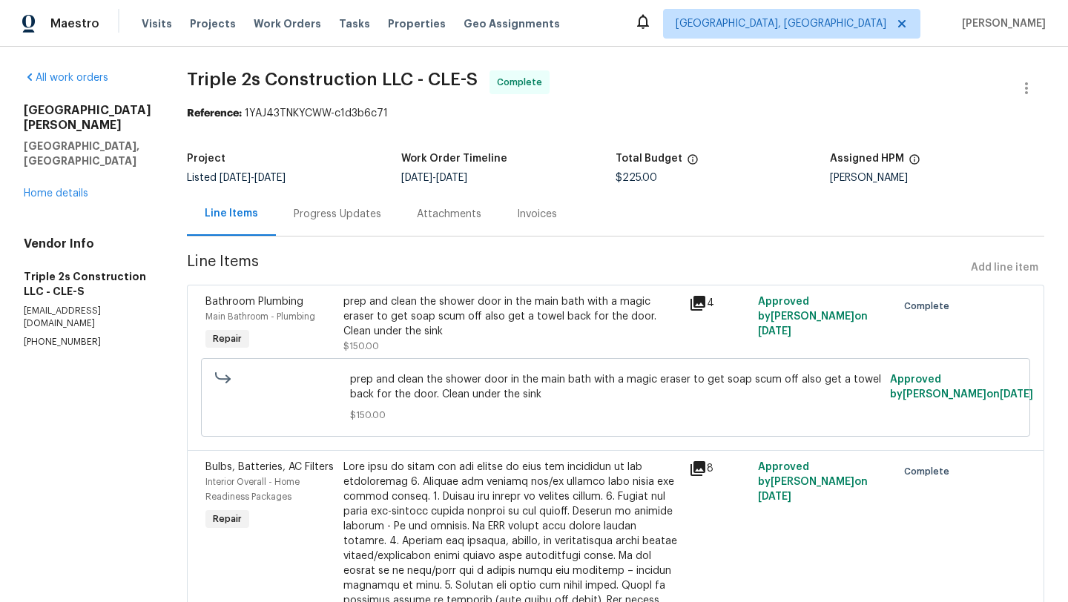
radio input "false"
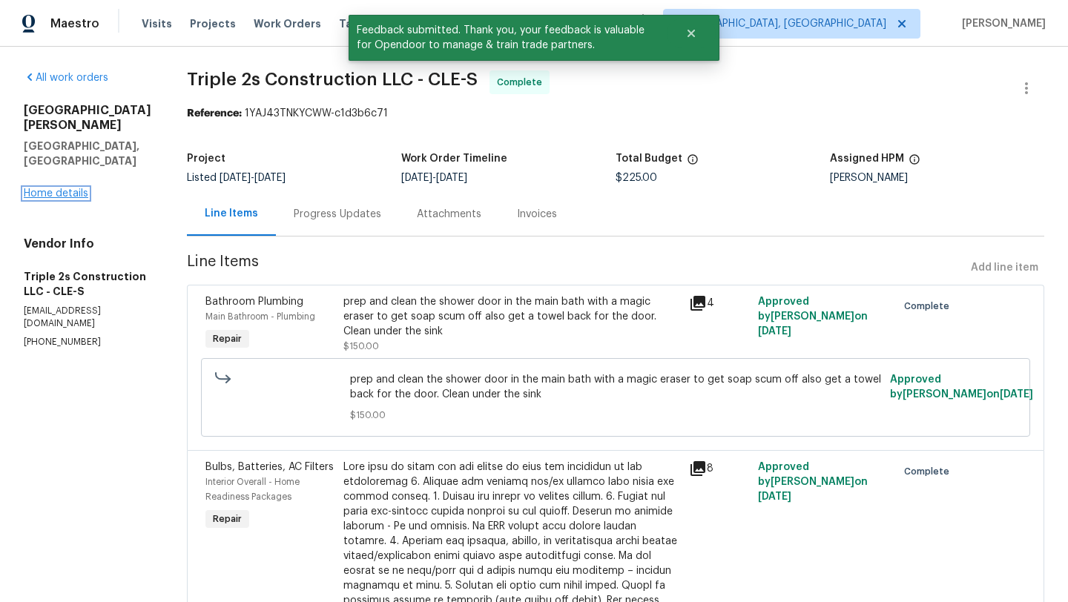
click at [55, 188] on link "Home details" at bounding box center [56, 193] width 65 height 10
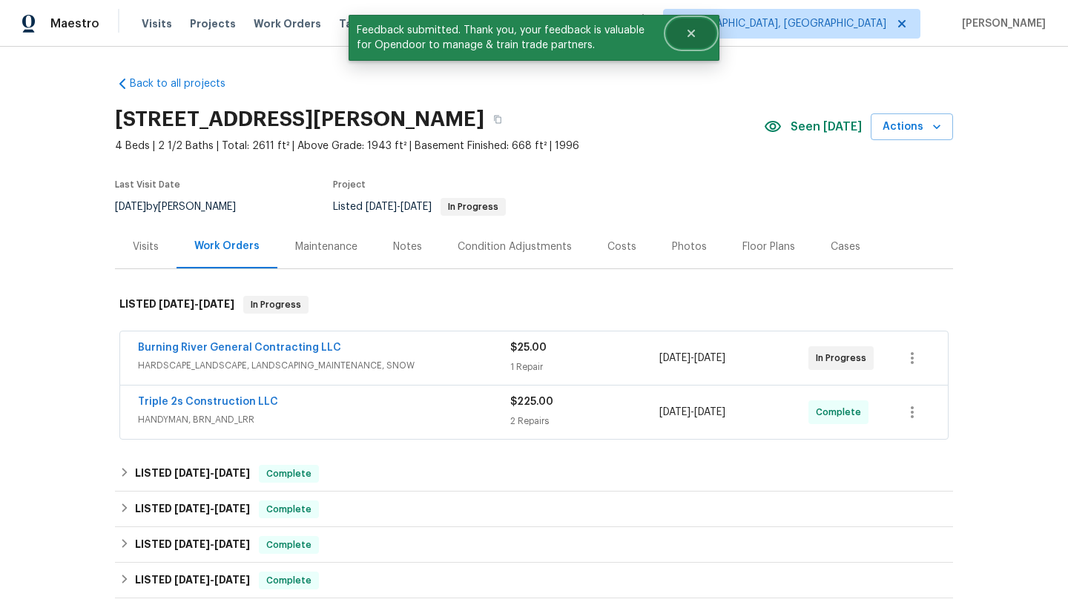
click at [688, 34] on icon "Close" at bounding box center [692, 33] width 12 height 12
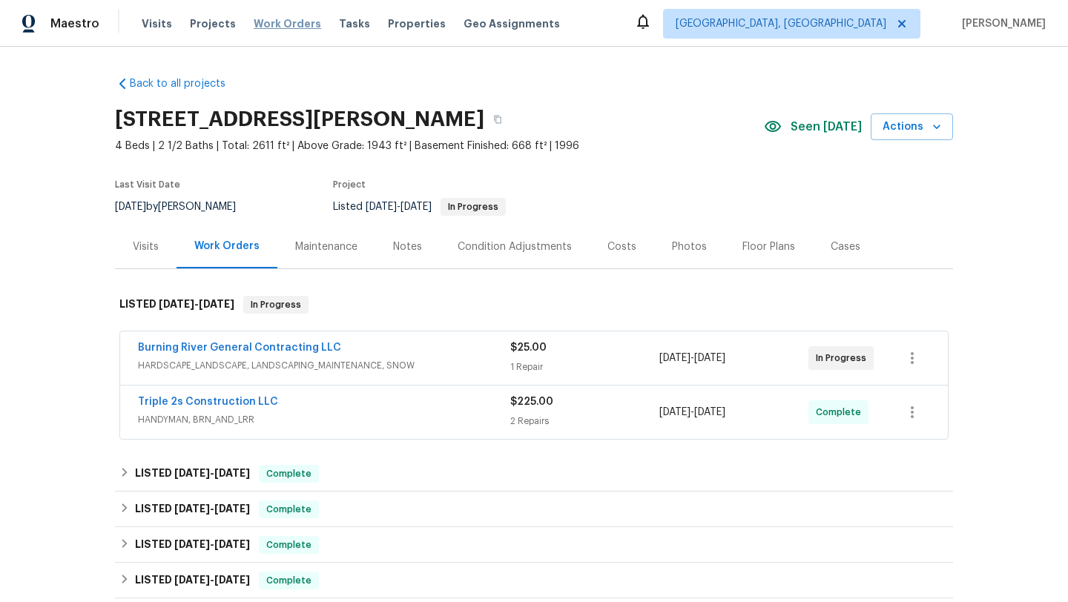
click at [286, 26] on span "Work Orders" at bounding box center [288, 23] width 68 height 15
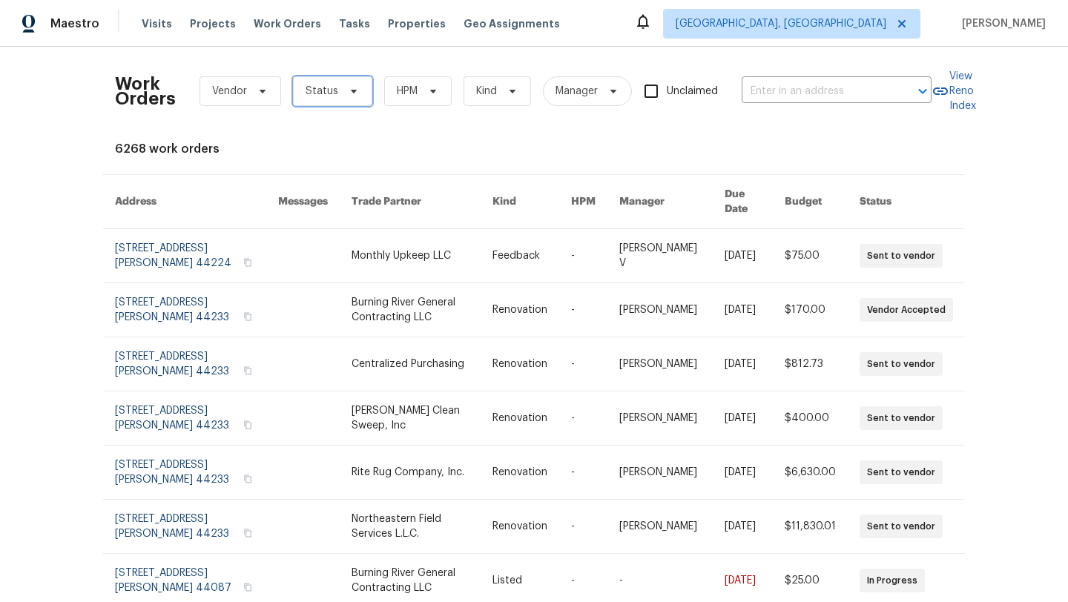
click at [309, 96] on span "Status" at bounding box center [322, 91] width 33 height 15
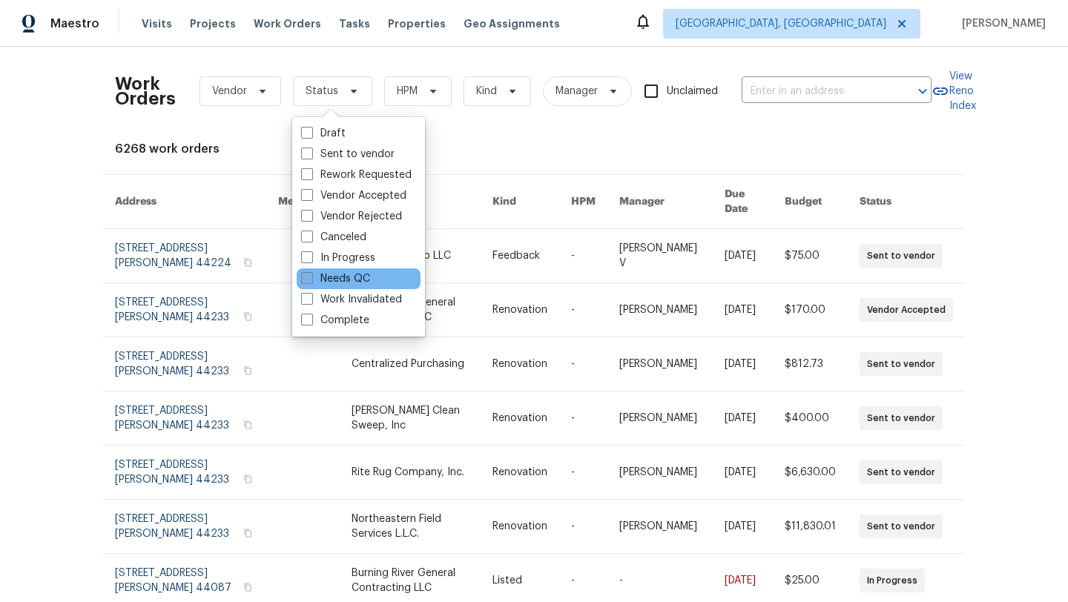
click at [329, 279] on label "Needs QC" at bounding box center [335, 279] width 69 height 15
click at [311, 279] on input "Needs QC" at bounding box center [306, 277] width 10 height 10
checkbox input "true"
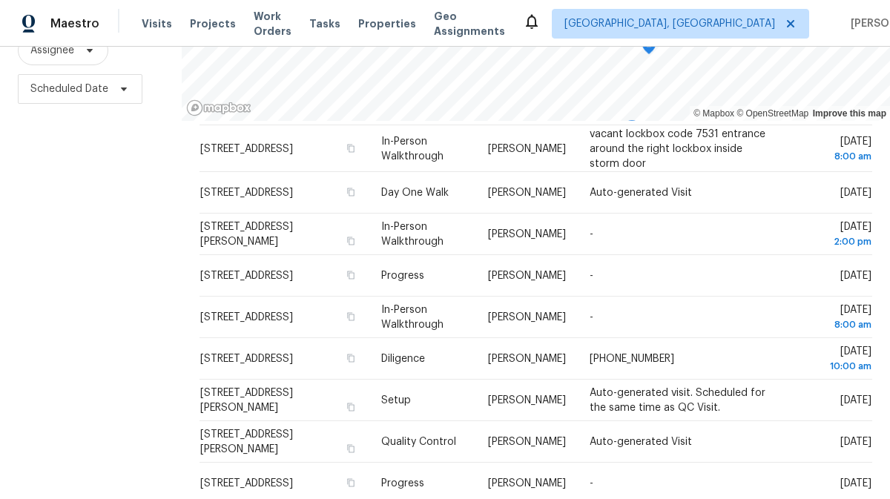
scroll to position [476, 0]
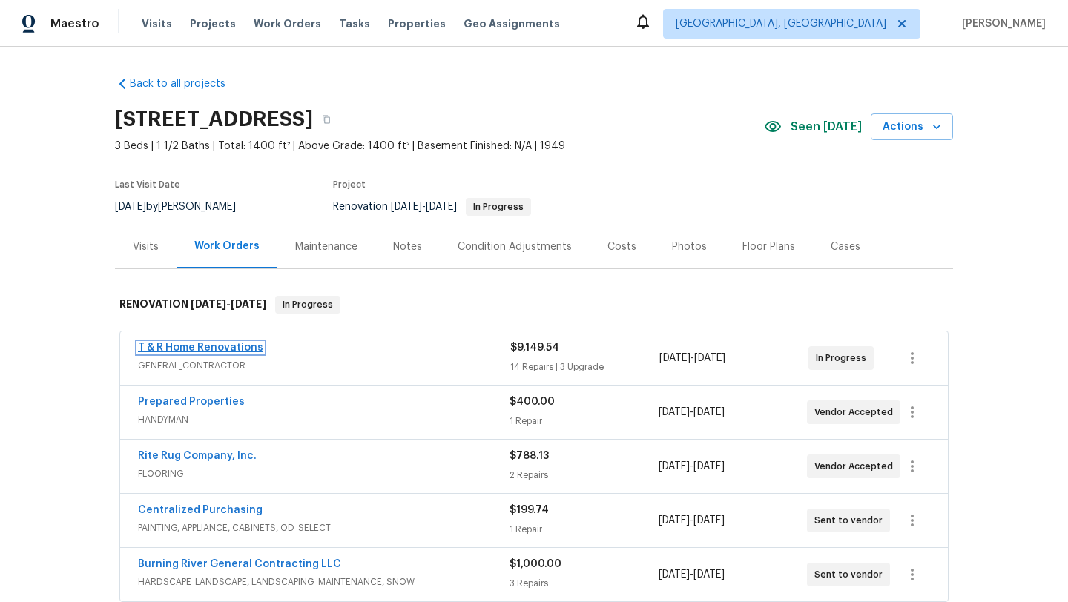
click at [175, 346] on link "T & R Home Renovations" at bounding box center [200, 348] width 125 height 10
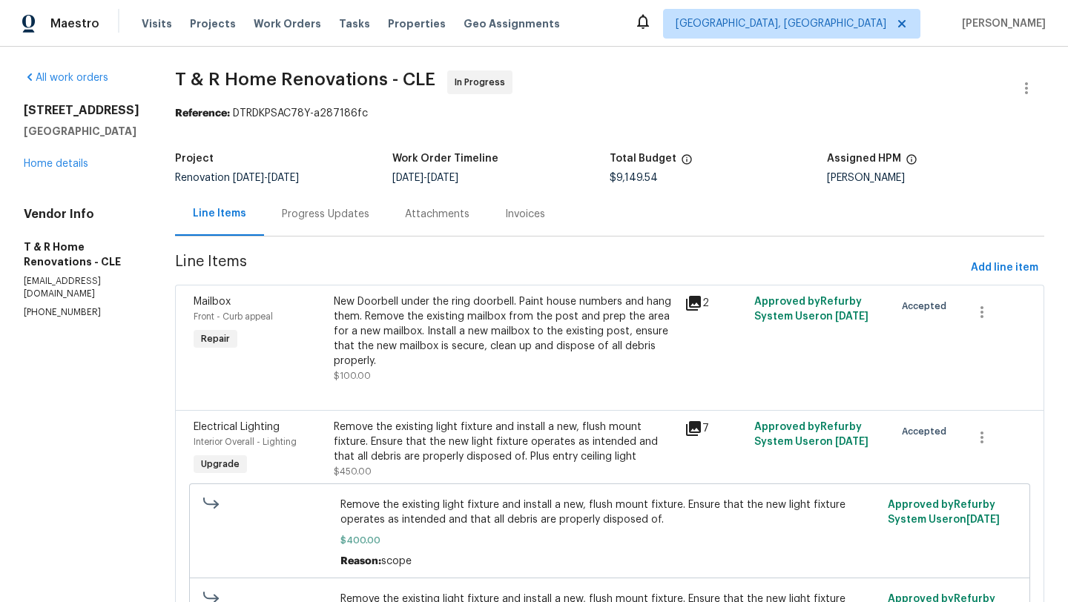
click at [40, 169] on div "20945 Halworth Rd Shaker Heights, OH 44122 Home details" at bounding box center [82, 137] width 116 height 68
click at [42, 163] on link "Home details" at bounding box center [56, 164] width 65 height 10
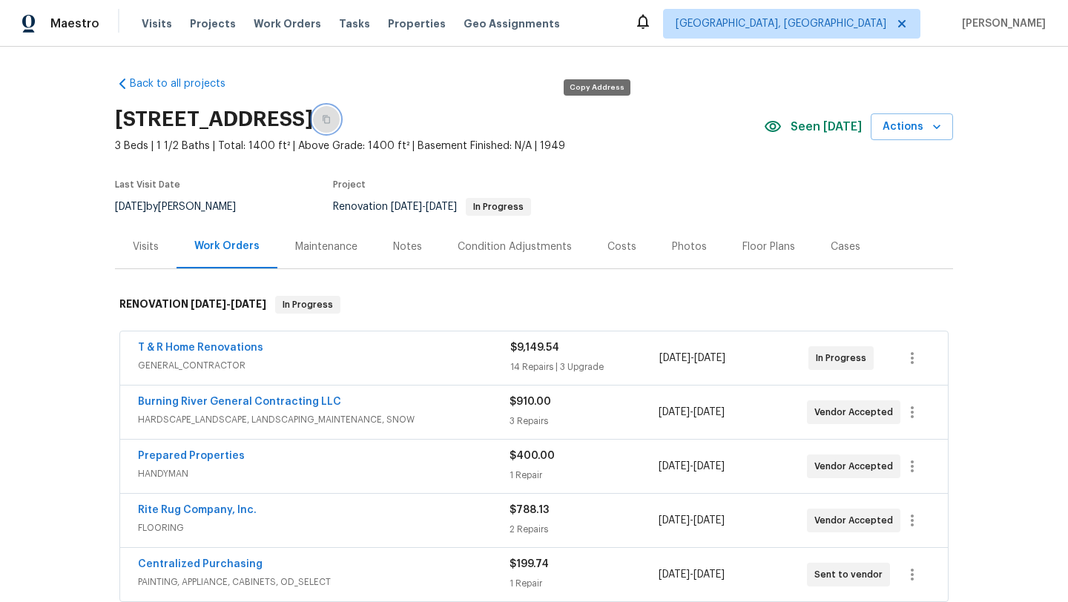
click at [331, 118] on icon "button" at bounding box center [326, 119] width 9 height 9
click at [164, 346] on link "T & R Home Renovations" at bounding box center [200, 348] width 125 height 10
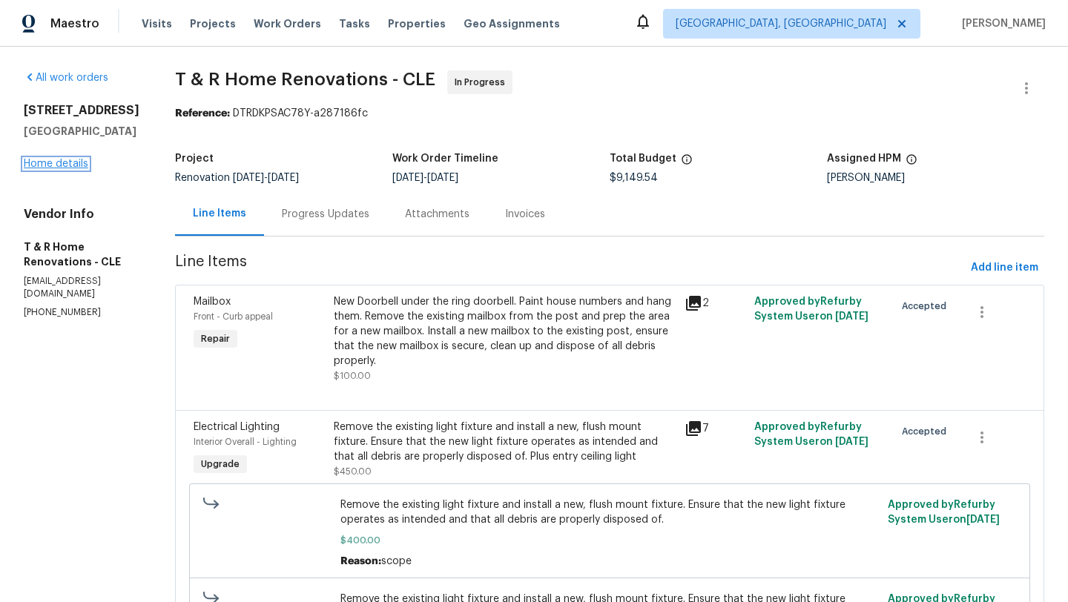
click at [62, 161] on link "Home details" at bounding box center [56, 164] width 65 height 10
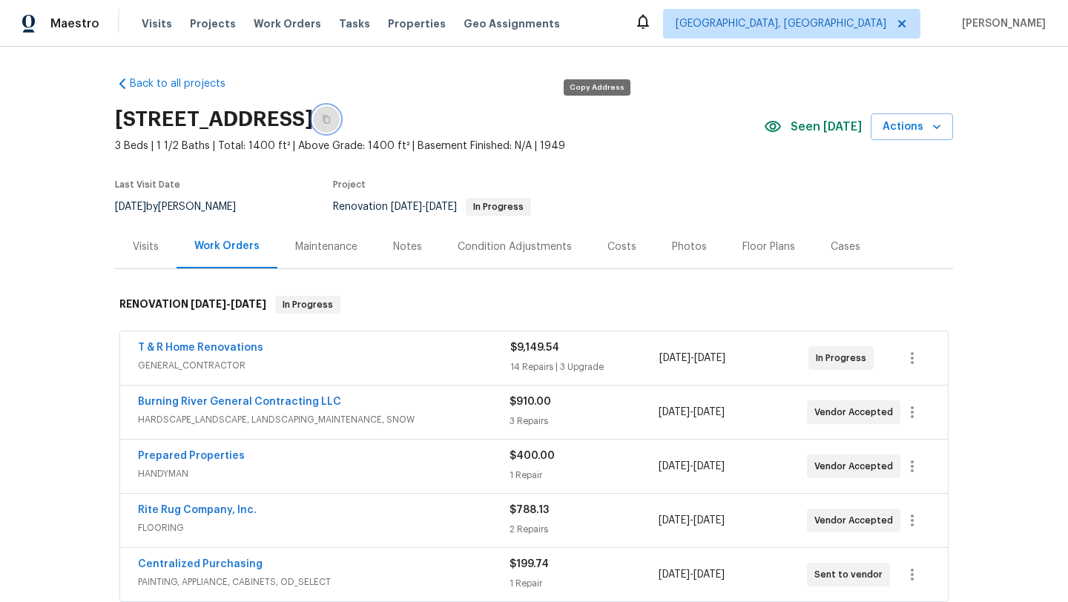
click at [340, 108] on button "button" at bounding box center [326, 119] width 27 height 27
click at [331, 117] on icon "button" at bounding box center [326, 119] width 9 height 9
click at [222, 349] on link "T & R Home Renovations" at bounding box center [200, 348] width 125 height 10
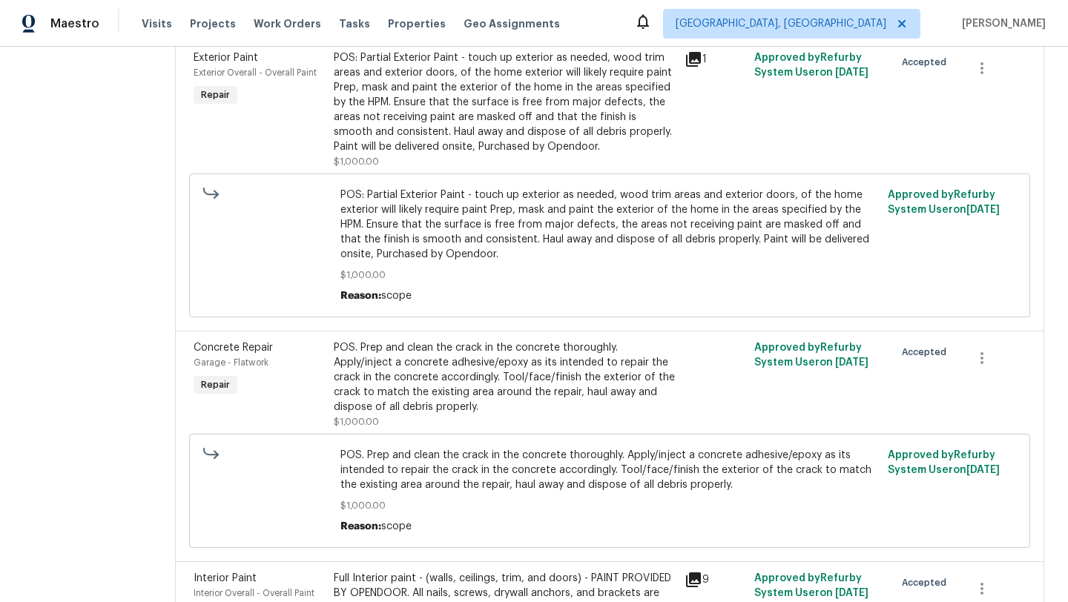
scroll to position [1169, 0]
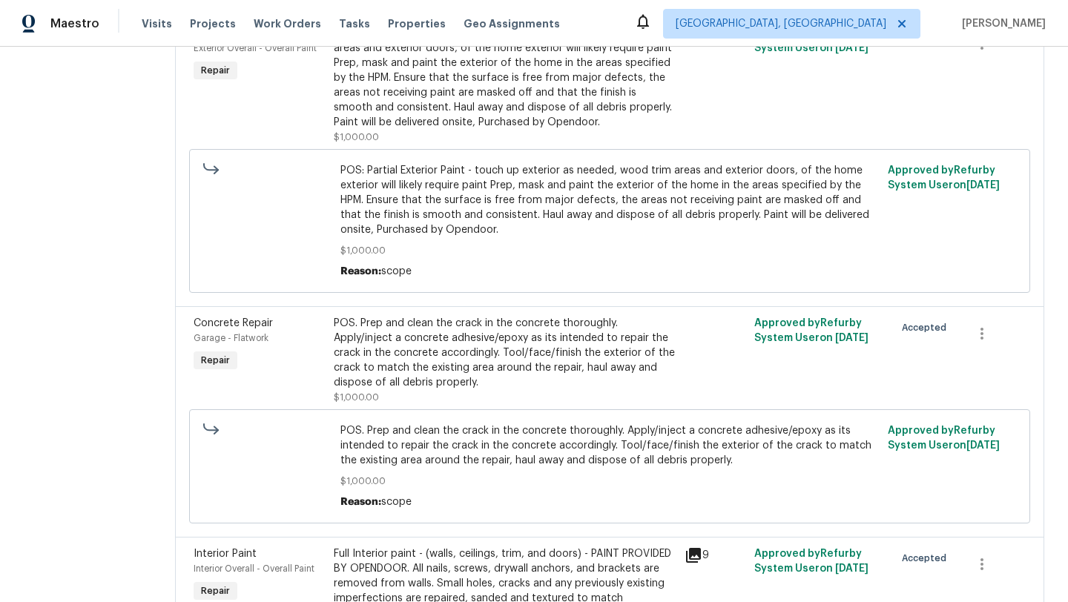
click at [453, 97] on div "POS: Partial Exterior Paint - touch up exterior as needed, wood trim areas and …" at bounding box center [505, 78] width 342 height 104
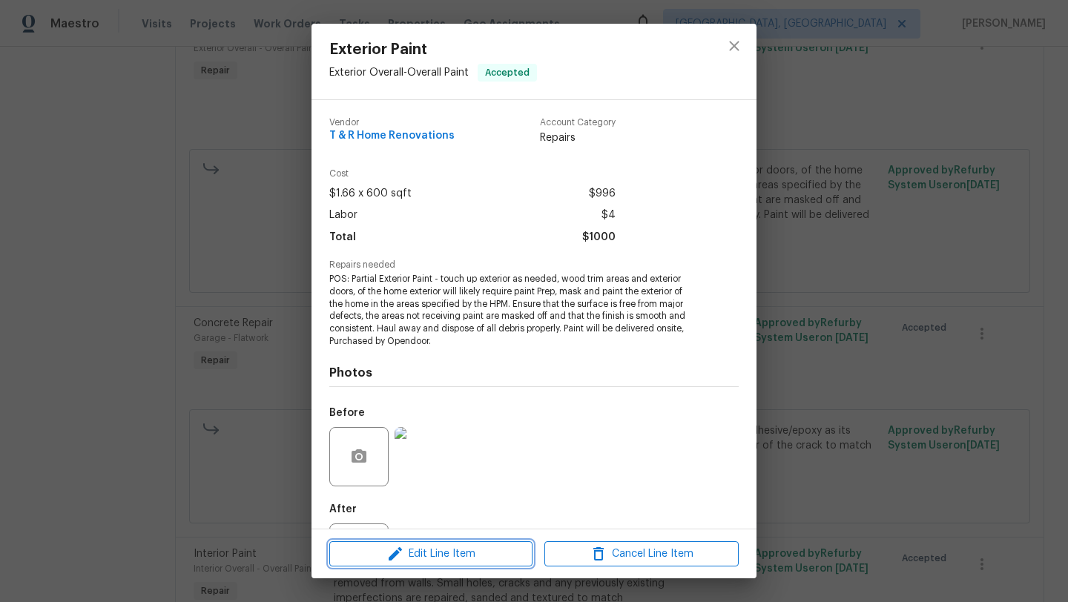
click at [353, 499] on button "Edit Line Item" at bounding box center [430, 555] width 203 height 26
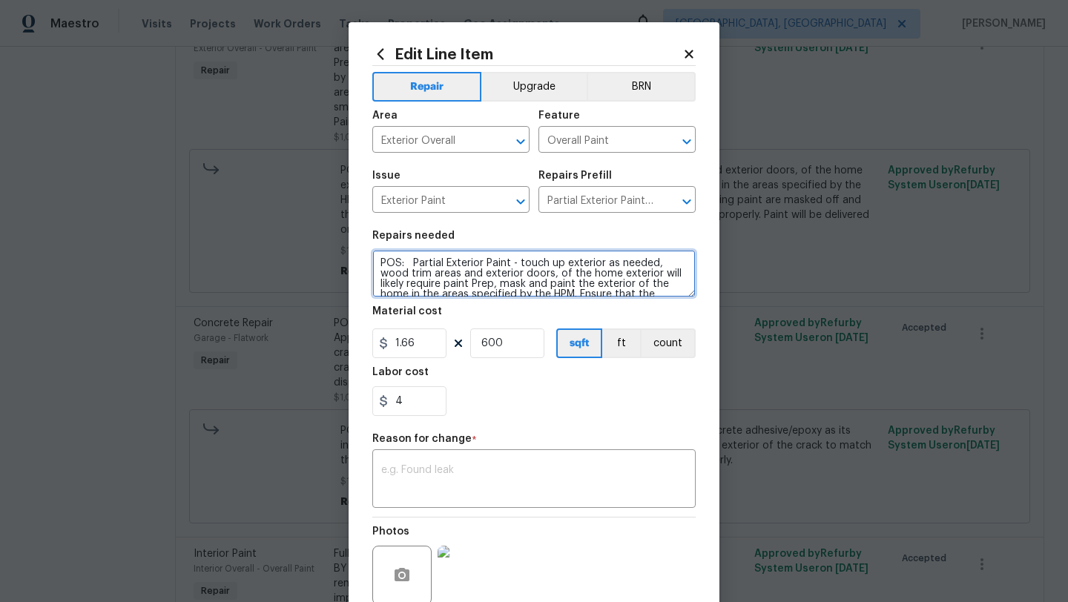
click at [407, 263] on textarea "POS: Partial Exterior Paint - touch up exterior as needed, wood trim areas and …" at bounding box center [533, 273] width 323 height 47
paste textarea "XTERIOR: PRIMARY STRUCTURE - FRONT 5. 1411.22 - Scrape, prime and paint all are…"
drag, startPoint x: 425, startPoint y: 289, endPoint x: 378, endPoint y: 278, distance: 48.0
click at [378, 278] on textarea at bounding box center [533, 273] width 323 height 47
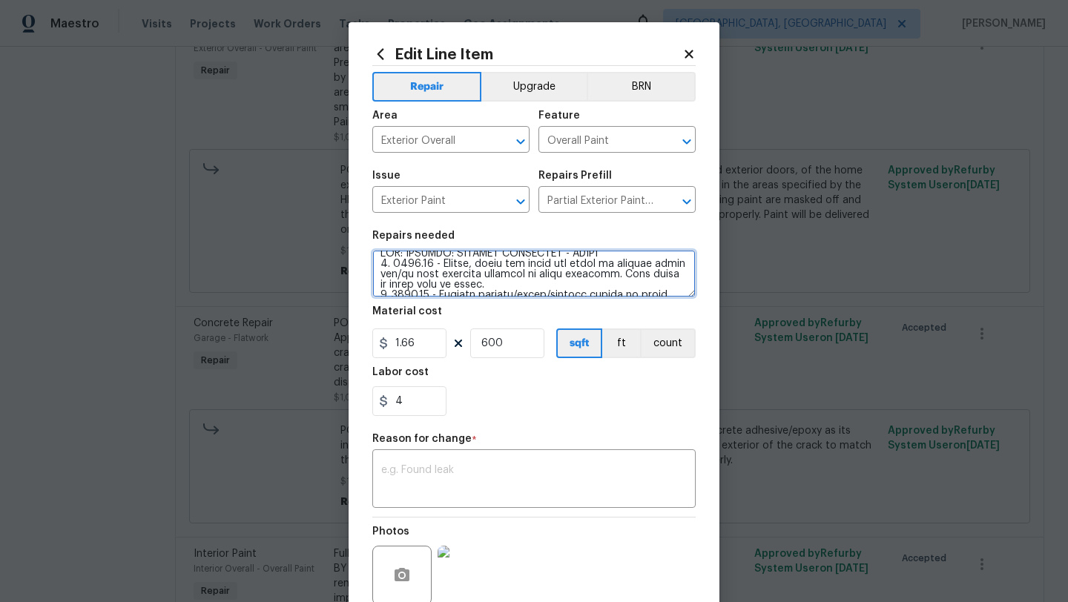
scroll to position [0, 0]
click at [408, 263] on textarea at bounding box center [533, 273] width 323 height 47
drag, startPoint x: 433, startPoint y: 268, endPoint x: 376, endPoint y: 264, distance: 56.5
click at [376, 264] on textarea at bounding box center [533, 273] width 323 height 47
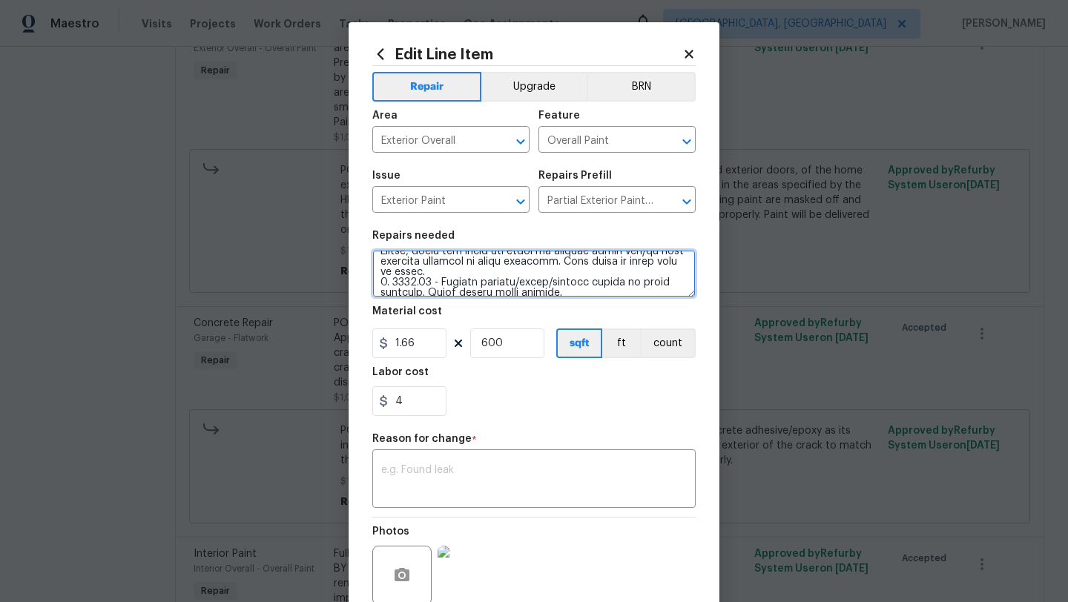
scroll to position [24, 0]
drag, startPoint x: 430, startPoint y: 281, endPoint x: 375, endPoint y: 283, distance: 54.9
click at [375, 283] on textarea at bounding box center [533, 273] width 323 height 47
drag, startPoint x: 432, startPoint y: 275, endPoint x: 376, endPoint y: 272, distance: 55.8
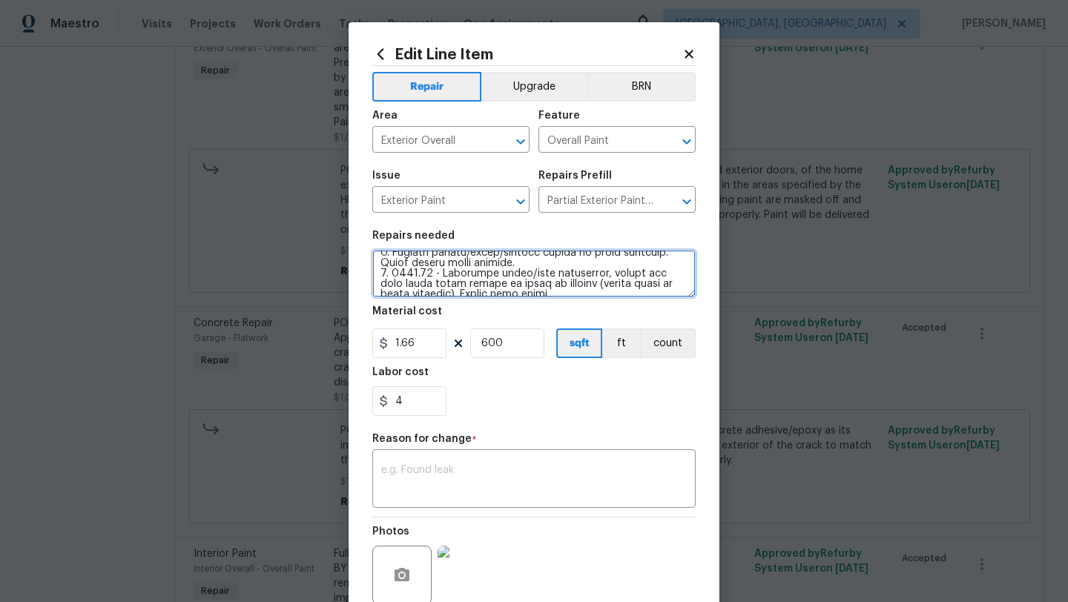
click at [376, 272] on textarea at bounding box center [533, 273] width 323 height 47
drag, startPoint x: 433, startPoint y: 277, endPoint x: 375, endPoint y: 275, distance: 57.2
click at [375, 275] on textarea at bounding box center [533, 273] width 323 height 47
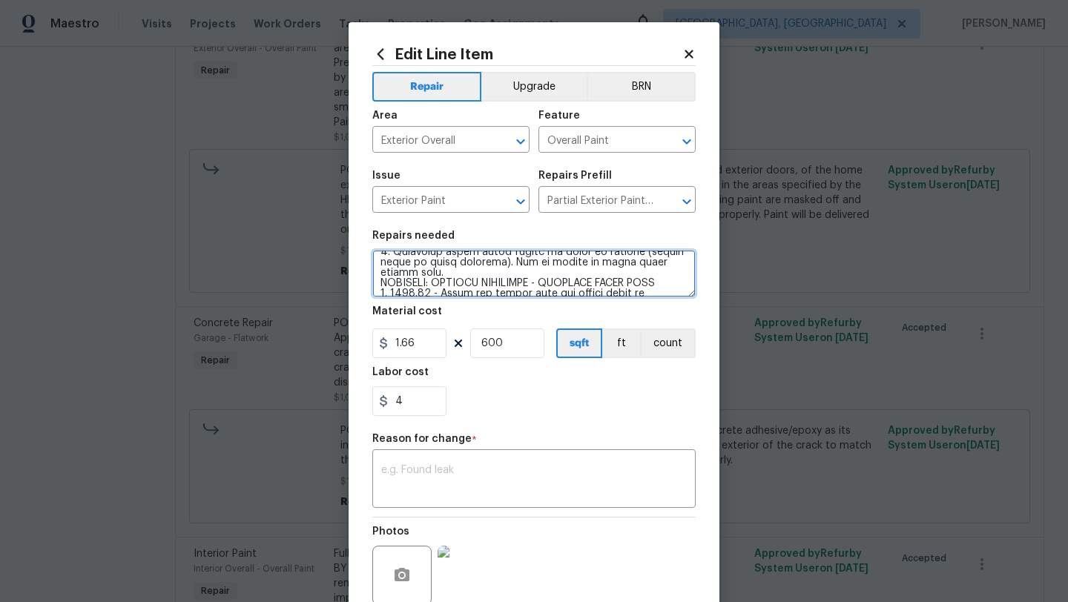
drag, startPoint x: 433, startPoint y: 286, endPoint x: 375, endPoint y: 275, distance: 58.8
click at [375, 275] on textarea at bounding box center [533, 273] width 323 height 47
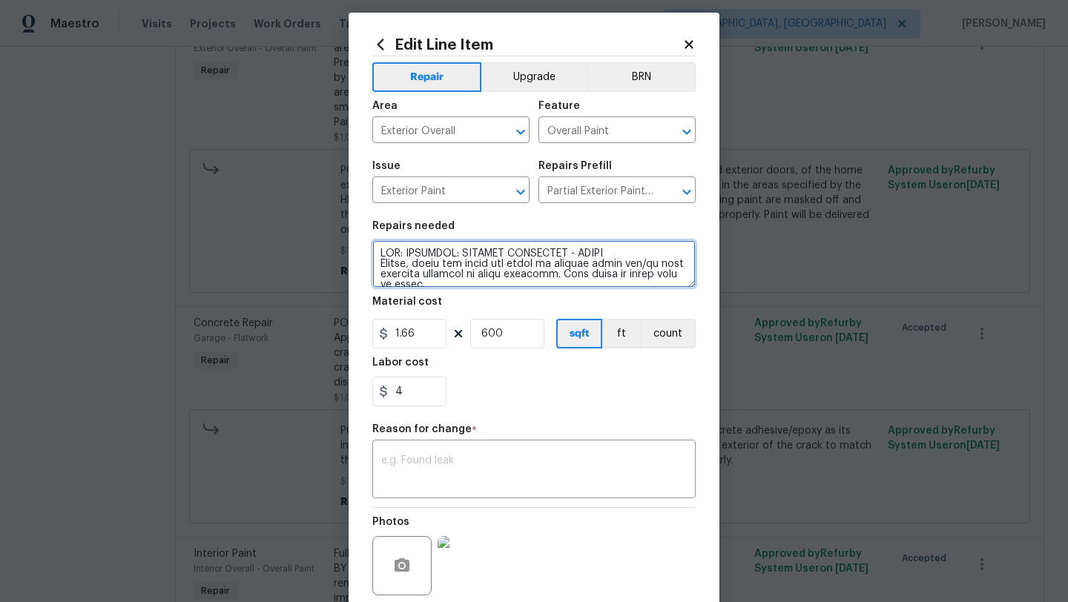
scroll to position [13, 0]
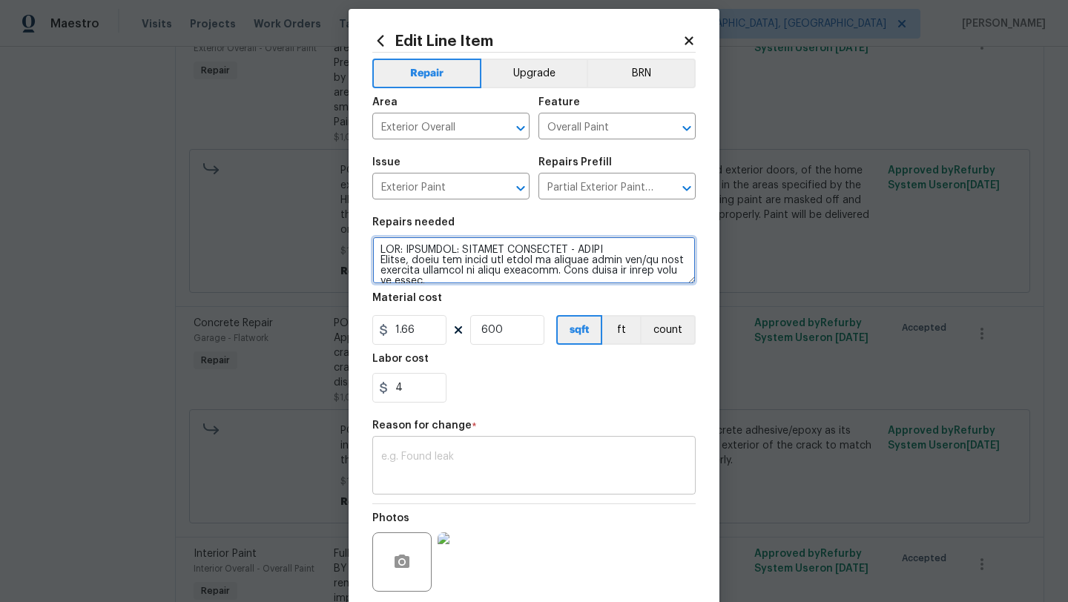
type textarea "POS: EXTERIOR: PRIMARY STRUCTURE - FRONT Scrape, prime and paint all areas of f…"
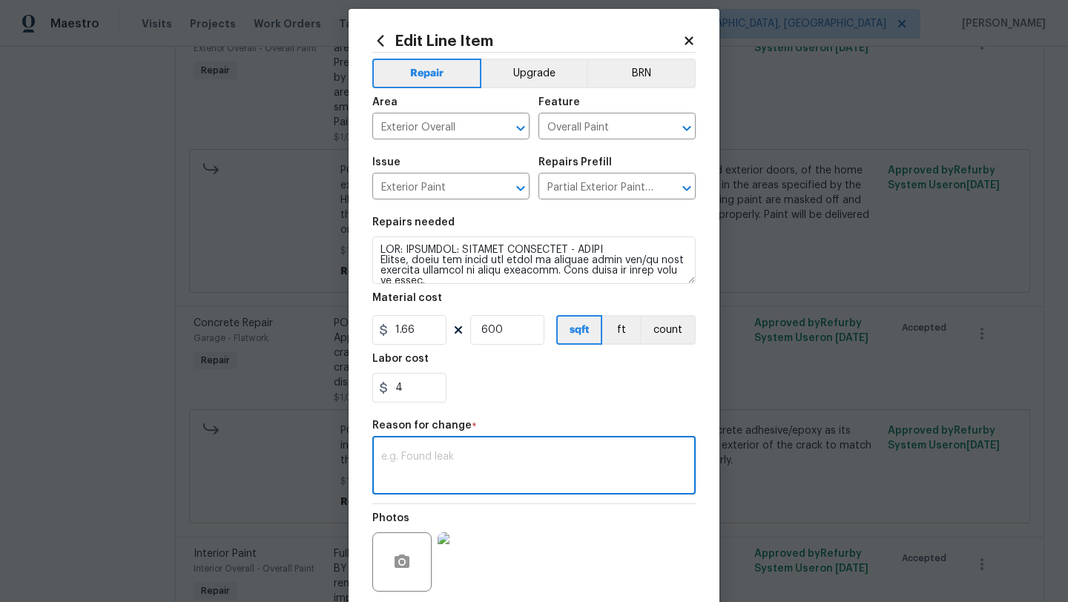
click at [432, 460] on textarea at bounding box center [534, 467] width 306 height 31
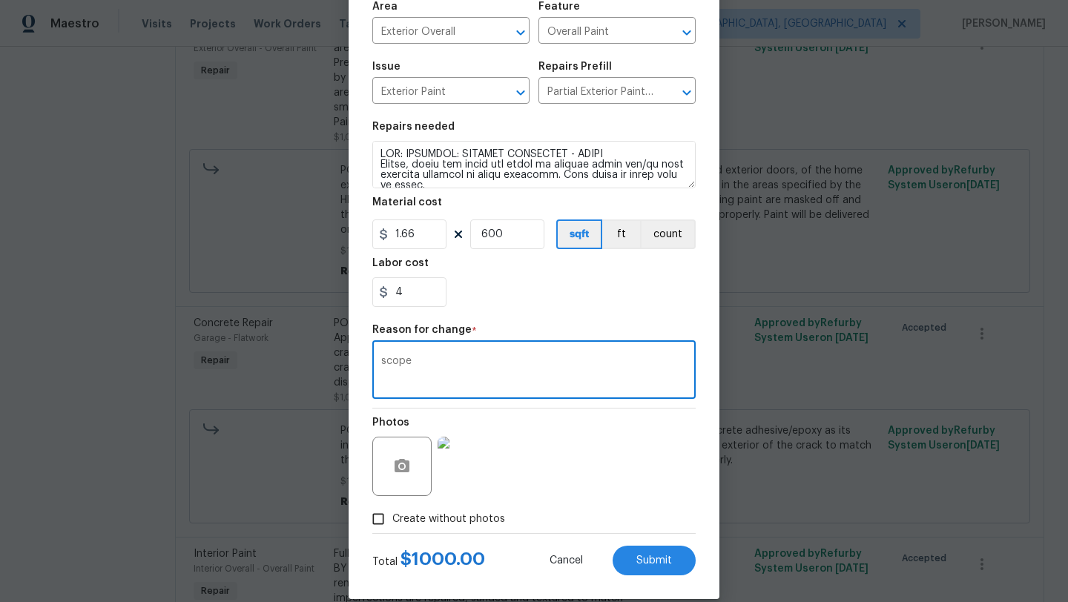
scroll to position [129, 0]
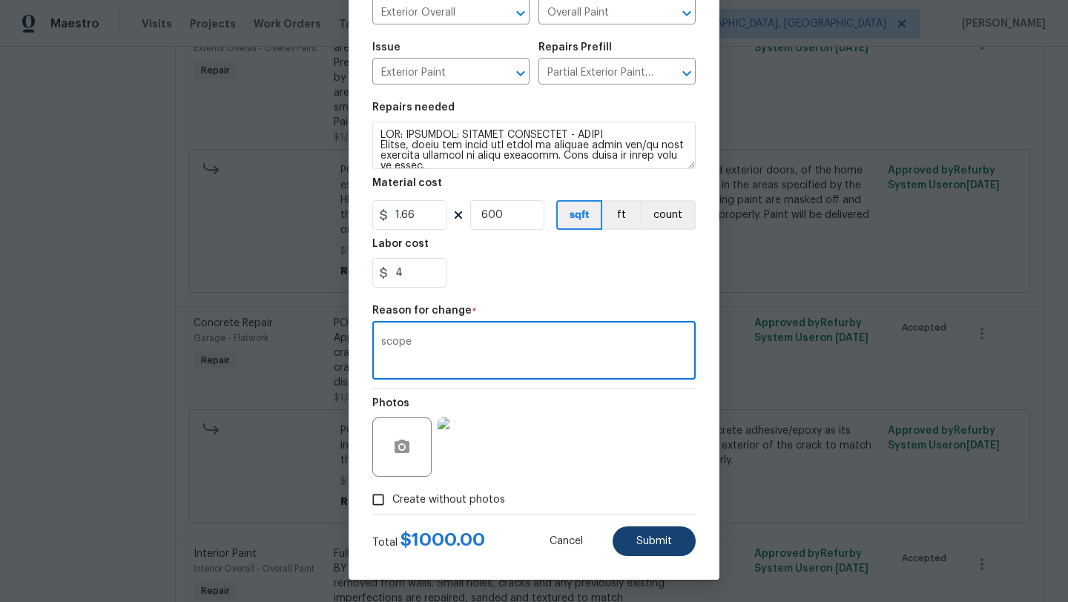
type textarea "scope"
click at [638, 499] on span "Submit" at bounding box center [655, 541] width 36 height 11
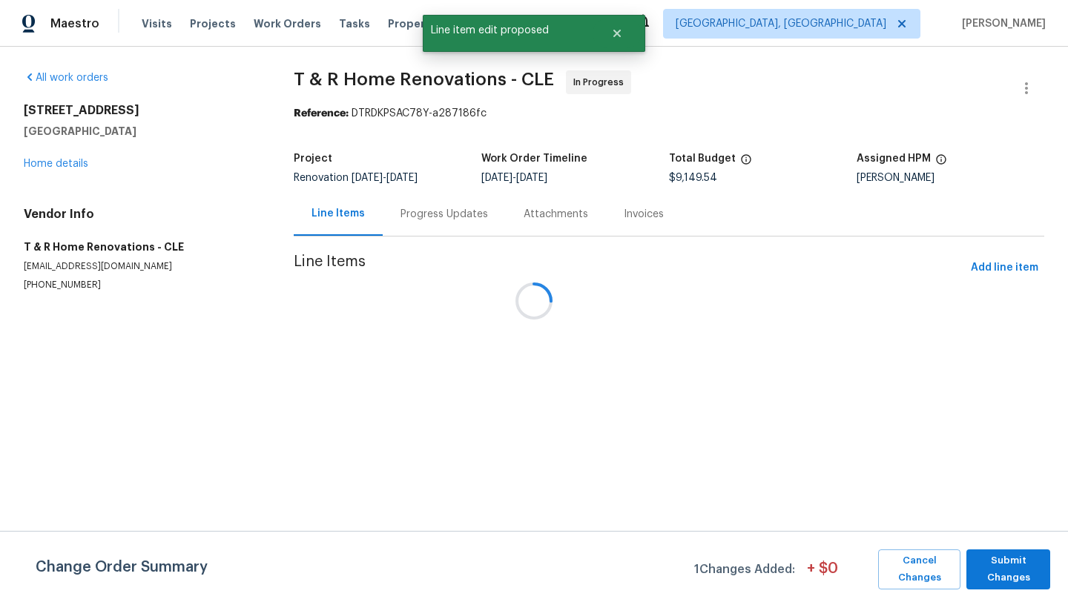
scroll to position [0, 0]
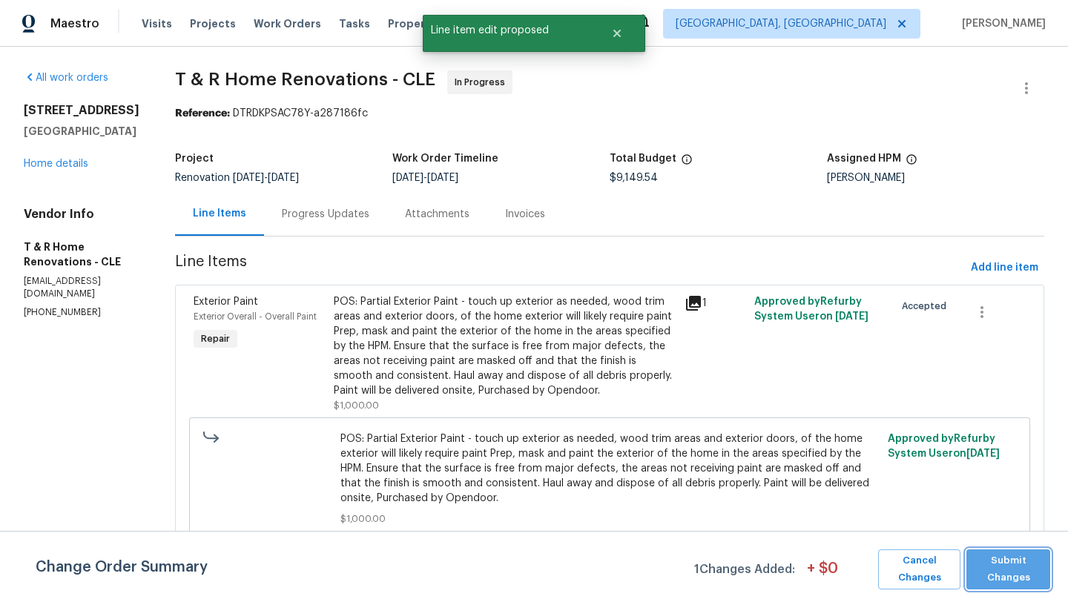
click at [890, 499] on span "Submit Changes" at bounding box center [1008, 570] width 69 height 34
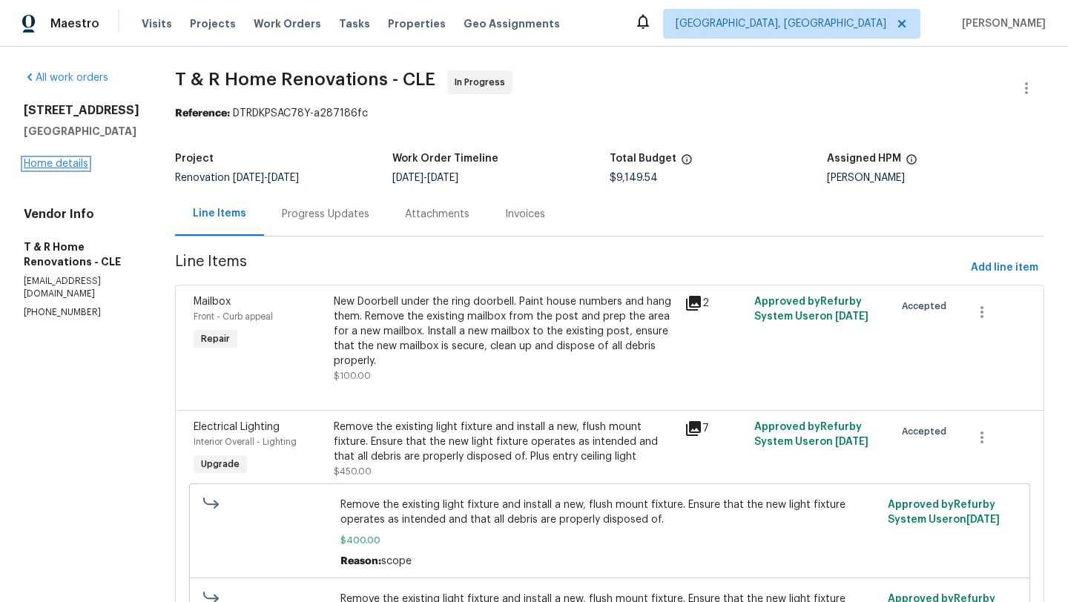
click at [60, 166] on link "Home details" at bounding box center [56, 164] width 65 height 10
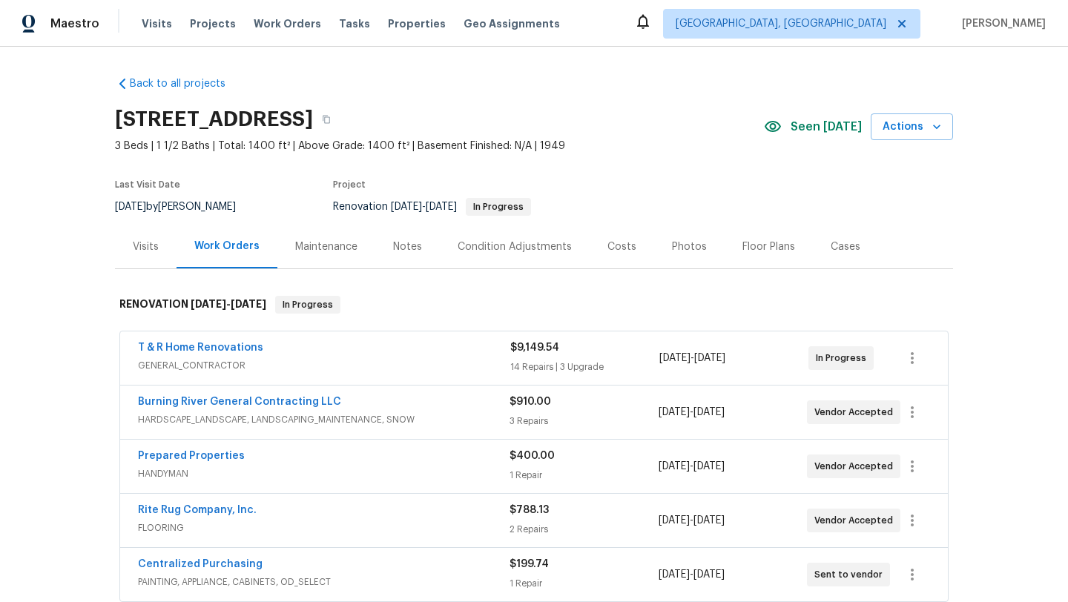
click at [556, 364] on div "14 Repairs | 3 Upgrade" at bounding box center [584, 367] width 149 height 15
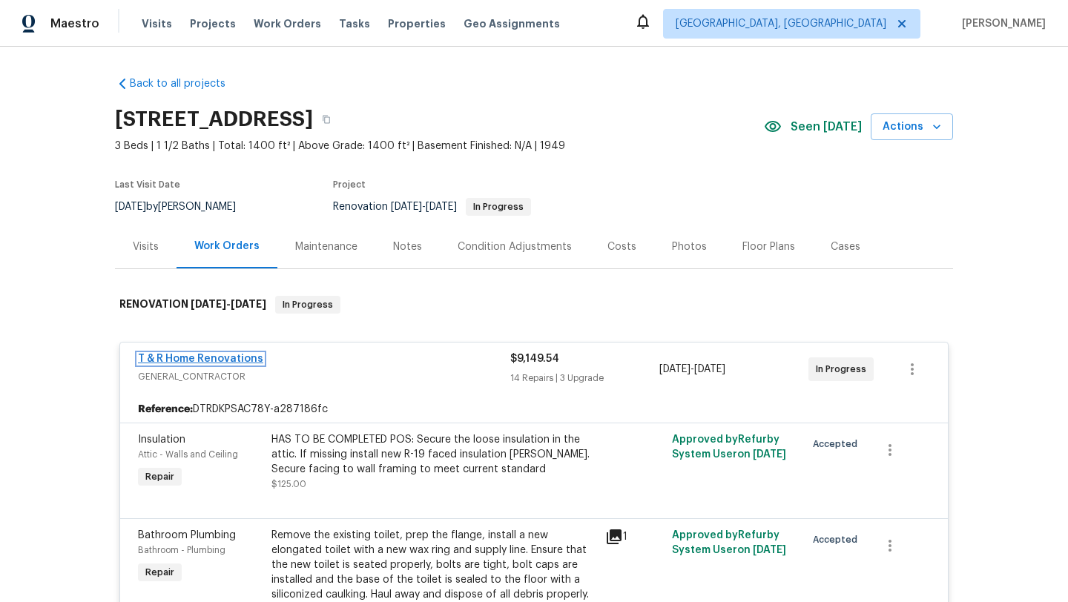
click at [231, 355] on link "T & R Home Renovations" at bounding box center [200, 359] width 125 height 10
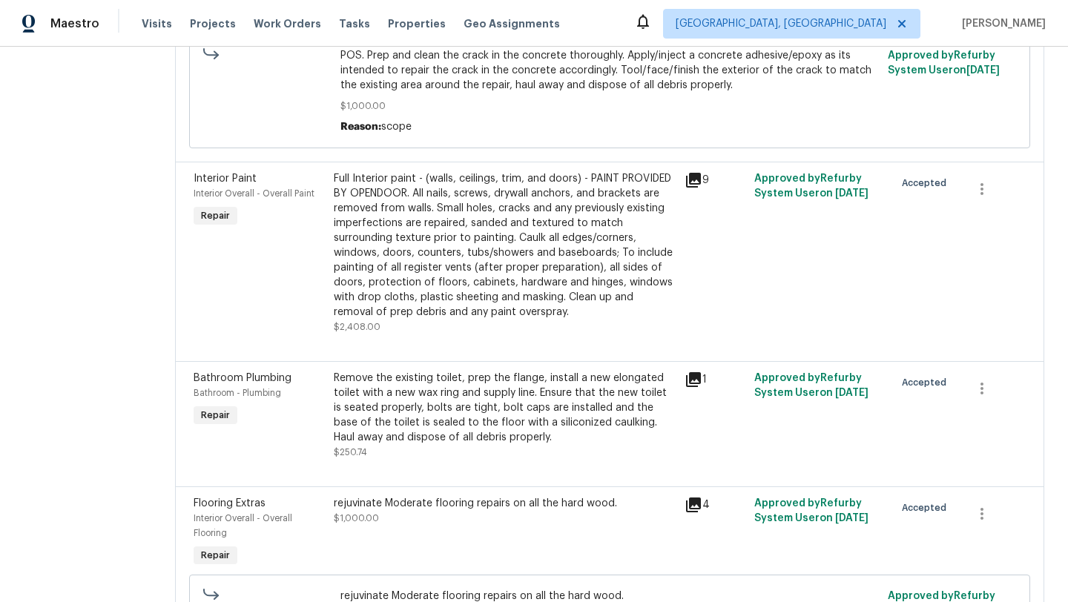
scroll to position [2005, 0]
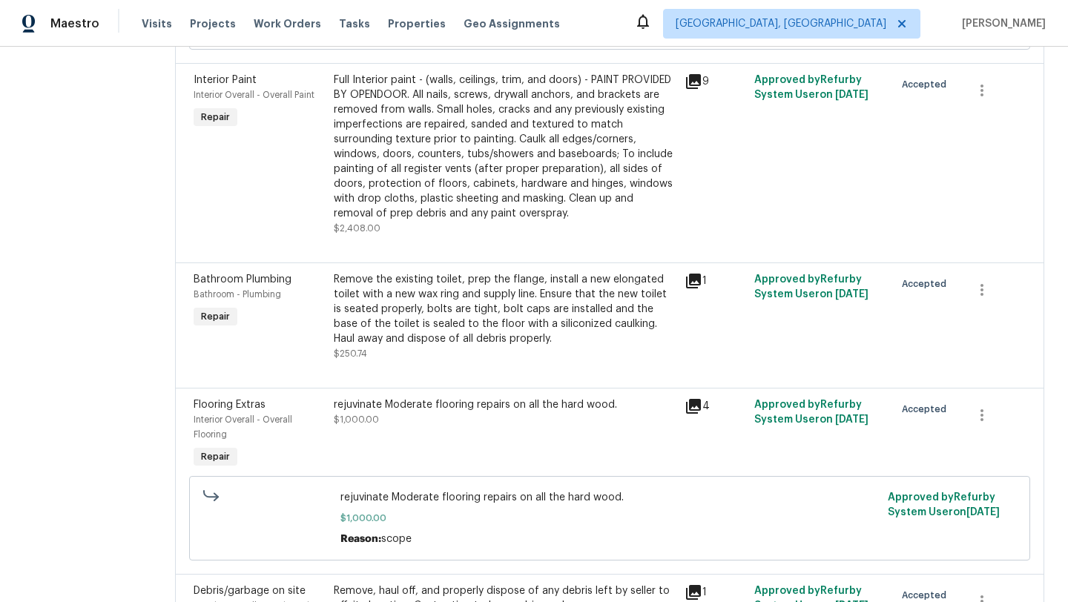
click at [447, 203] on div "Full Interior paint - (walls, ceilings, trim, and doors) - PAINT PROVIDED BY OP…" at bounding box center [505, 147] width 342 height 148
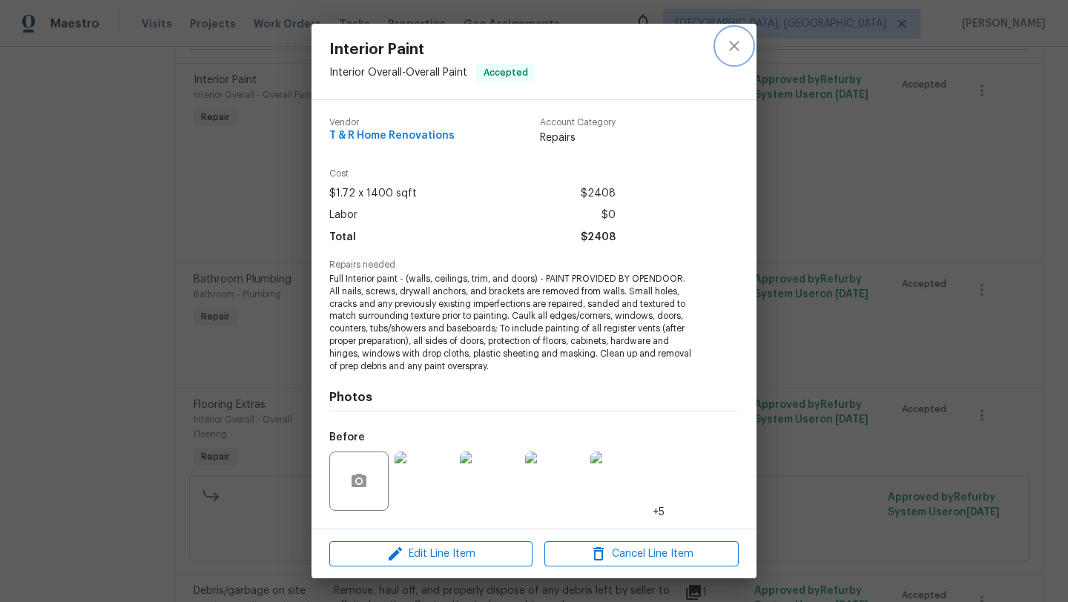
click at [733, 55] on button "close" at bounding box center [735, 46] width 36 height 36
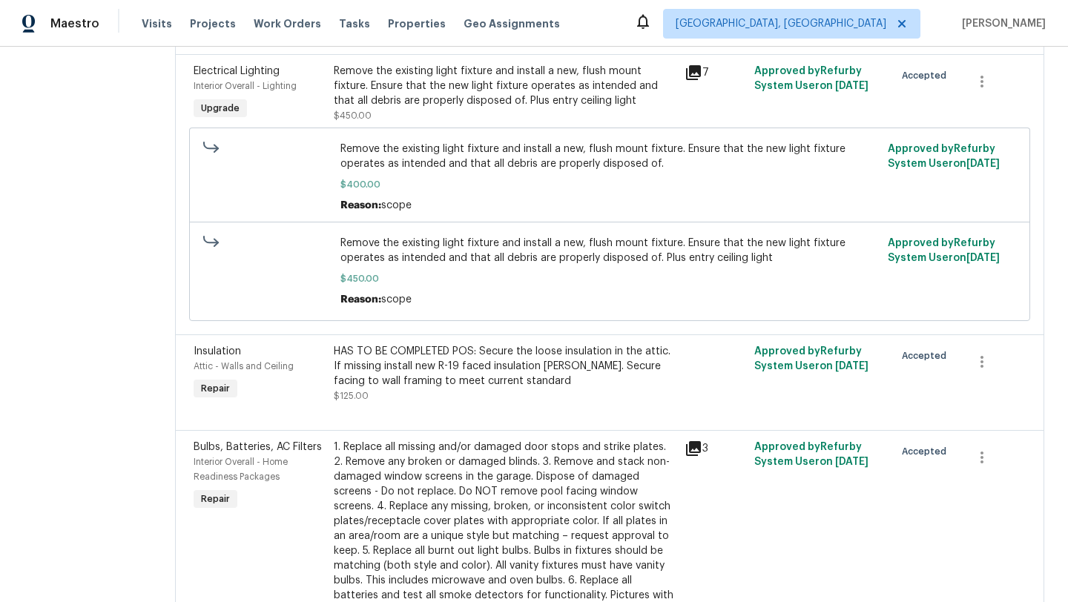
scroll to position [0, 0]
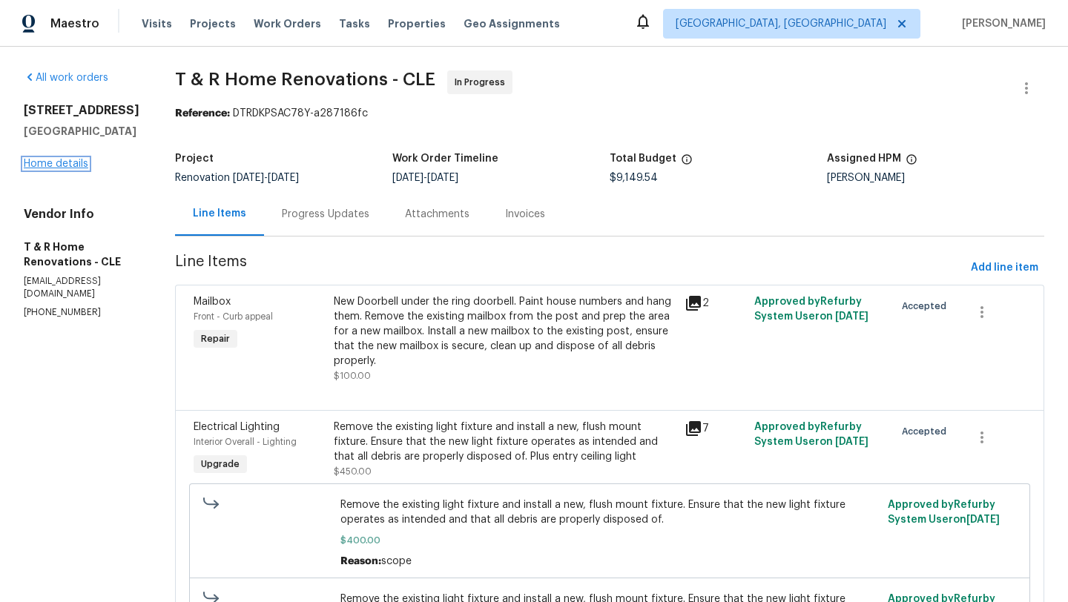
click at [76, 161] on link "Home details" at bounding box center [56, 164] width 65 height 10
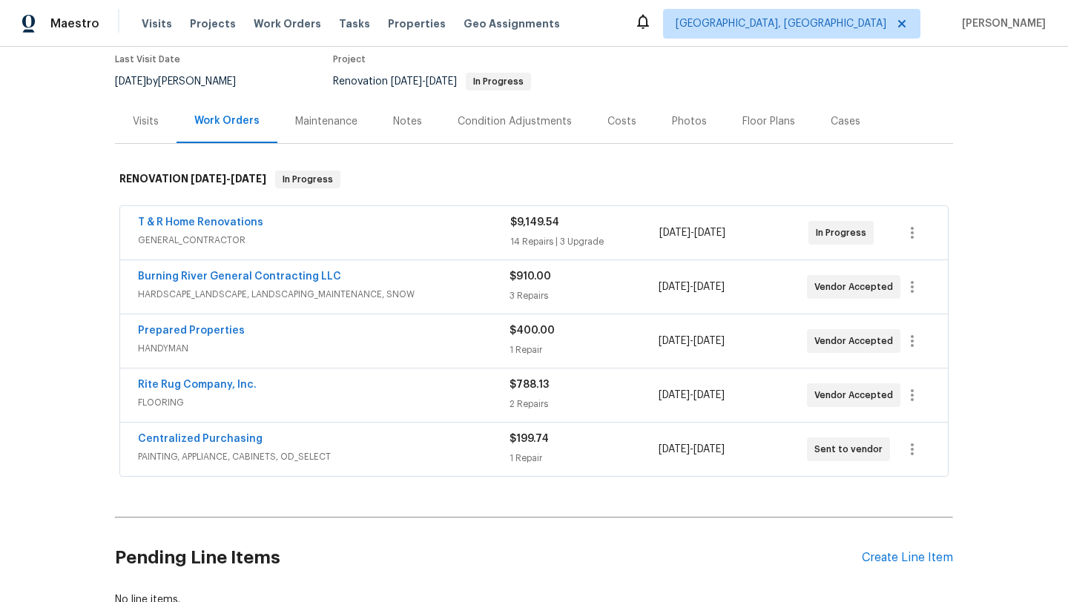
scroll to position [231, 0]
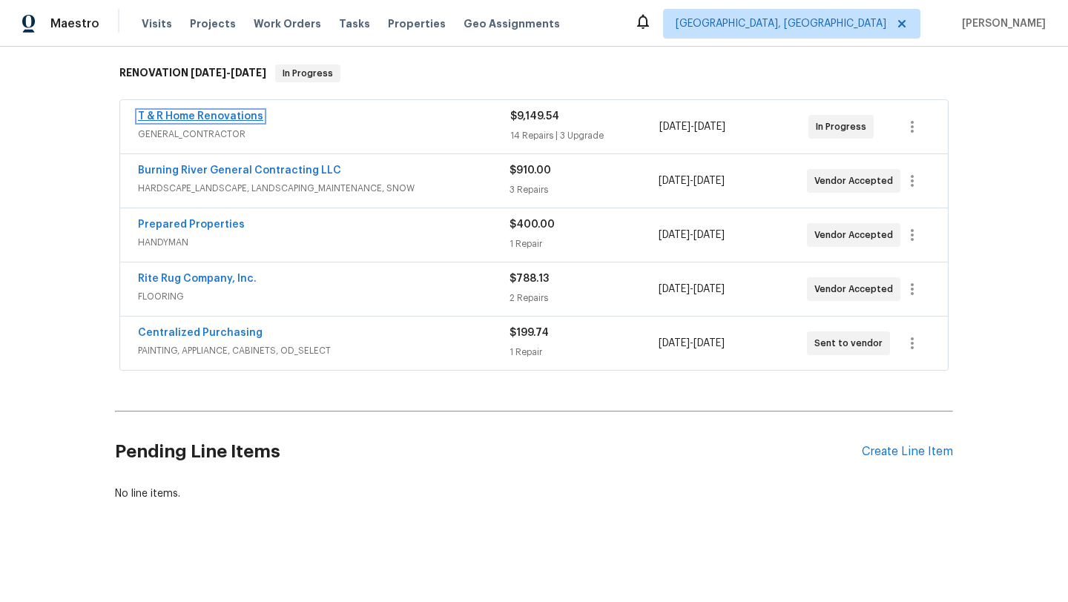
click at [204, 114] on link "T & R Home Renovations" at bounding box center [200, 116] width 125 height 10
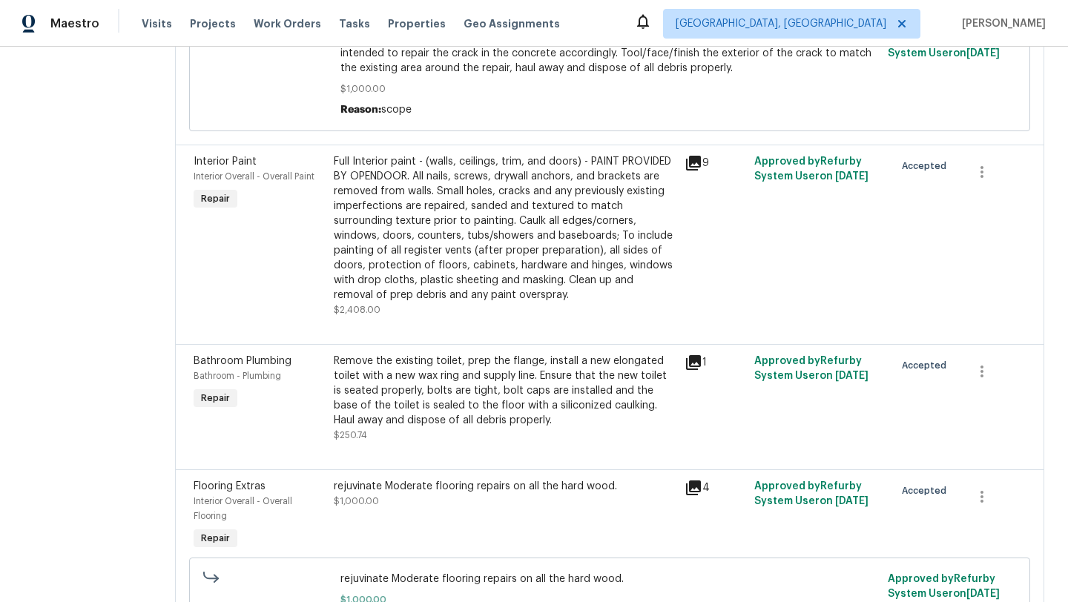
scroll to position [1952, 0]
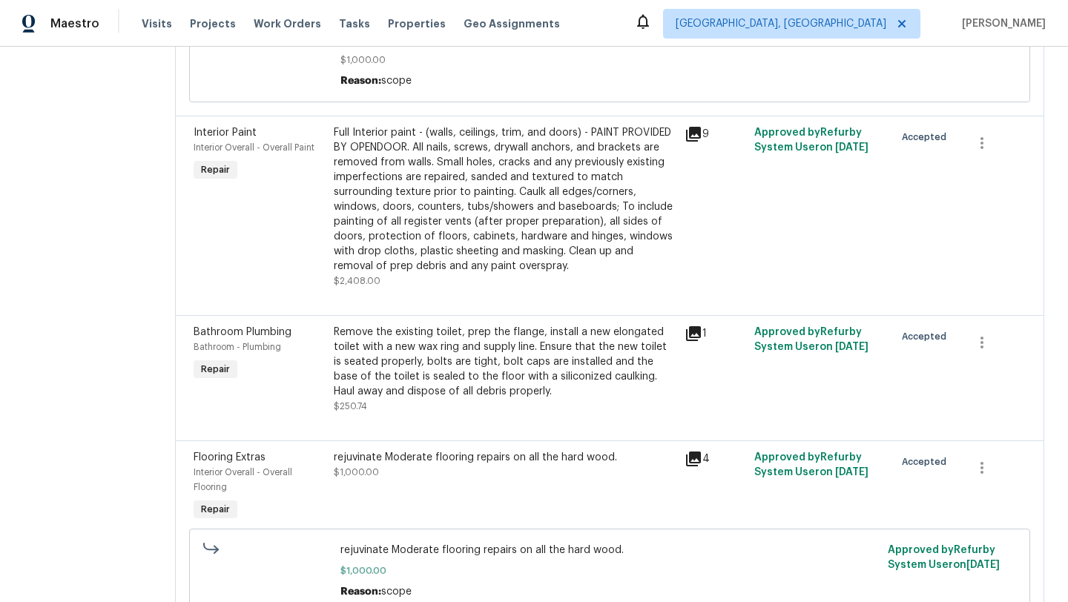
click at [412, 274] on div "Full Interior paint - (walls, ceilings, trim, and doors) - PAINT PROVIDED BY OP…" at bounding box center [505, 199] width 342 height 148
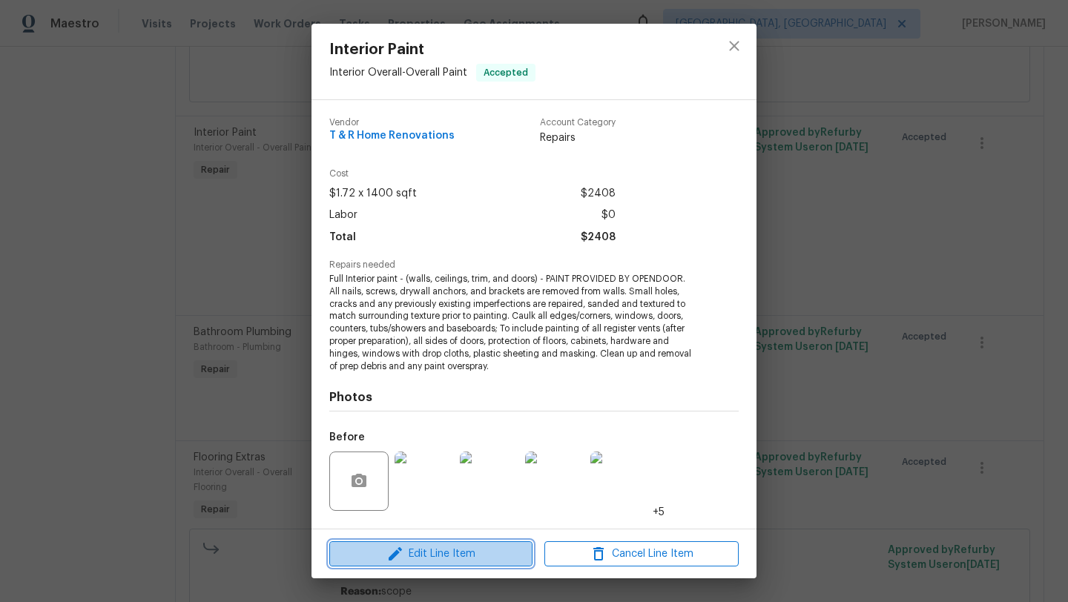
click at [376, 499] on span "Edit Line Item" at bounding box center [431, 554] width 194 height 19
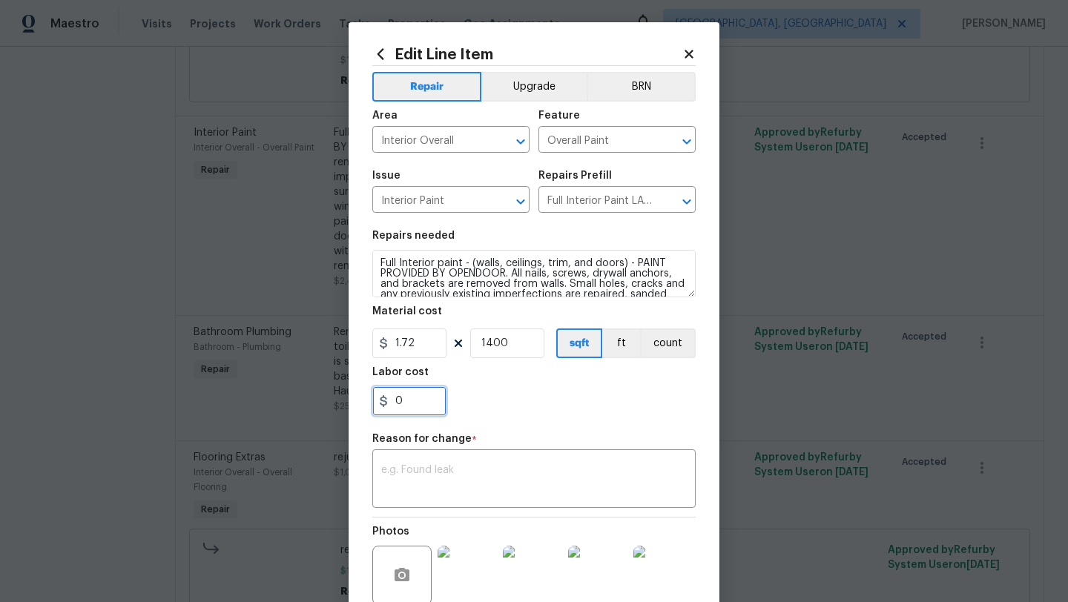
drag, startPoint x: 407, startPoint y: 405, endPoint x: 372, endPoint y: 404, distance: 34.9
click at [372, 404] on input "0" at bounding box center [409, 402] width 74 height 30
type input "1092"
click at [398, 467] on textarea at bounding box center [534, 480] width 306 height 31
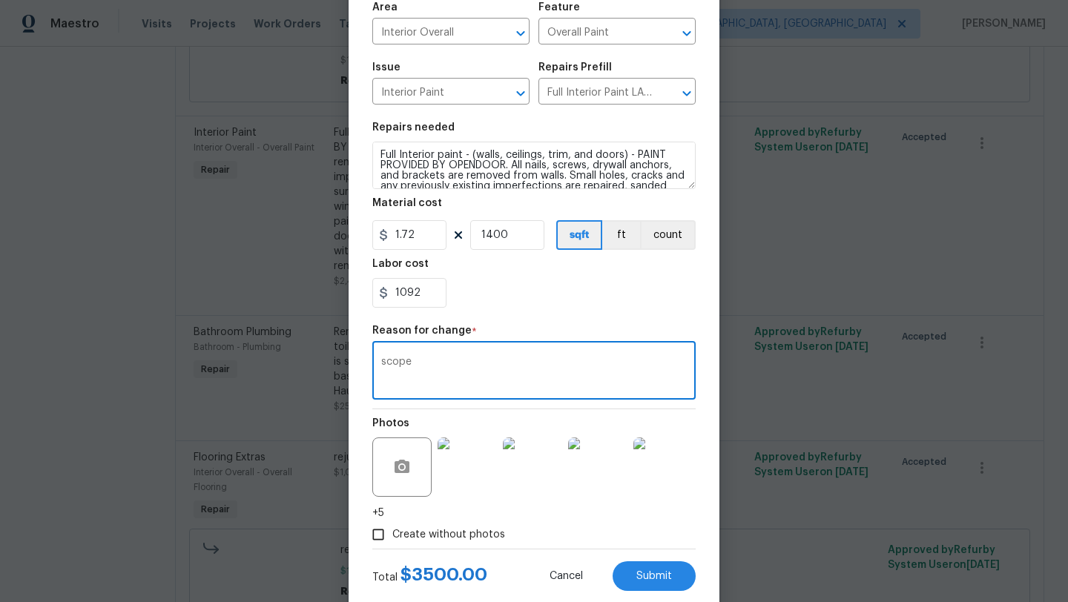
scroll to position [144, 0]
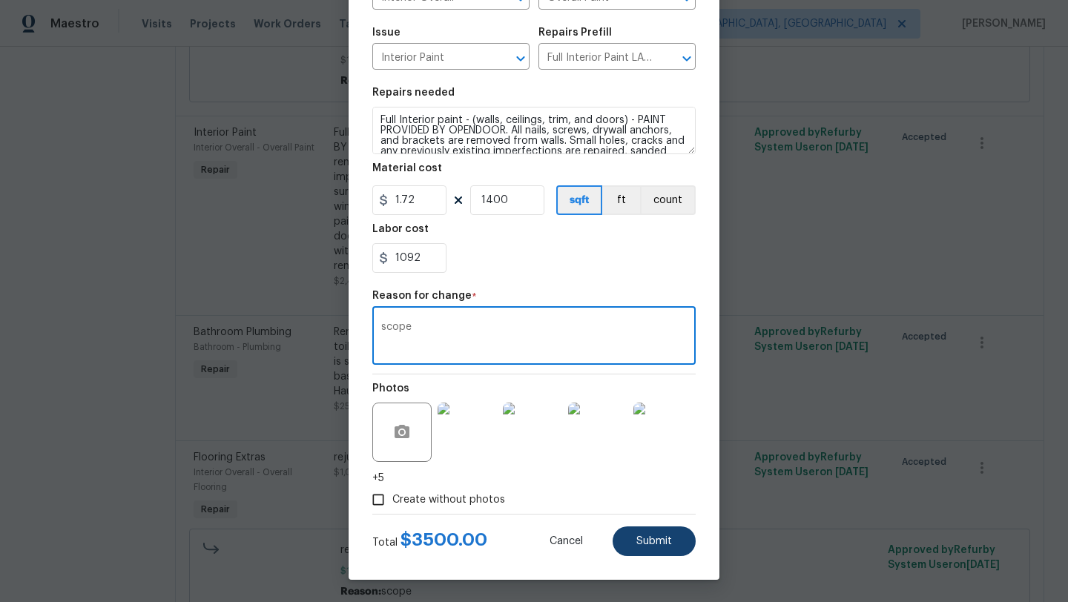
type textarea "scope"
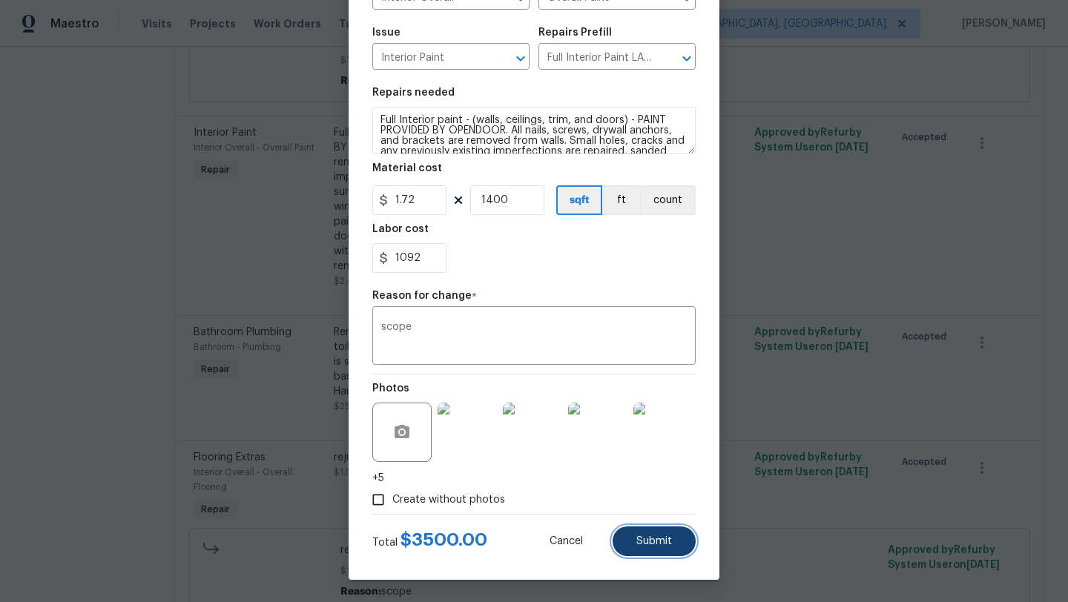
click at [651, 499] on span "Submit" at bounding box center [655, 541] width 36 height 11
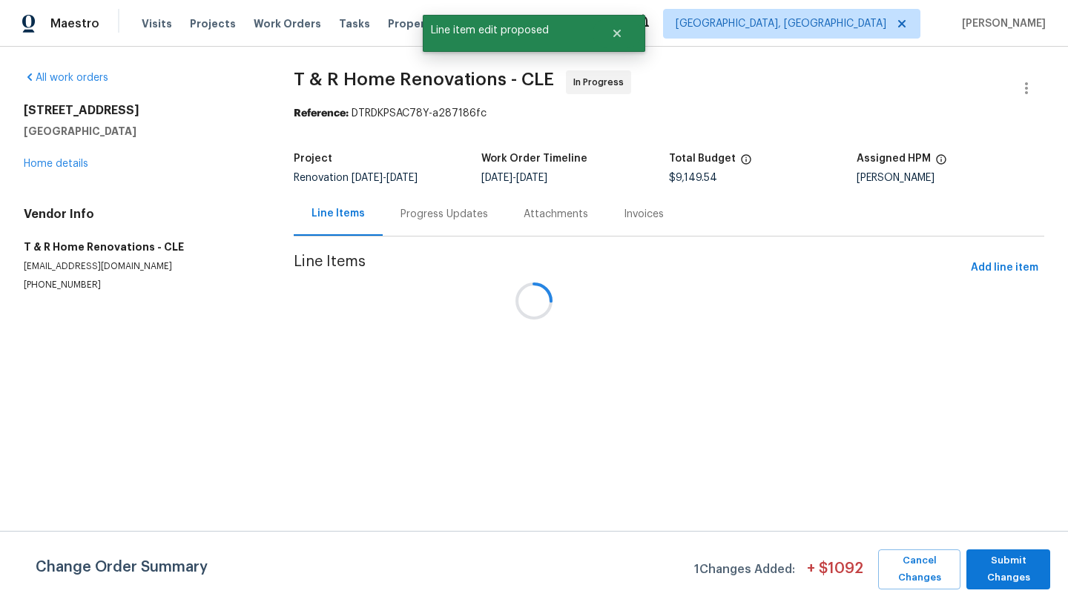
scroll to position [0, 0]
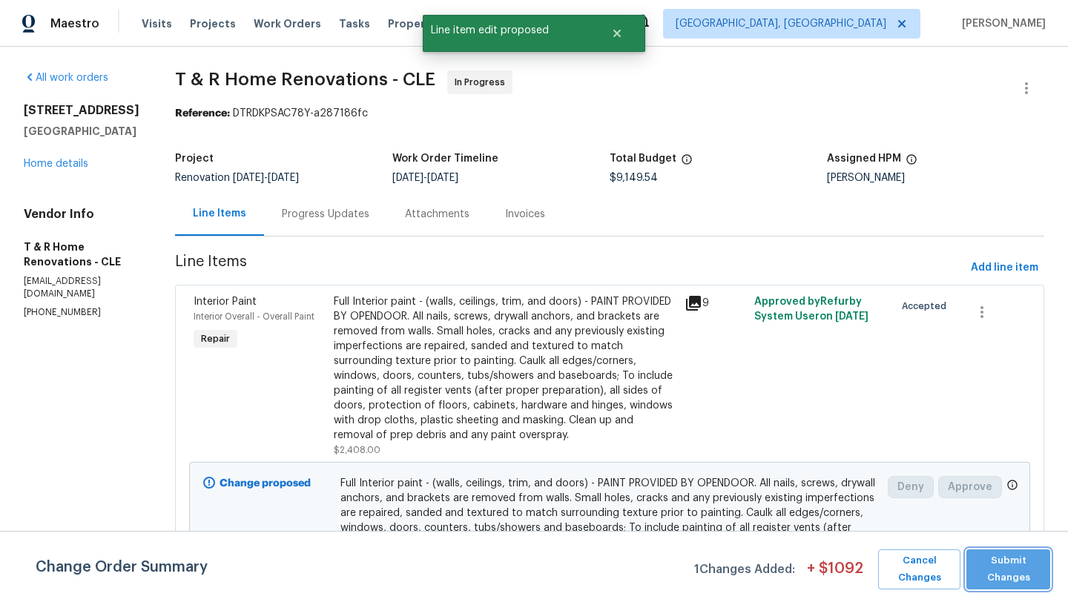
click at [890, 499] on span "Submit Changes" at bounding box center [1008, 570] width 69 height 34
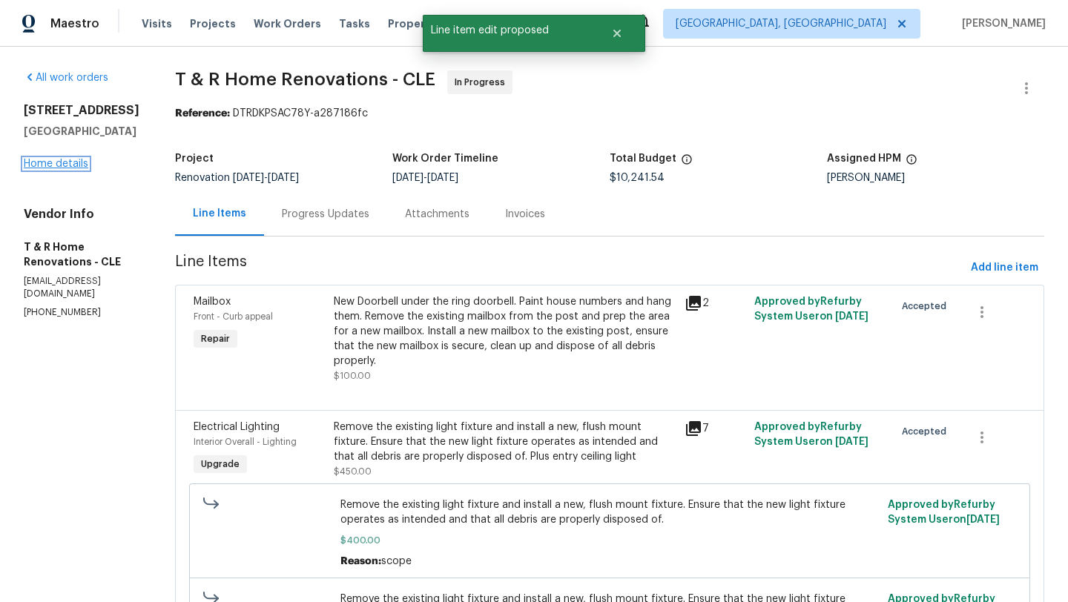
click at [53, 160] on link "Home details" at bounding box center [56, 164] width 65 height 10
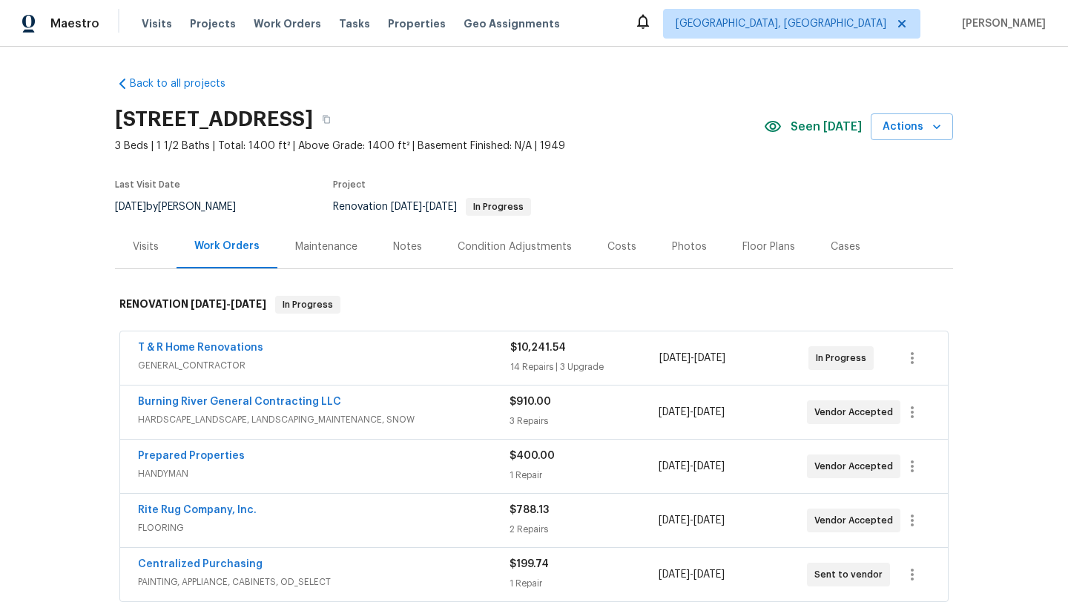
click at [743, 246] on div "Floor Plans" at bounding box center [769, 247] width 53 height 15
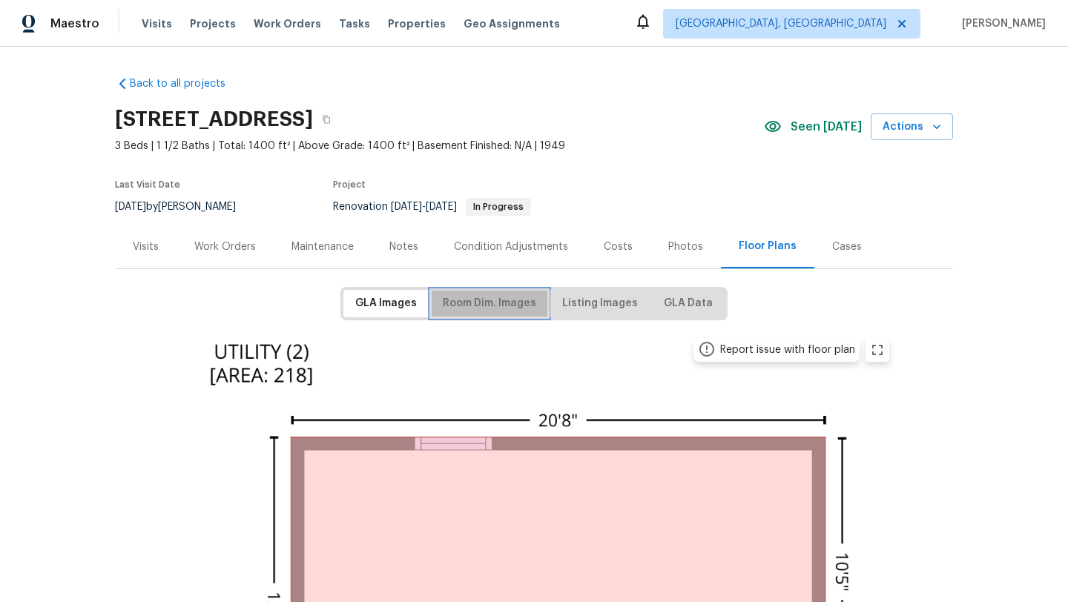
click at [475, 305] on span "Room Dim. Images" at bounding box center [489, 304] width 93 height 19
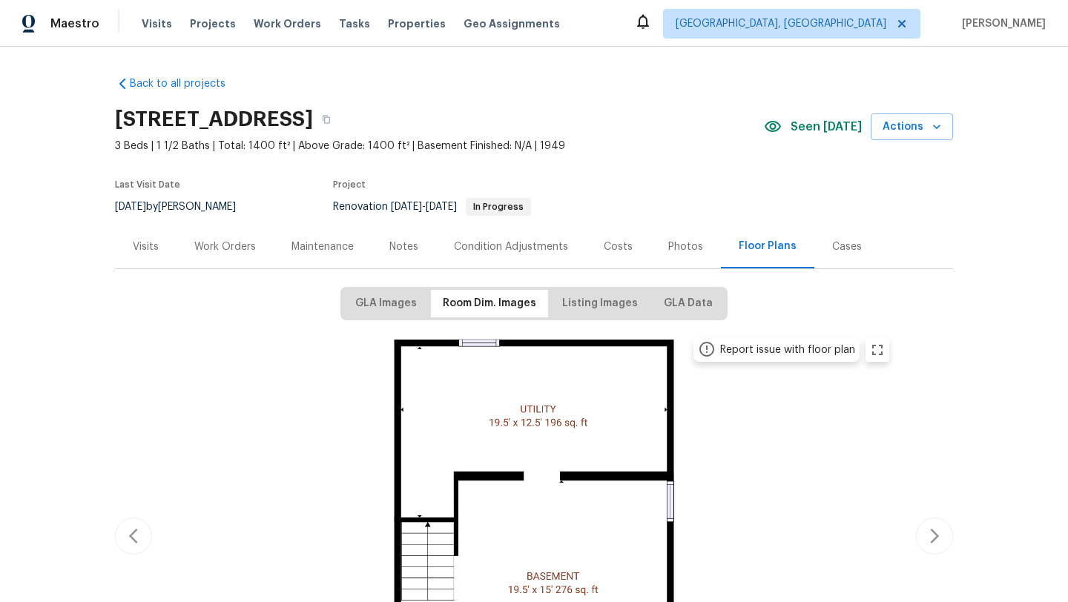
click at [219, 249] on div "Work Orders" at bounding box center [225, 247] width 62 height 15
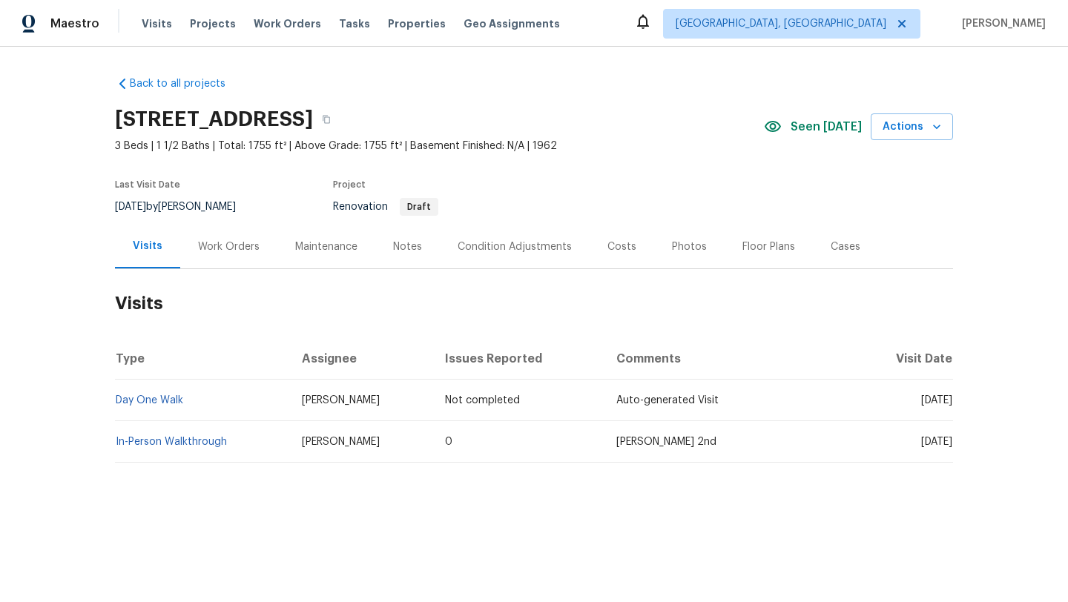
click at [483, 249] on div "Condition Adjustments" at bounding box center [515, 247] width 114 height 15
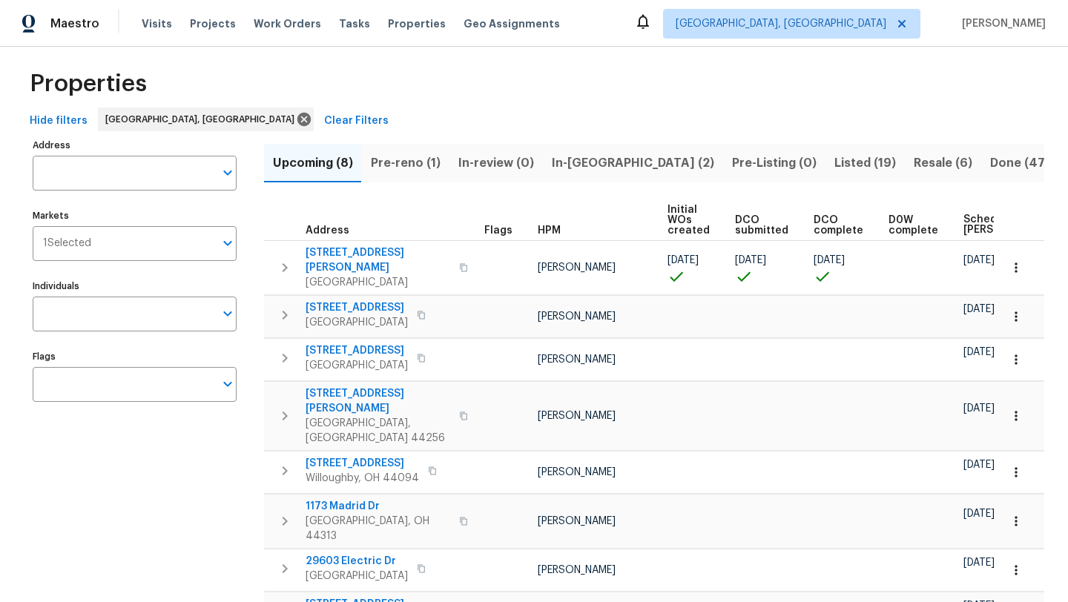
click at [403, 158] on span "Pre-reno (1)" at bounding box center [406, 163] width 70 height 21
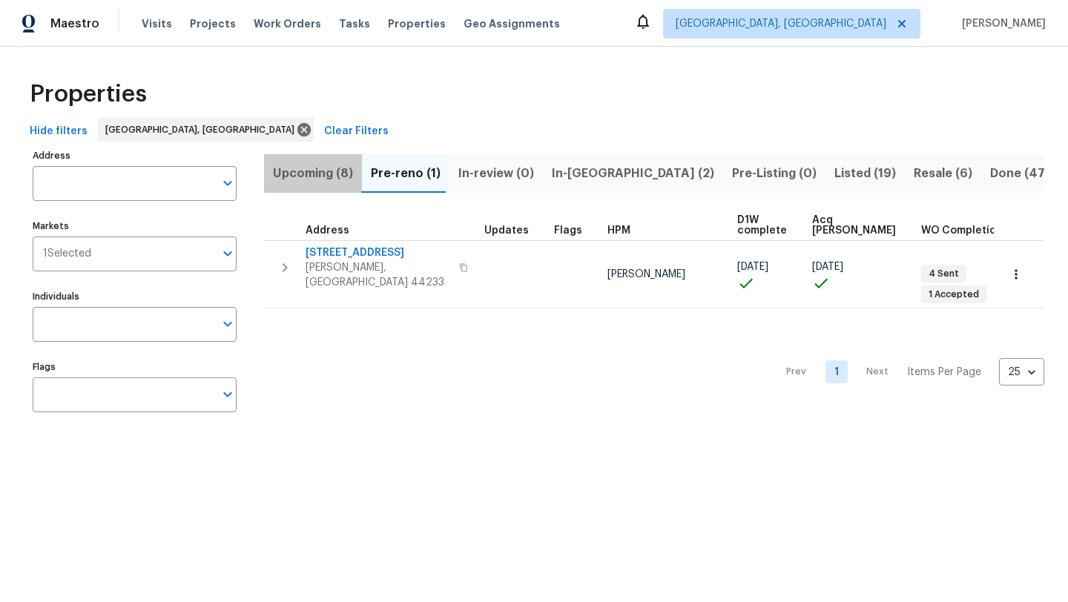
click at [314, 170] on span "Upcoming (8)" at bounding box center [313, 173] width 80 height 21
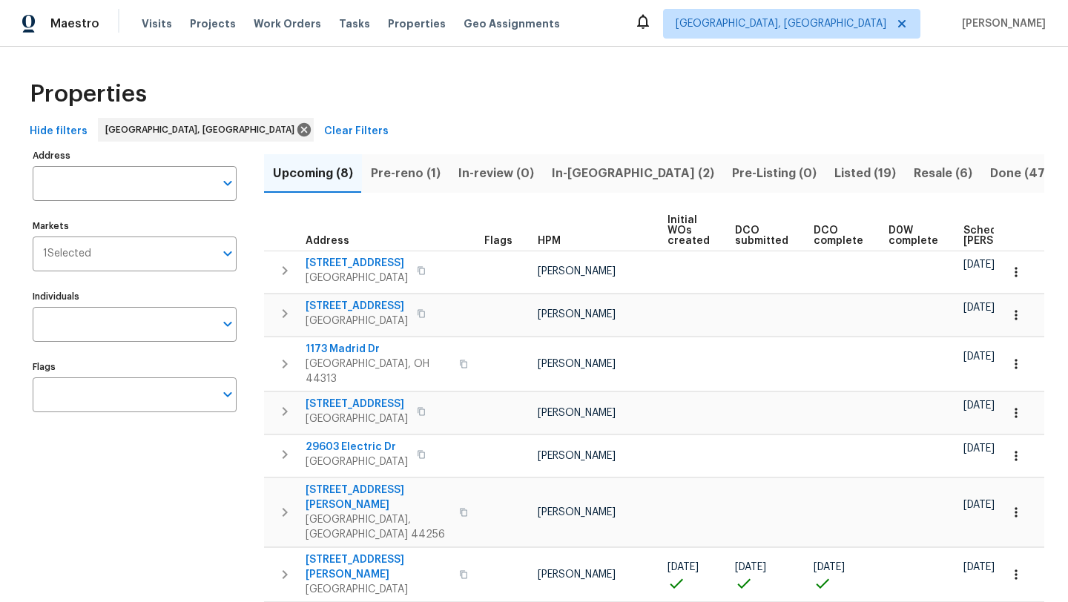
click at [964, 238] on span "Scheduled [PERSON_NAME]" at bounding box center [1006, 236] width 84 height 21
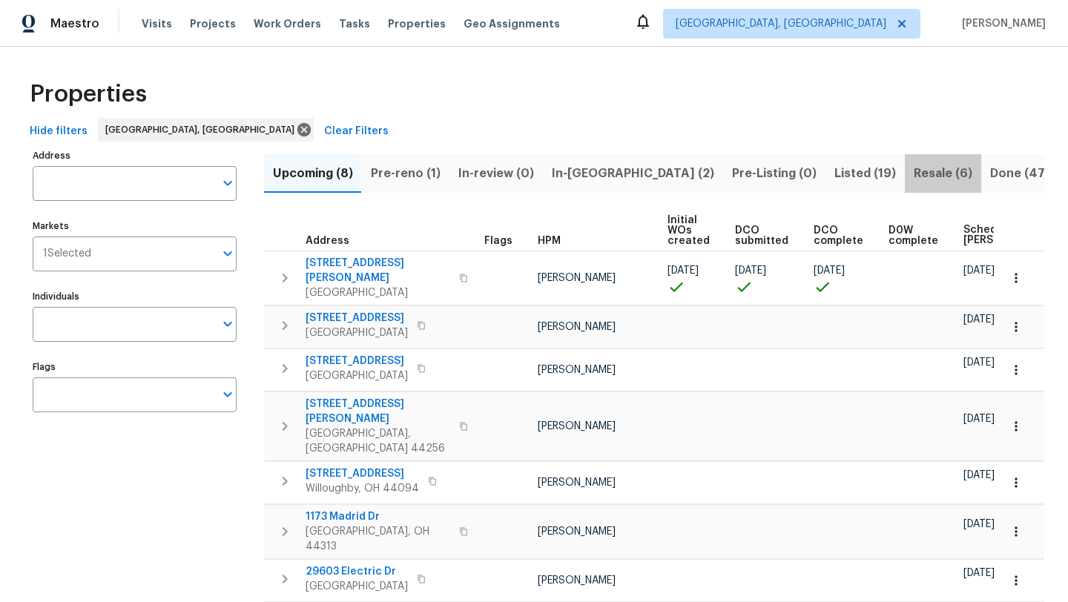
click at [914, 171] on span "Resale (6)" at bounding box center [943, 173] width 59 height 21
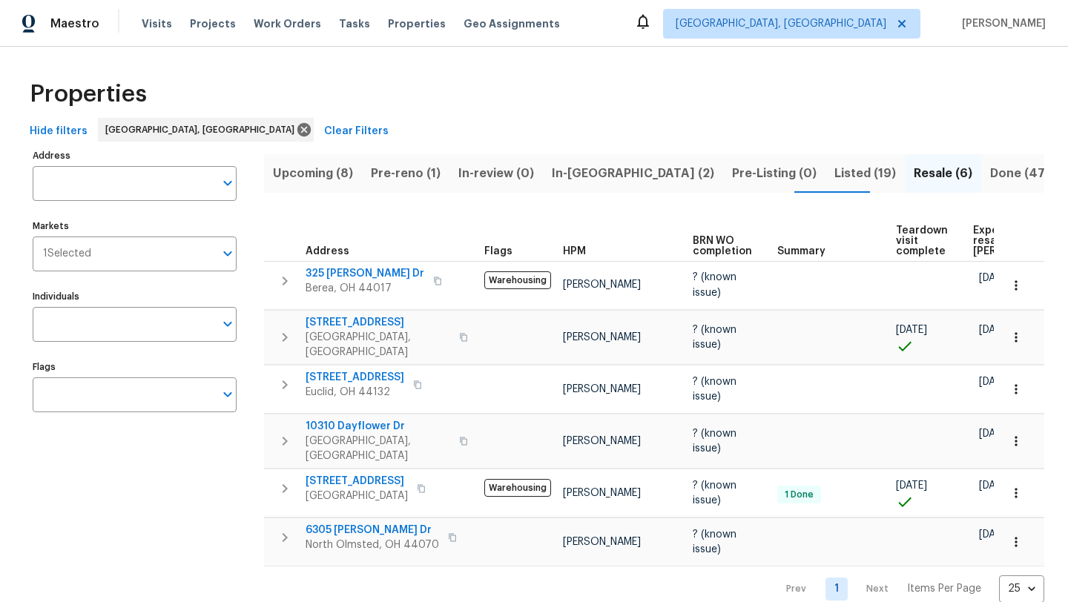
click at [306, 573] on div "Prev 1 Next Items Per Page 25 25 ​" at bounding box center [654, 585] width 780 height 36
click at [335, 175] on span "Upcoming (8)" at bounding box center [313, 173] width 80 height 21
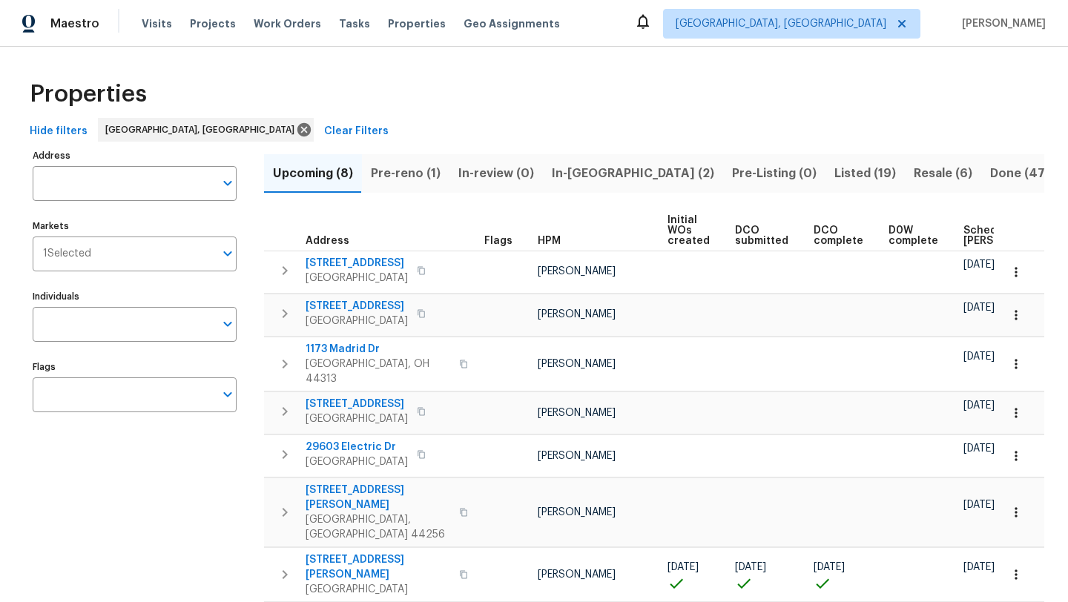
click at [965, 237] on span "Scheduled [PERSON_NAME]" at bounding box center [1006, 236] width 84 height 21
